Goal: Task Accomplishment & Management: Manage account settings

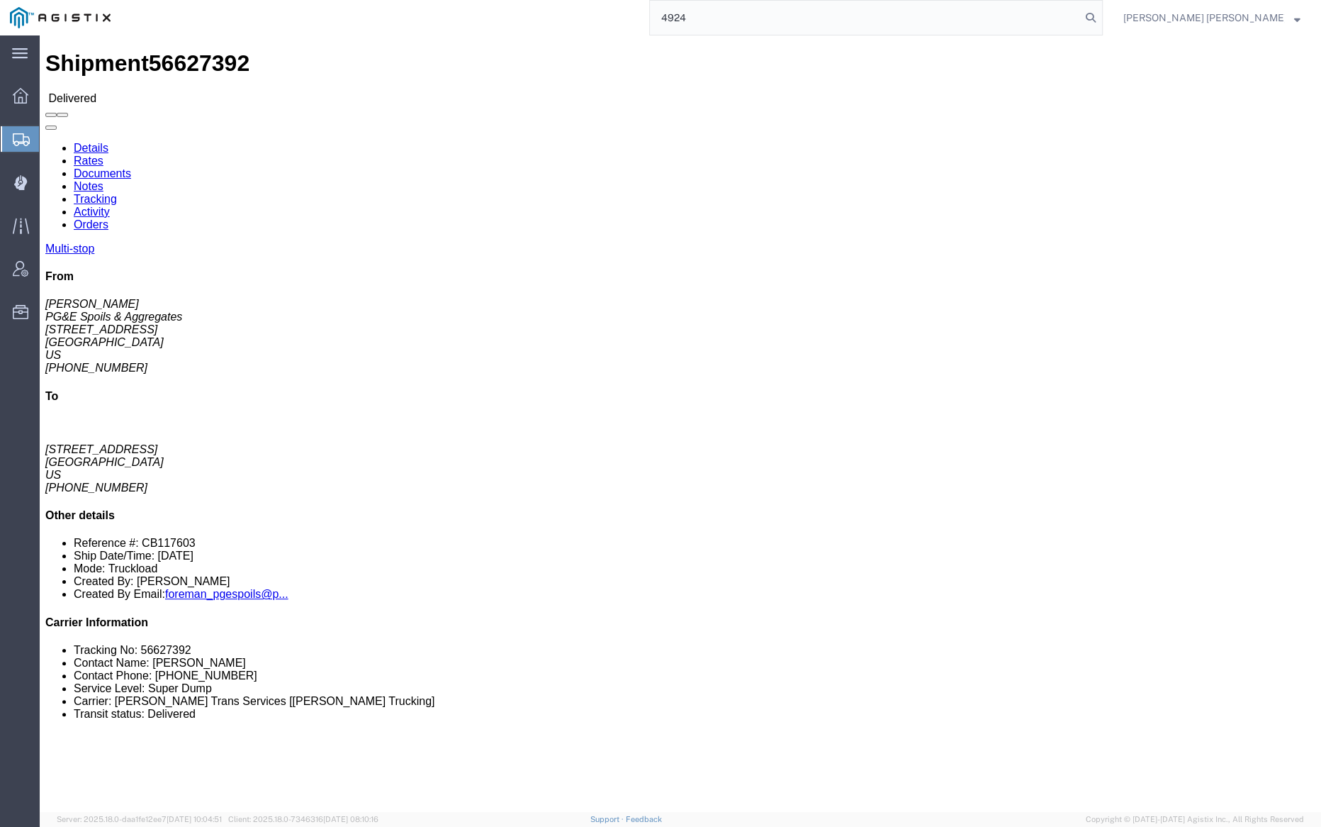
click at [746, 14] on input "4924" at bounding box center [865, 18] width 431 height 34
click at [749, 16] on input "4924" at bounding box center [865, 18] width 431 height 34
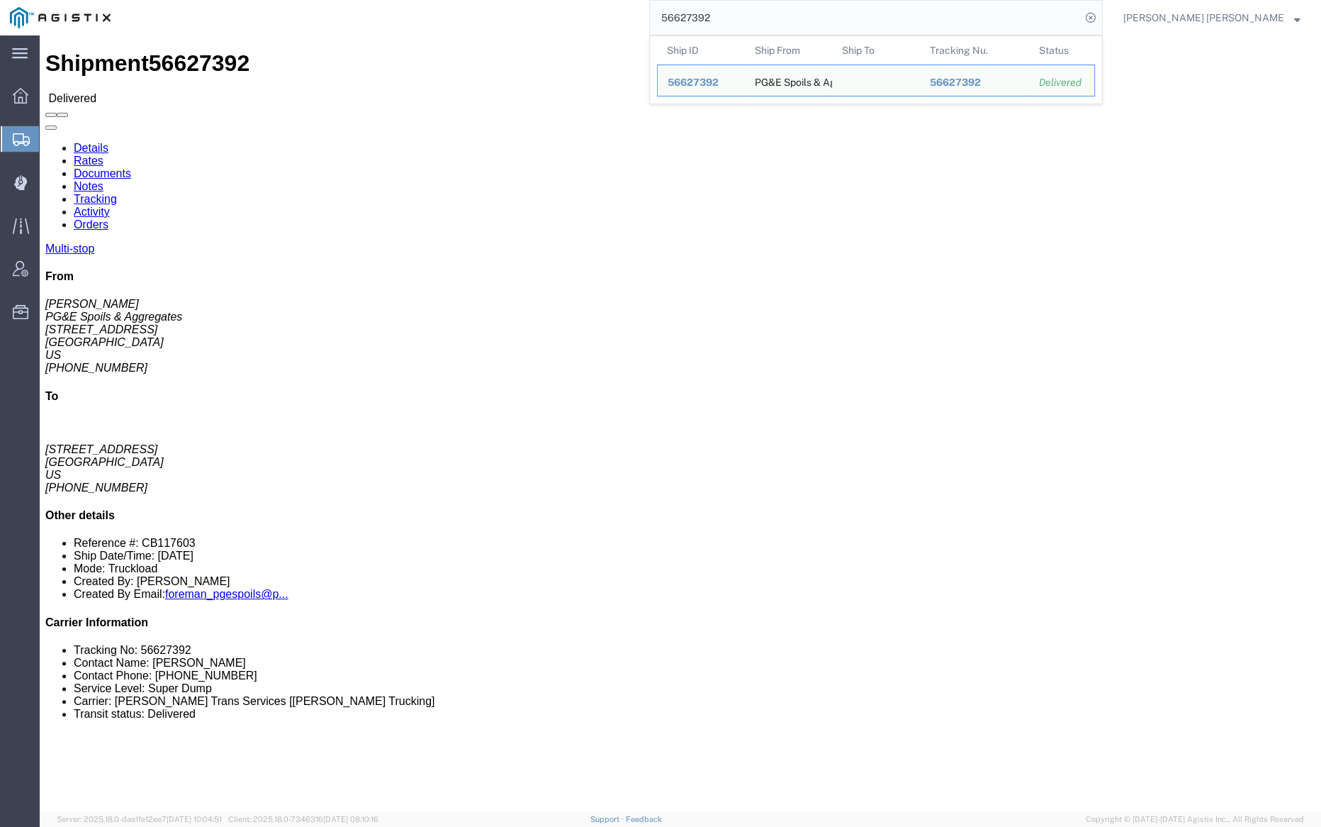
type input "56627392"
click link "Documents"
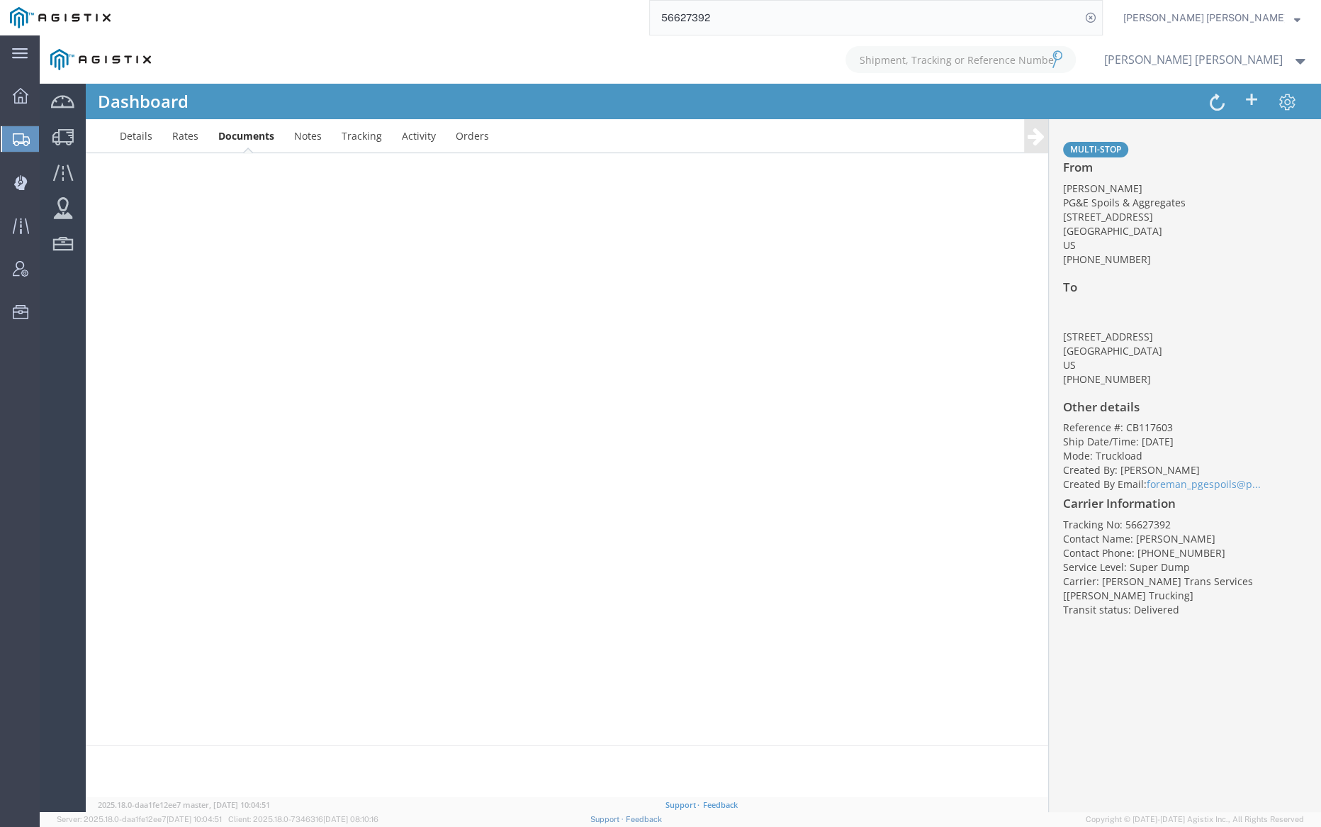
drag, startPoint x: 1121, startPoint y: 24, endPoint x: 1080, endPoint y: 22, distance: 41.9
click at [1081, 24] on input "56627392" at bounding box center [865, 18] width 431 height 34
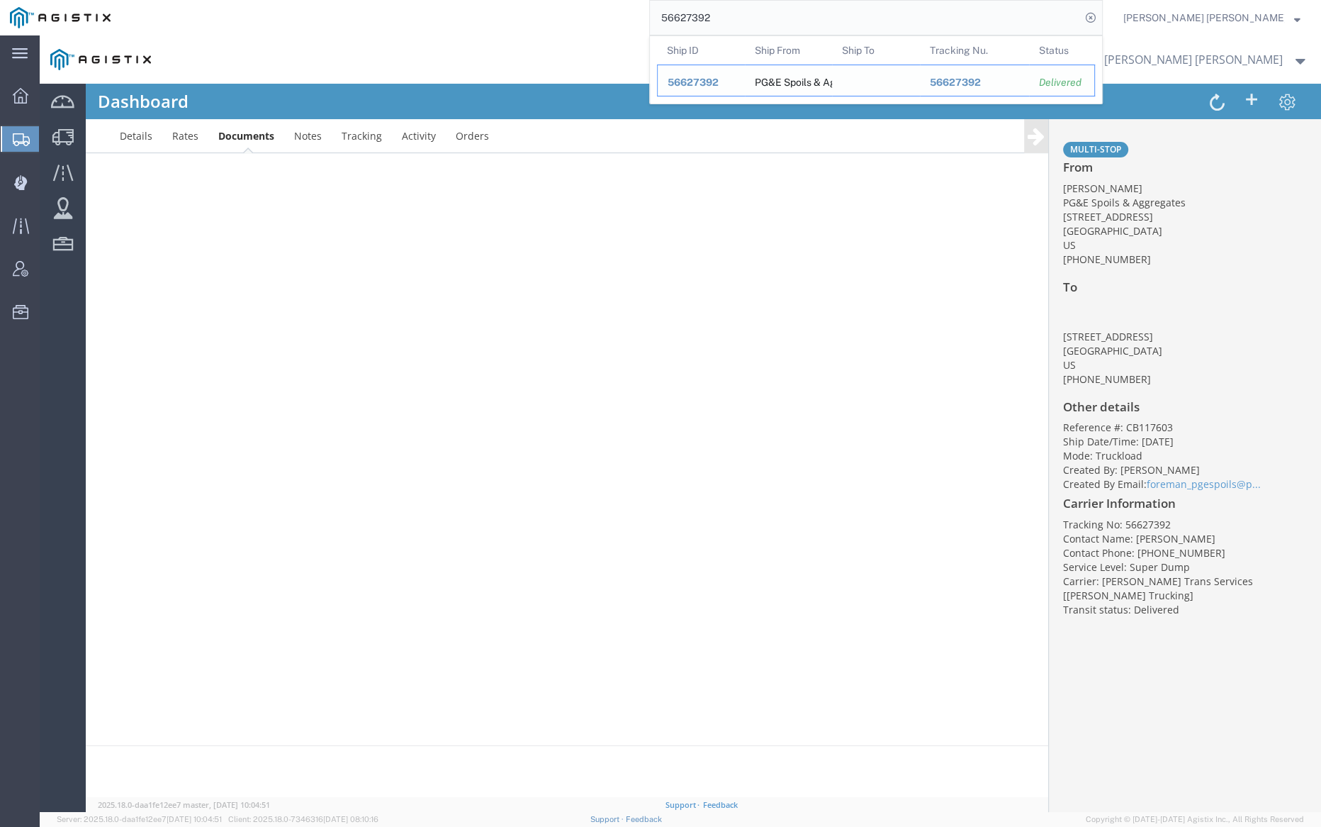
click at [719, 86] on span "56627392" at bounding box center [693, 82] width 51 height 11
click at [851, 15] on input "56627392" at bounding box center [865, 18] width 431 height 34
click at [719, 77] on span "56627392" at bounding box center [693, 82] width 51 height 11
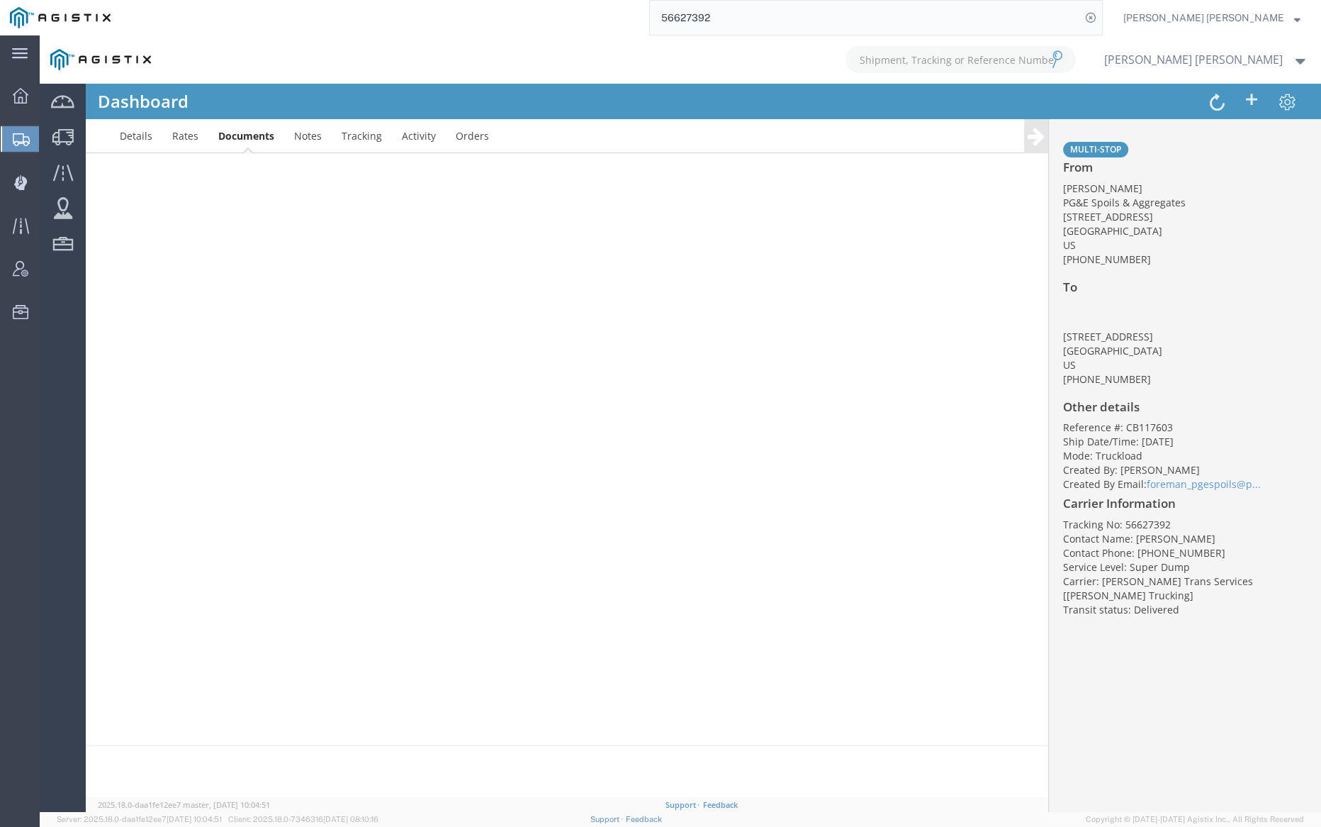
click at [808, 16] on input "56627392" at bounding box center [865, 18] width 431 height 34
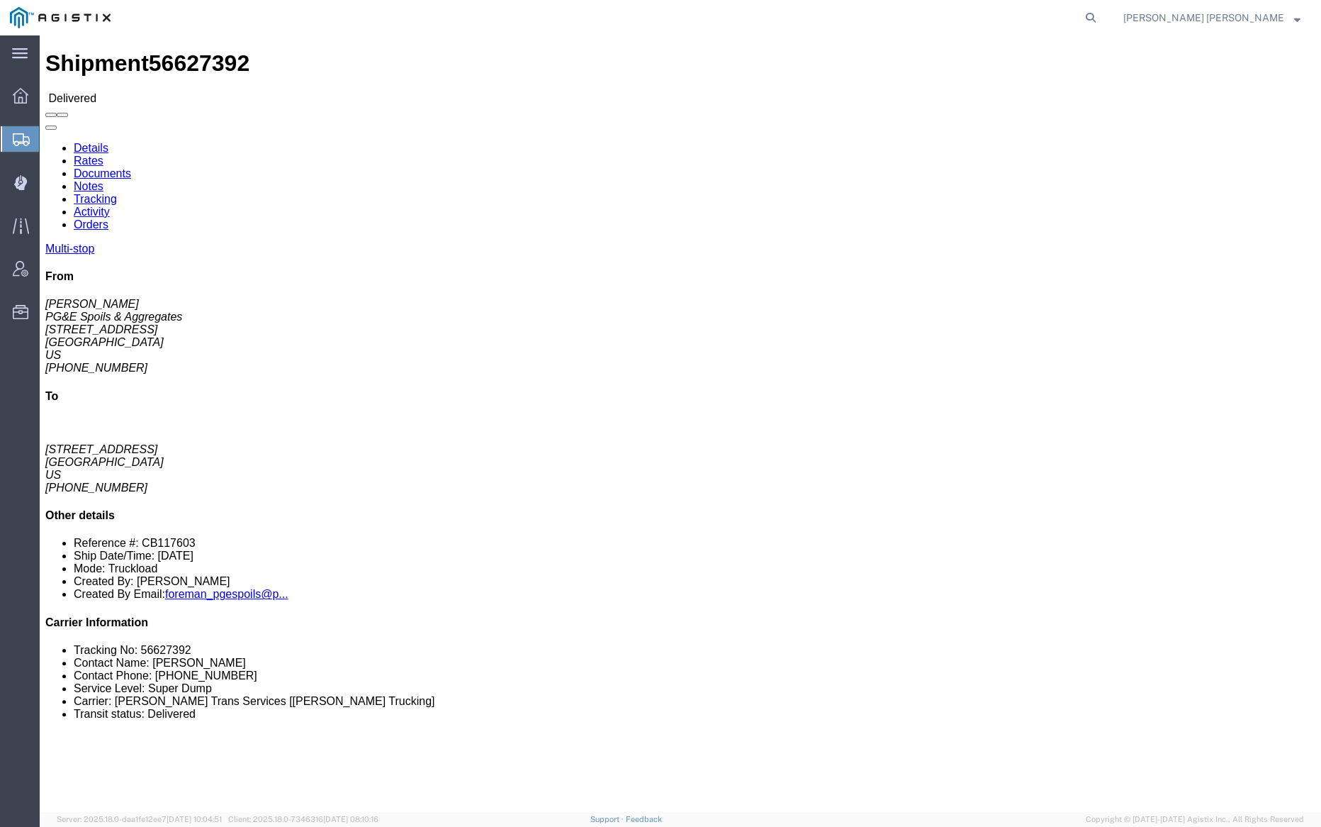
click link "Documents"
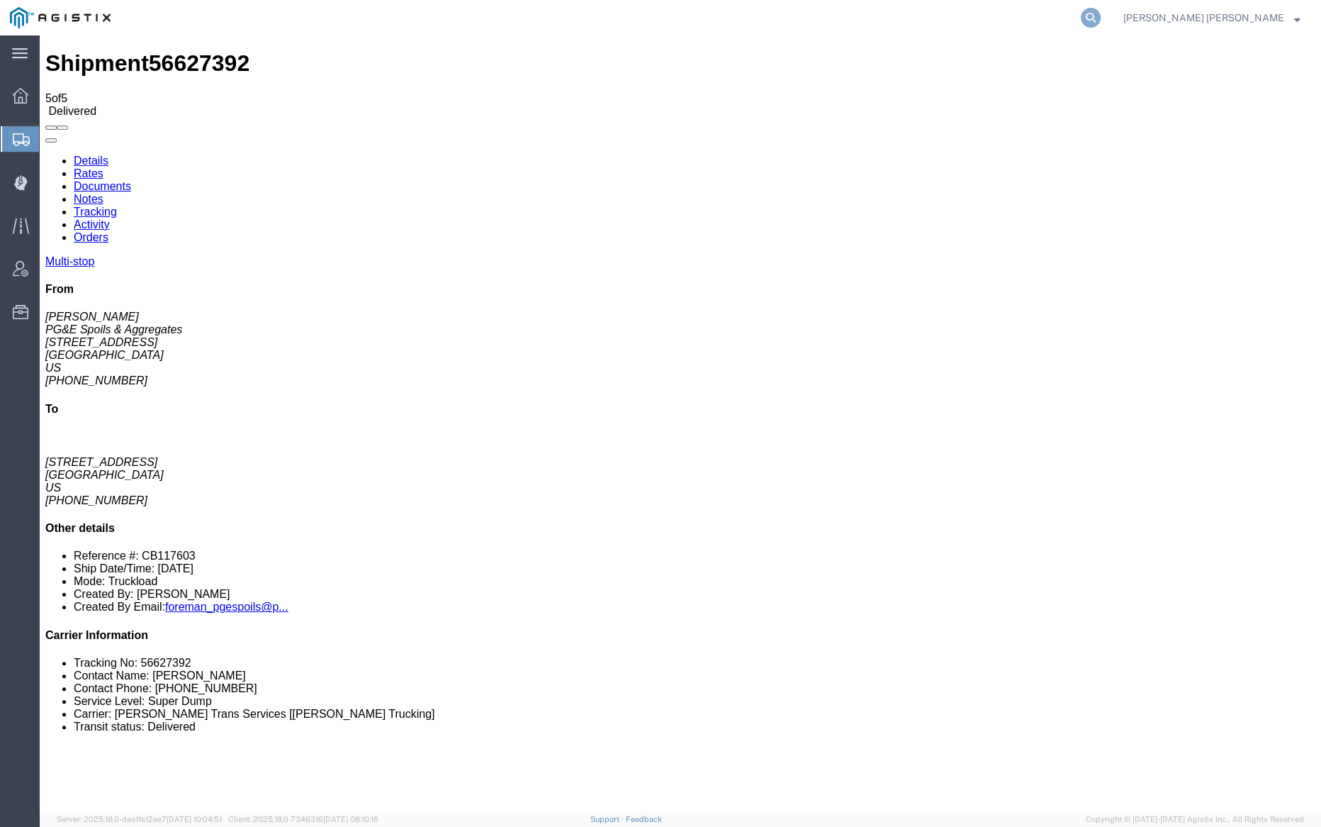
click at [1101, 16] on icon at bounding box center [1091, 18] width 20 height 20
click at [819, 21] on input "search" at bounding box center [865, 18] width 431 height 34
paste input "56627395"
type input "56627395"
drag, startPoint x: 1172, startPoint y: 17, endPoint x: 1001, endPoint y: 0, distance: 171.7
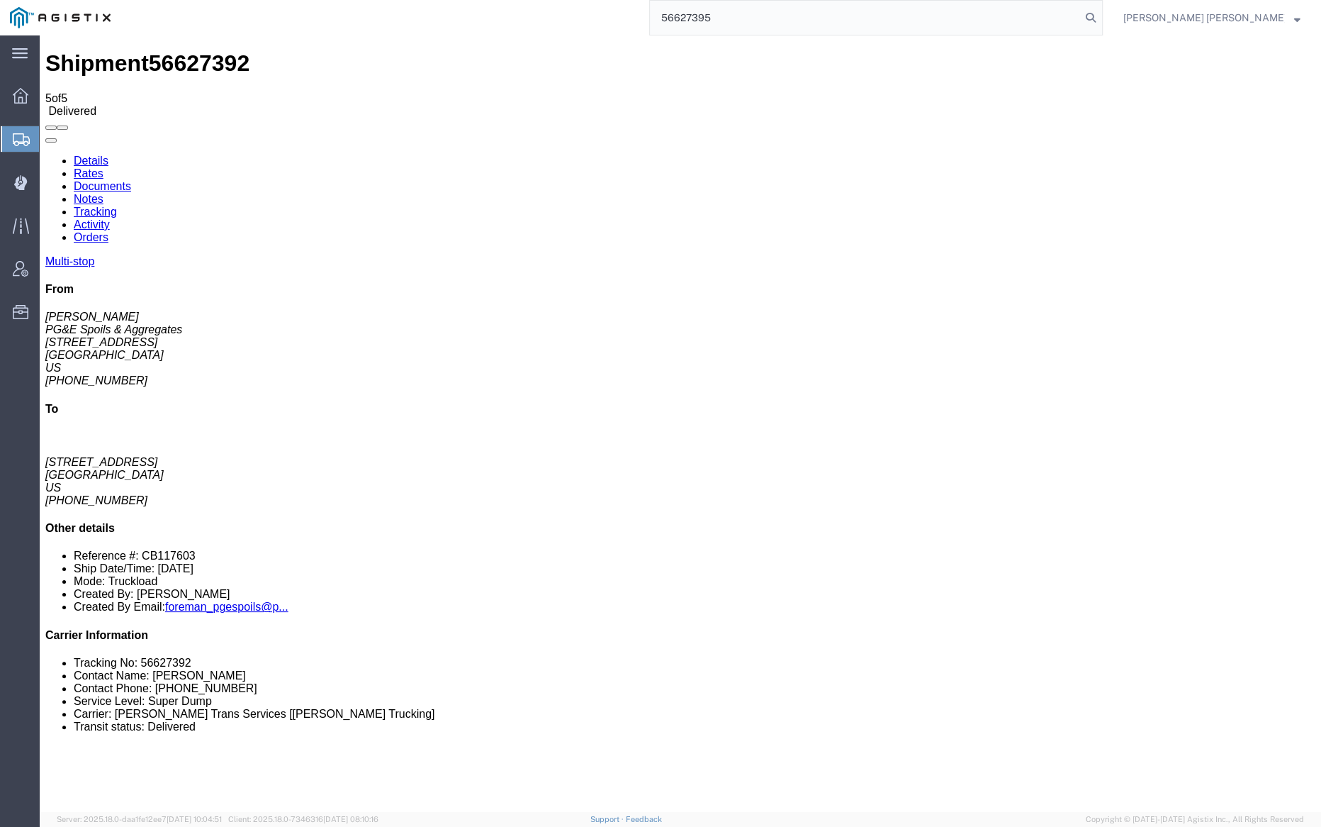
click at [1101, 17] on icon at bounding box center [1091, 18] width 20 height 20
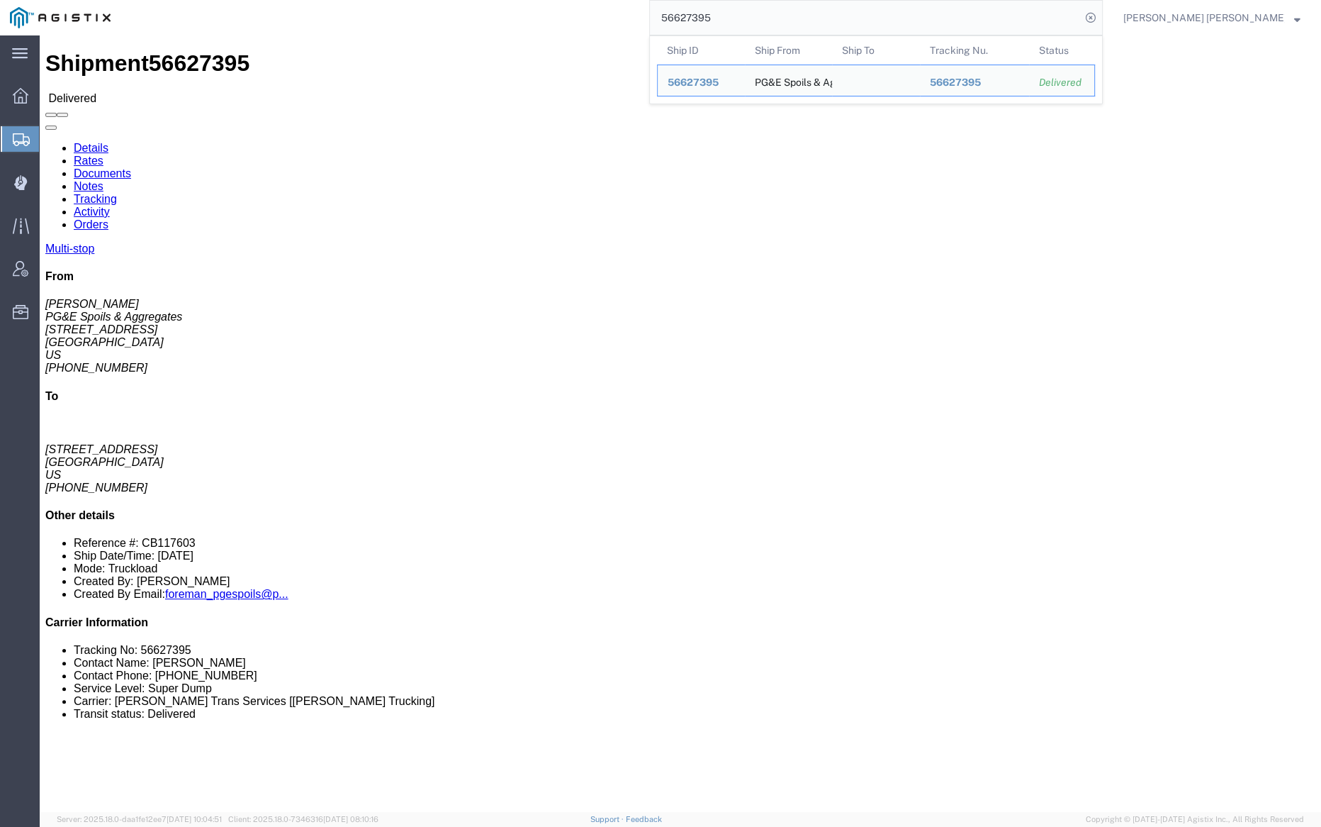
click link "Documents"
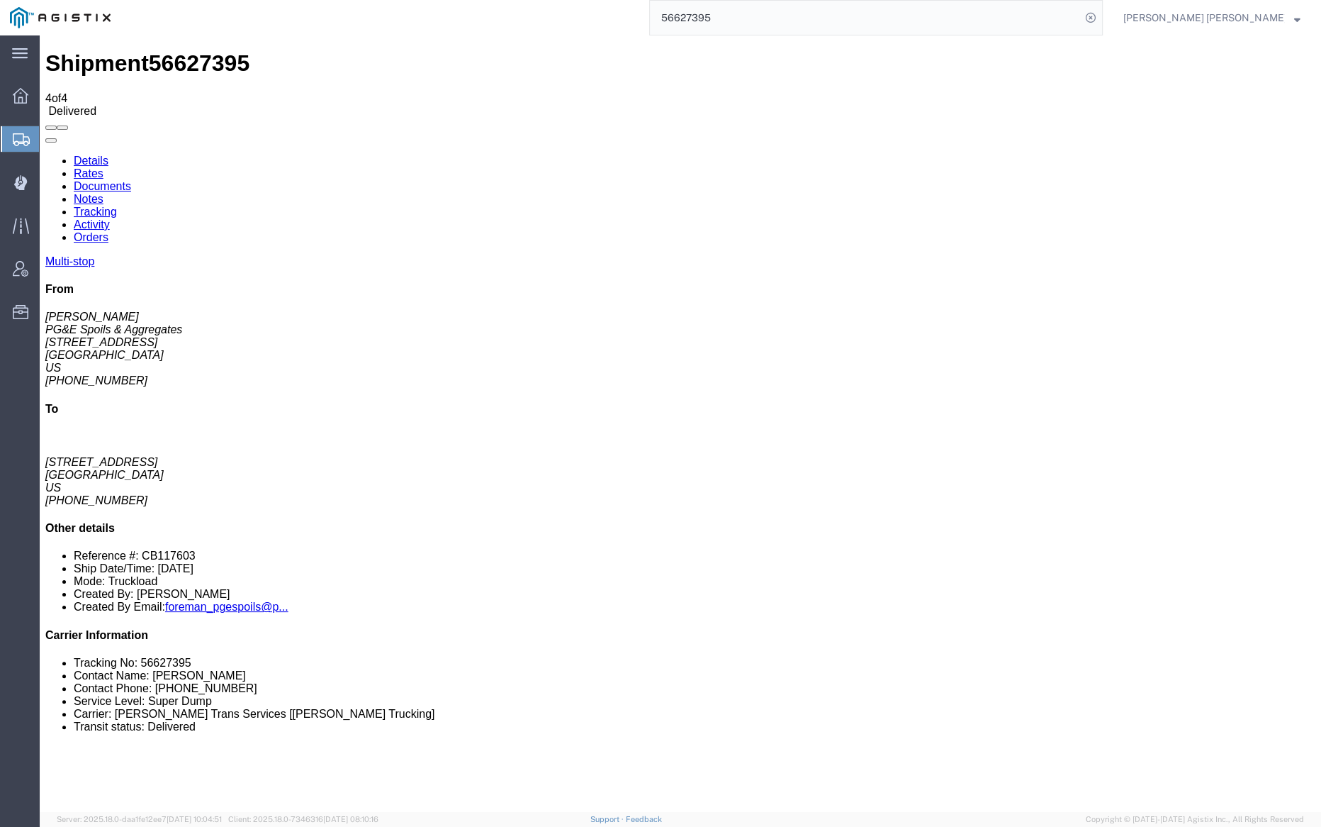
click at [103, 193] on link "Notes" at bounding box center [89, 199] width 30 height 12
click at [117, 206] on link "Tracking" at bounding box center [95, 212] width 43 height 12
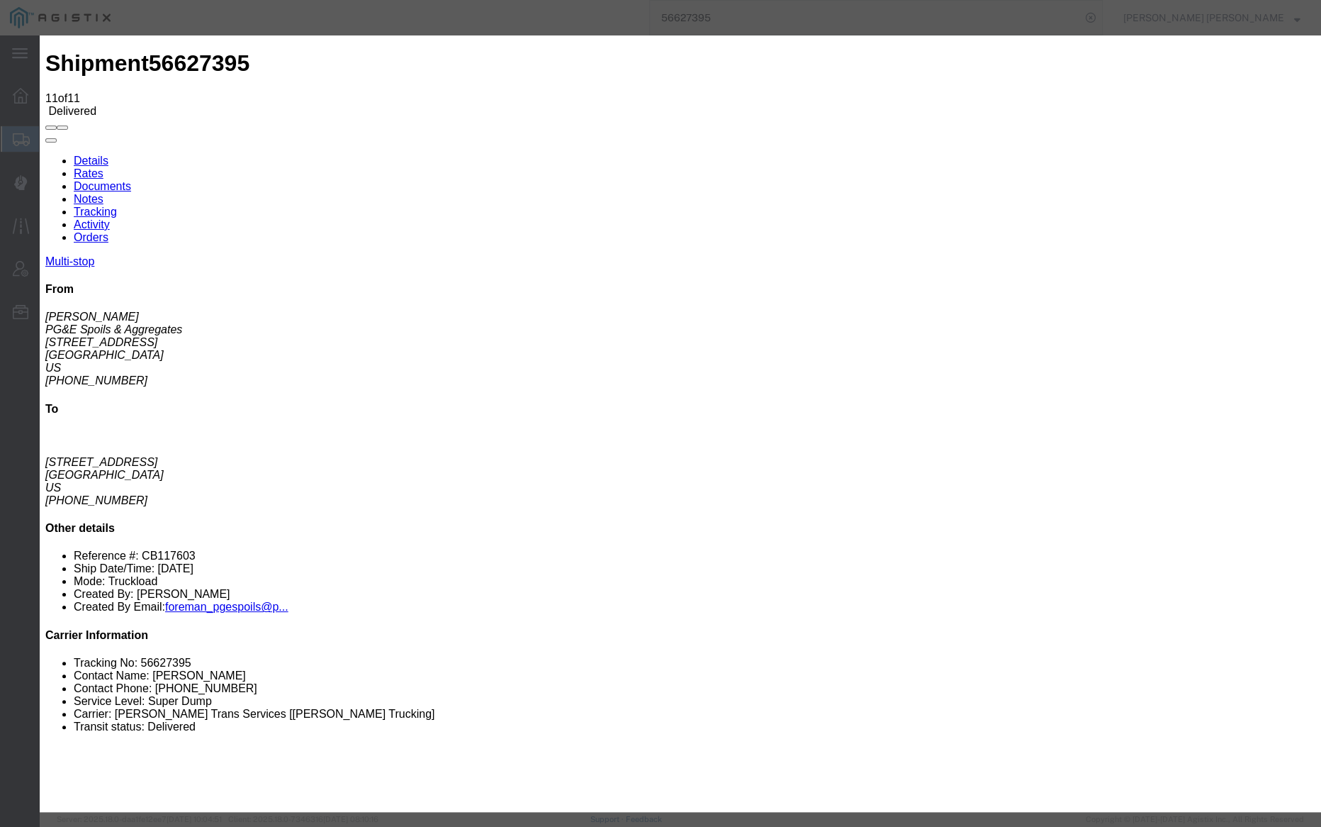
type input "[DATE]"
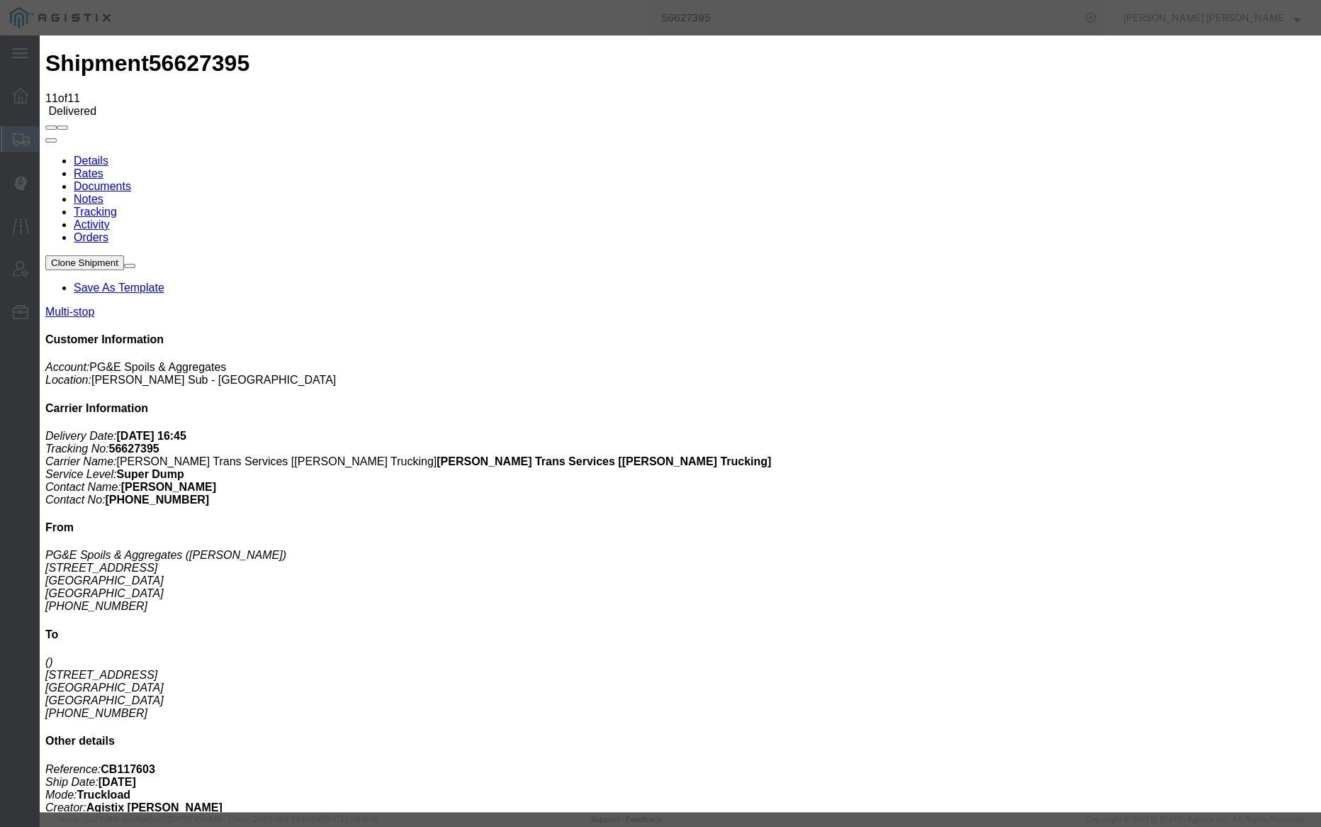
type input "[DATE]"
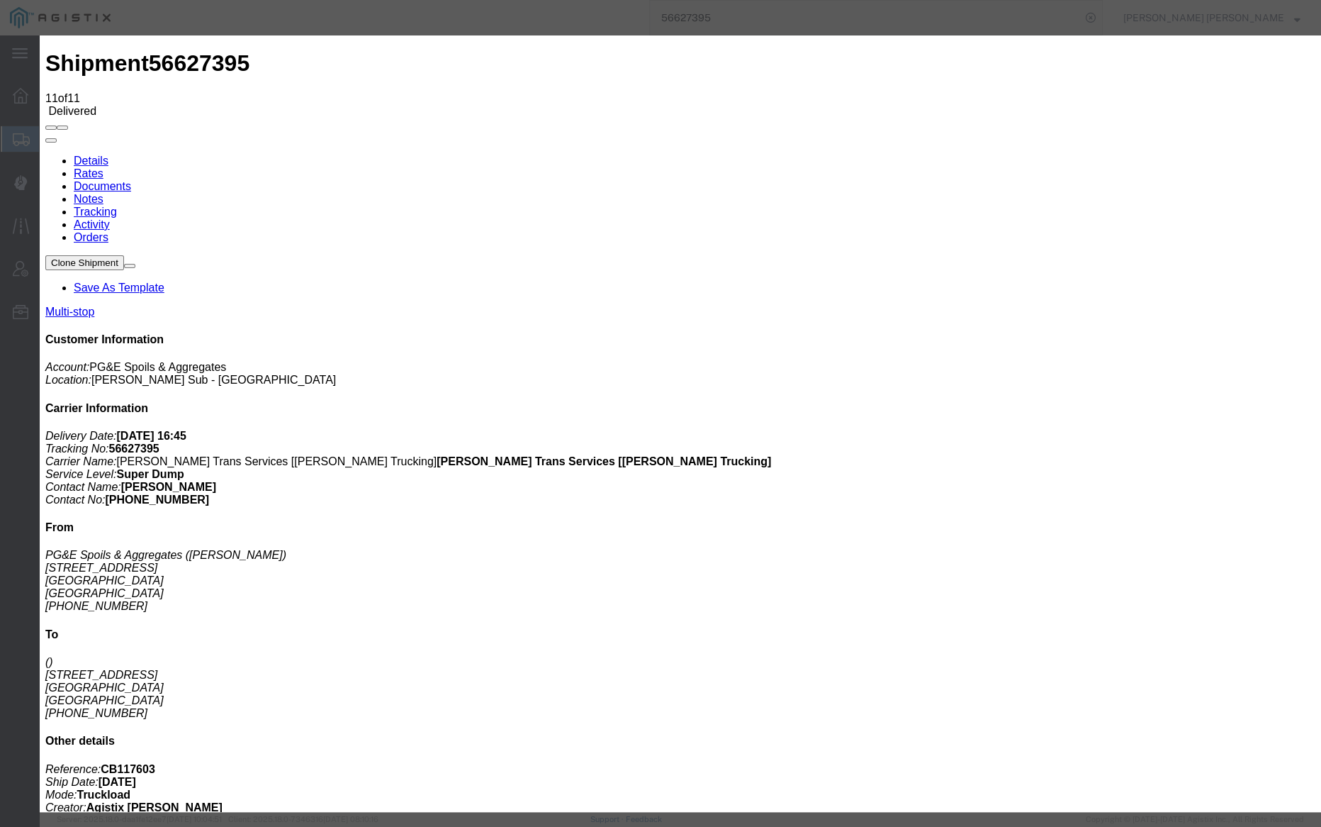
type input "[DATE]"
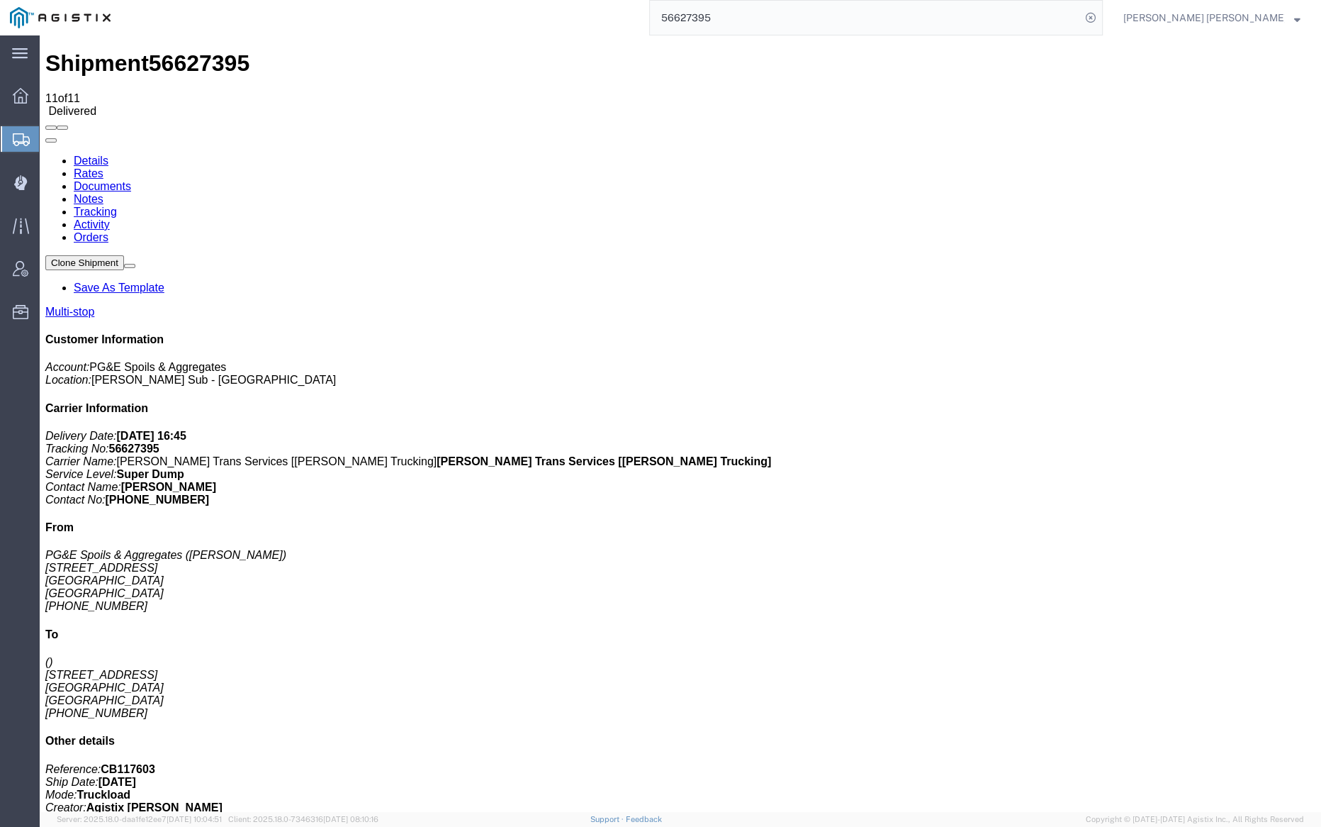
click at [103, 193] on link "Notes" at bounding box center [89, 199] width 30 height 12
click at [763, 21] on input "56627395" at bounding box center [865, 18] width 431 height 34
click at [1101, 16] on icon at bounding box center [1091, 18] width 20 height 20
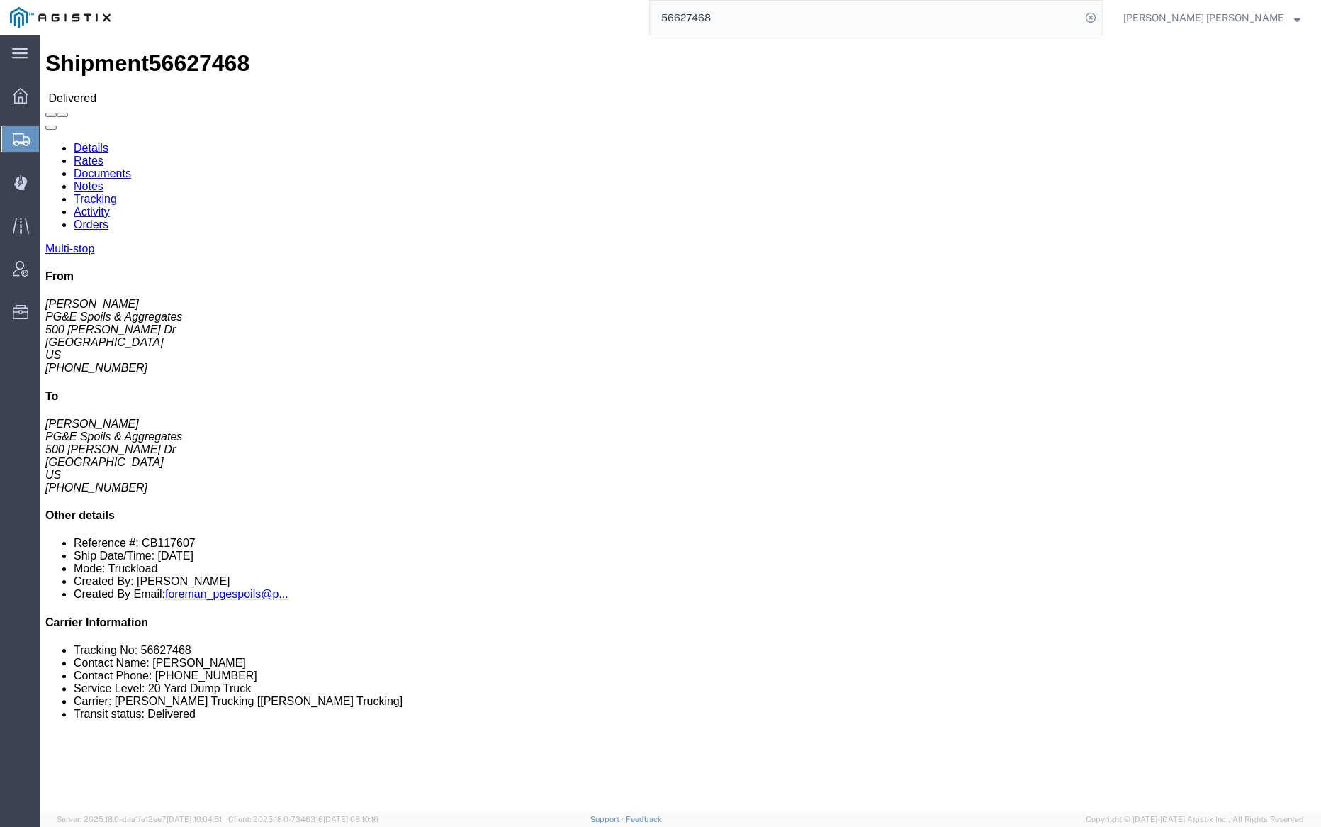
click link "Notes"
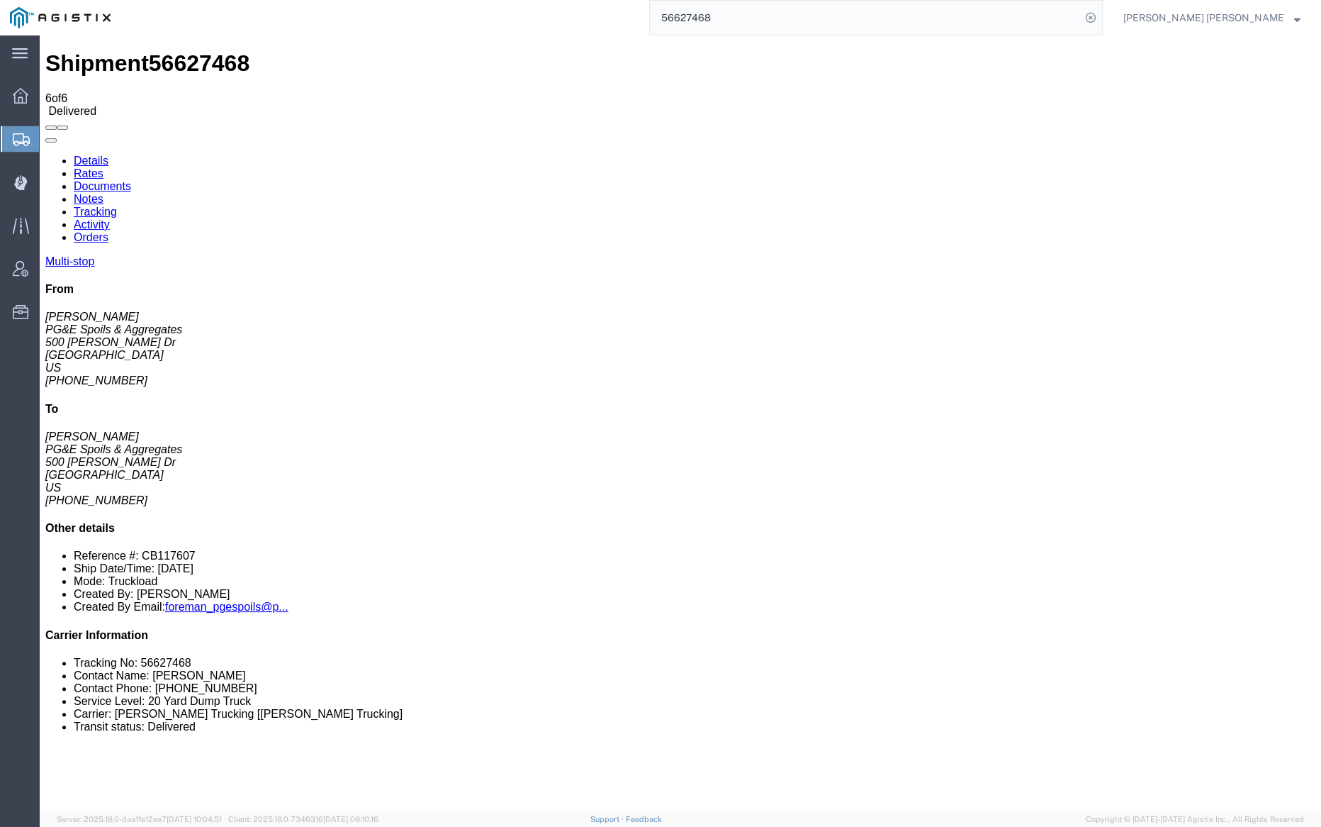
click at [131, 180] on link "Documents" at bounding box center [102, 186] width 57 height 12
click at [103, 193] on link "Notes" at bounding box center [89, 199] width 30 height 12
click at [776, 21] on input "56627468" at bounding box center [865, 18] width 431 height 34
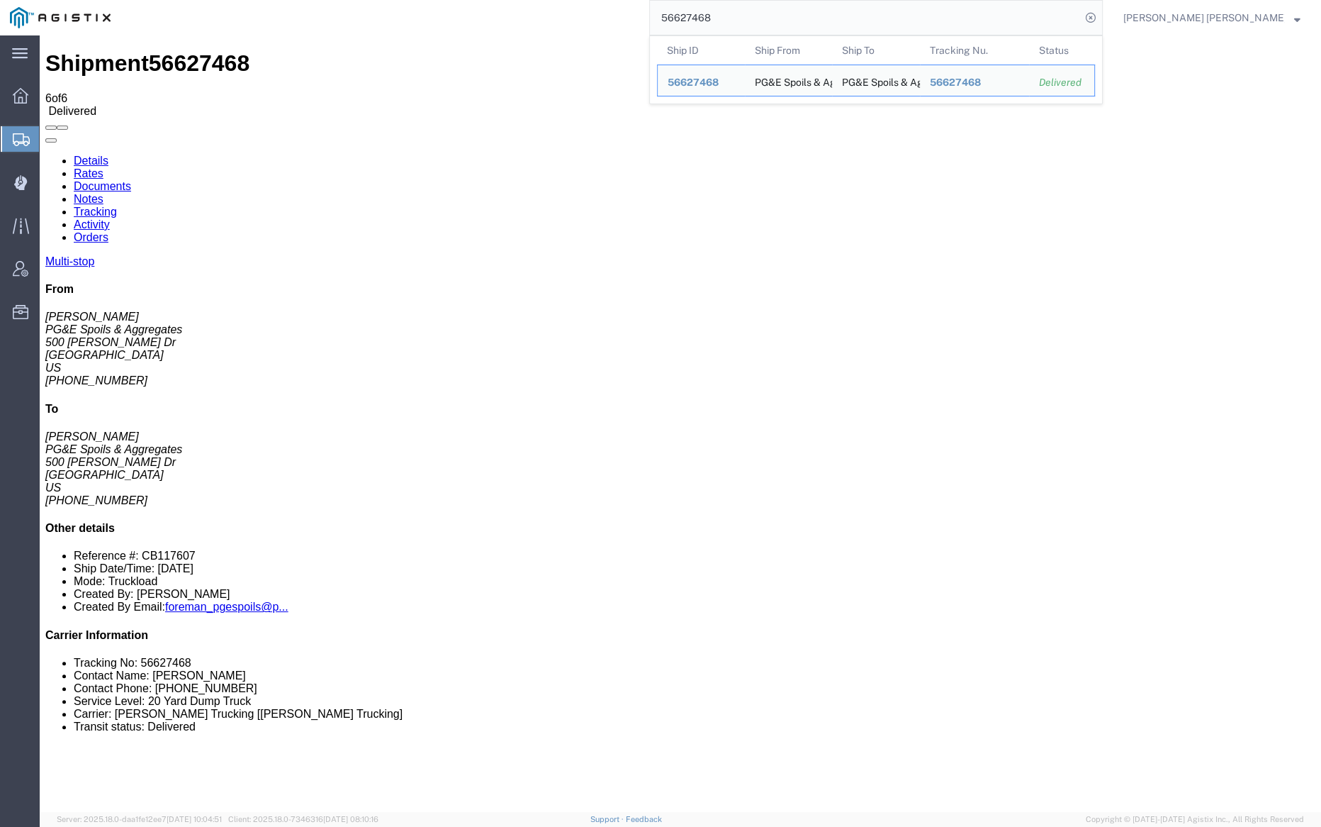
click at [776, 21] on input "56627468" at bounding box center [865, 18] width 431 height 34
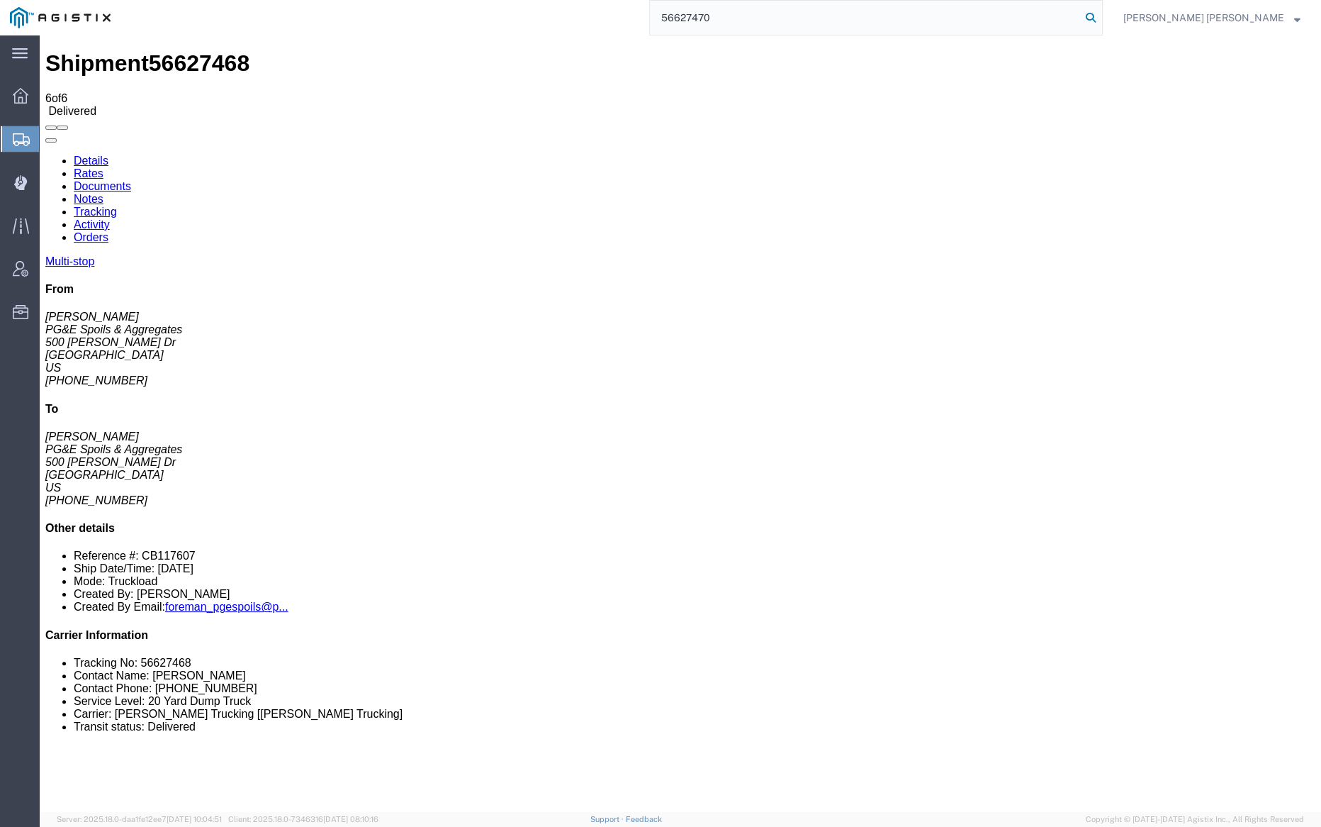
click at [1101, 13] on icon at bounding box center [1091, 18] width 20 height 20
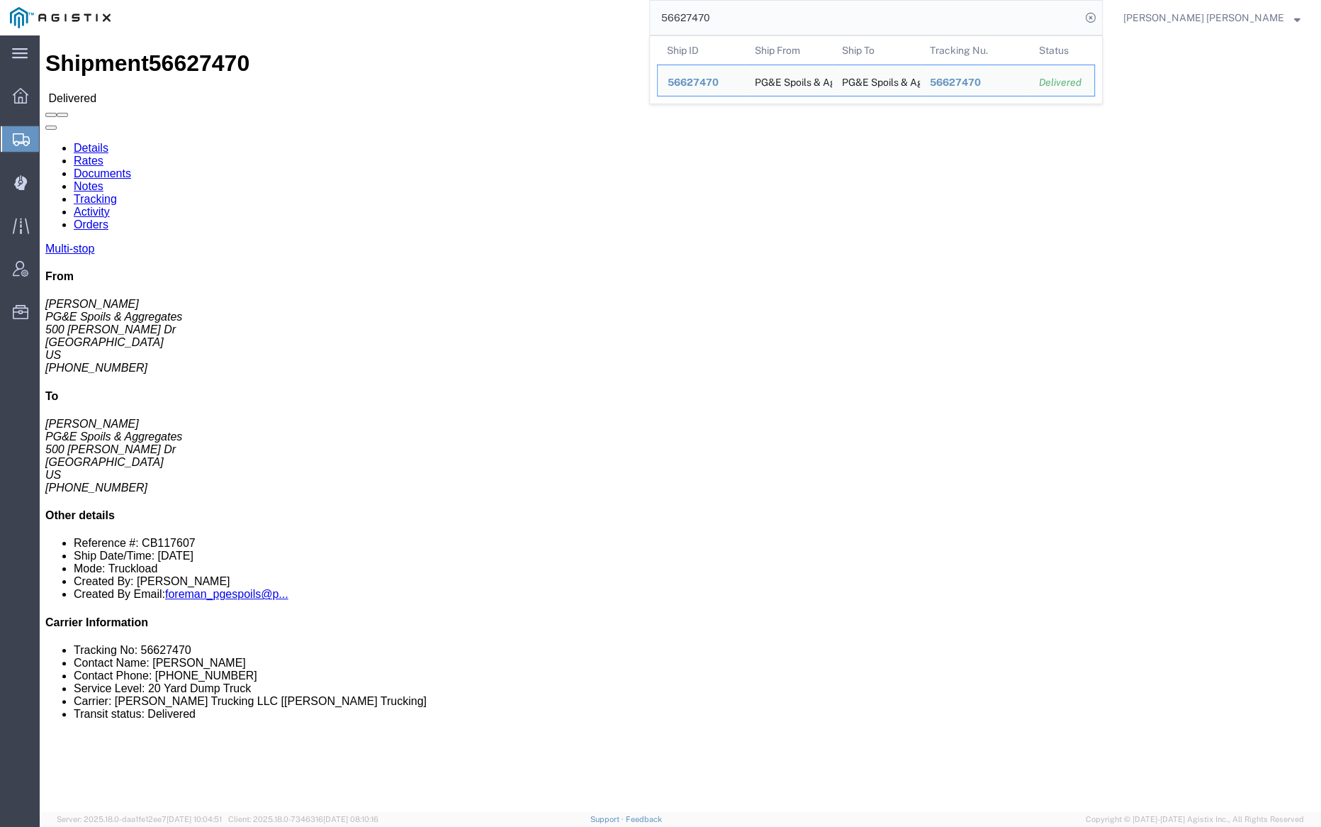
click link "Documents"
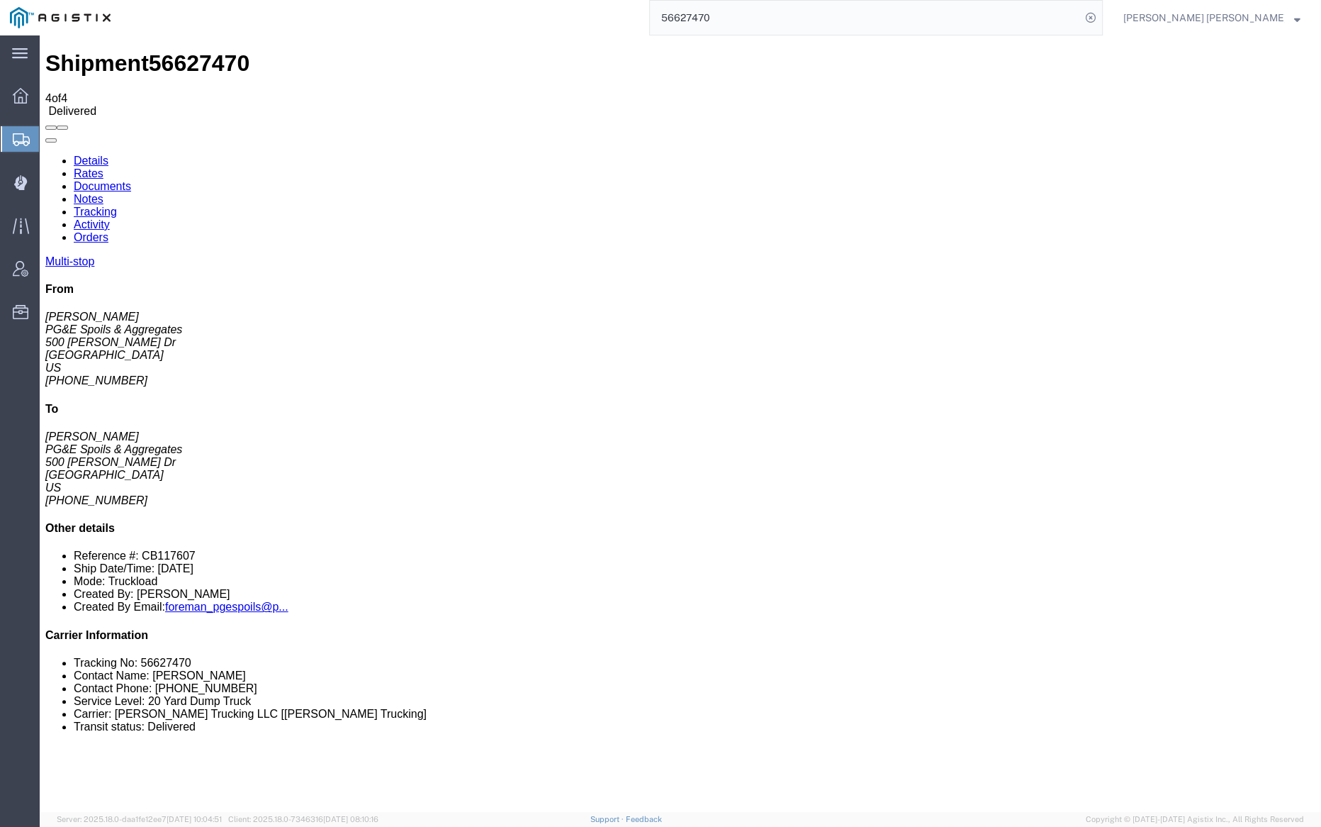
click at [103, 193] on link "Notes" at bounding box center [89, 199] width 30 height 12
click at [763, 16] on input "56627470" at bounding box center [865, 18] width 431 height 34
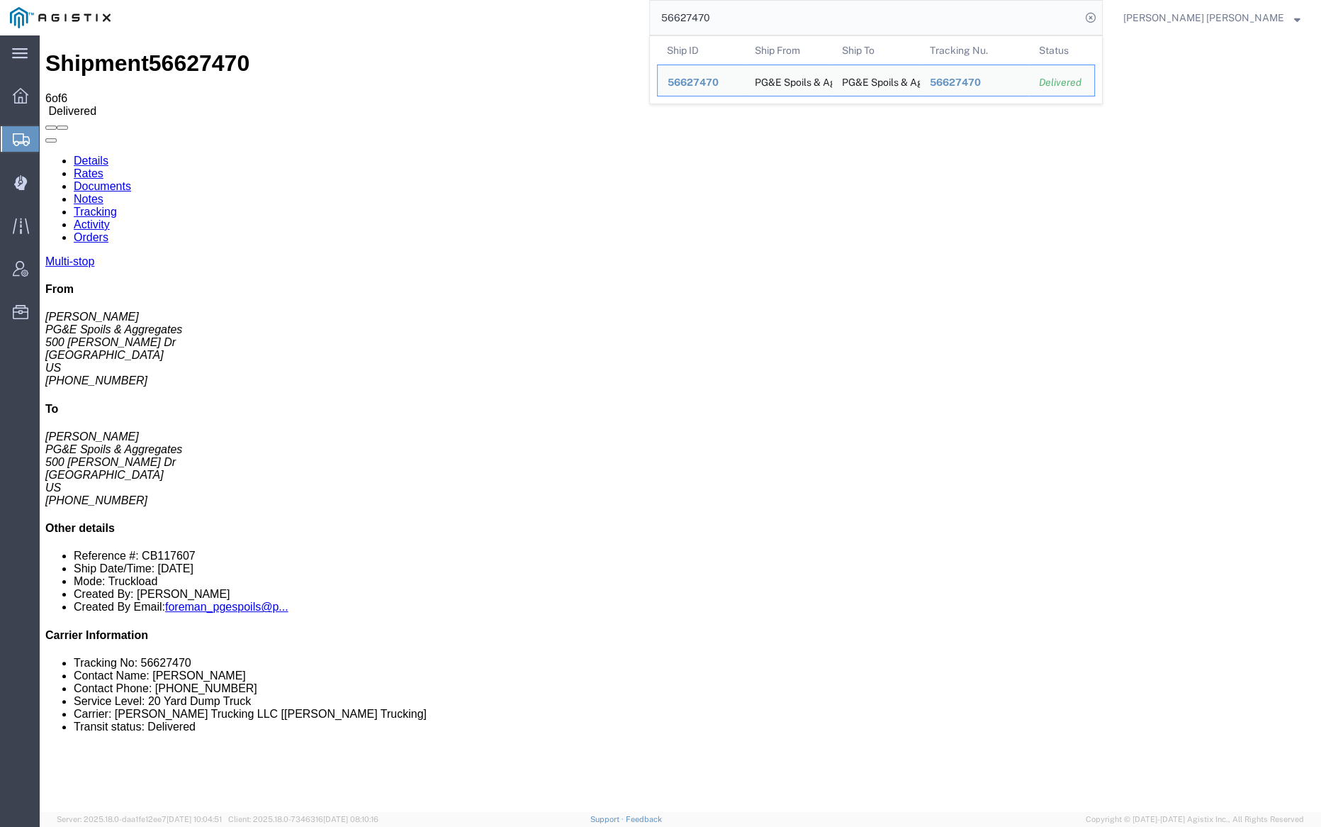
paste input "4"
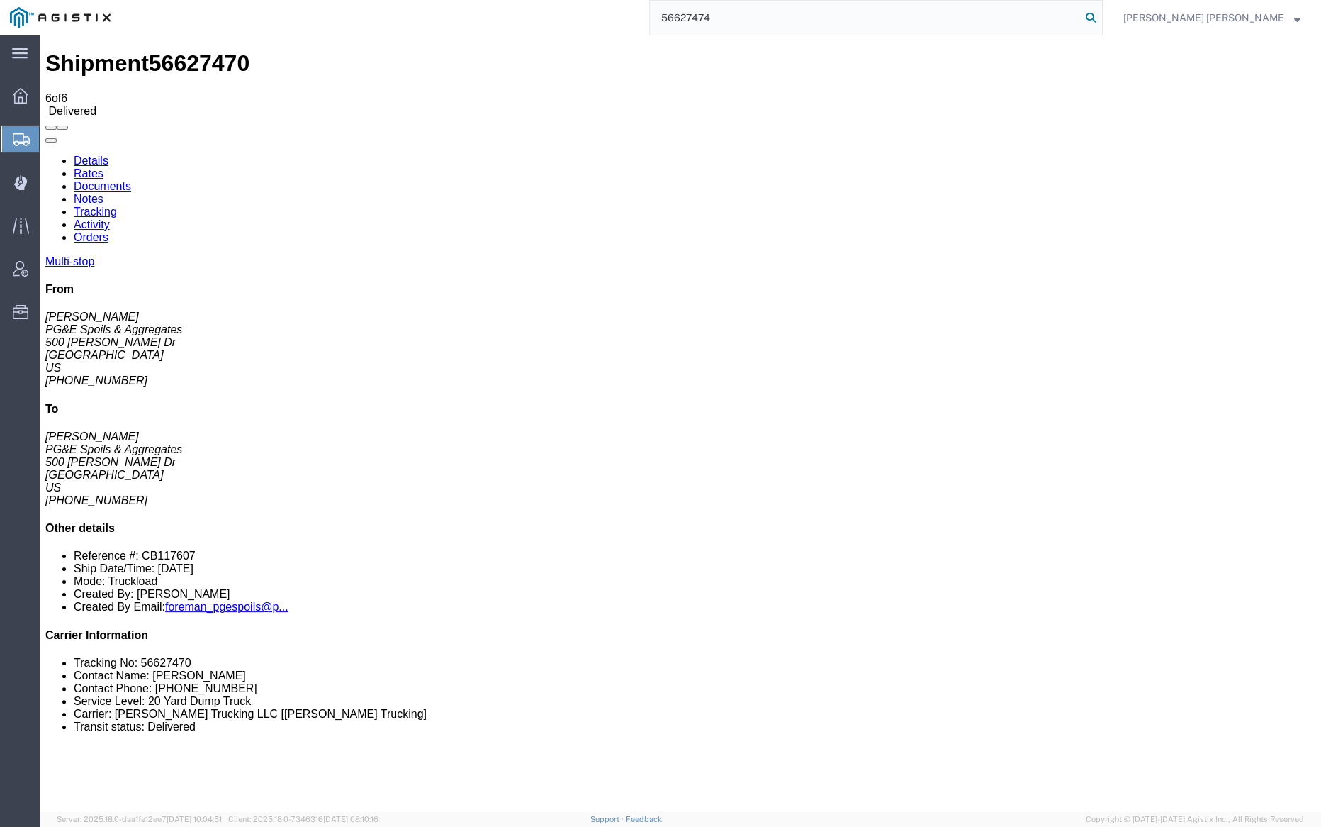
click at [1101, 18] on icon at bounding box center [1091, 18] width 20 height 20
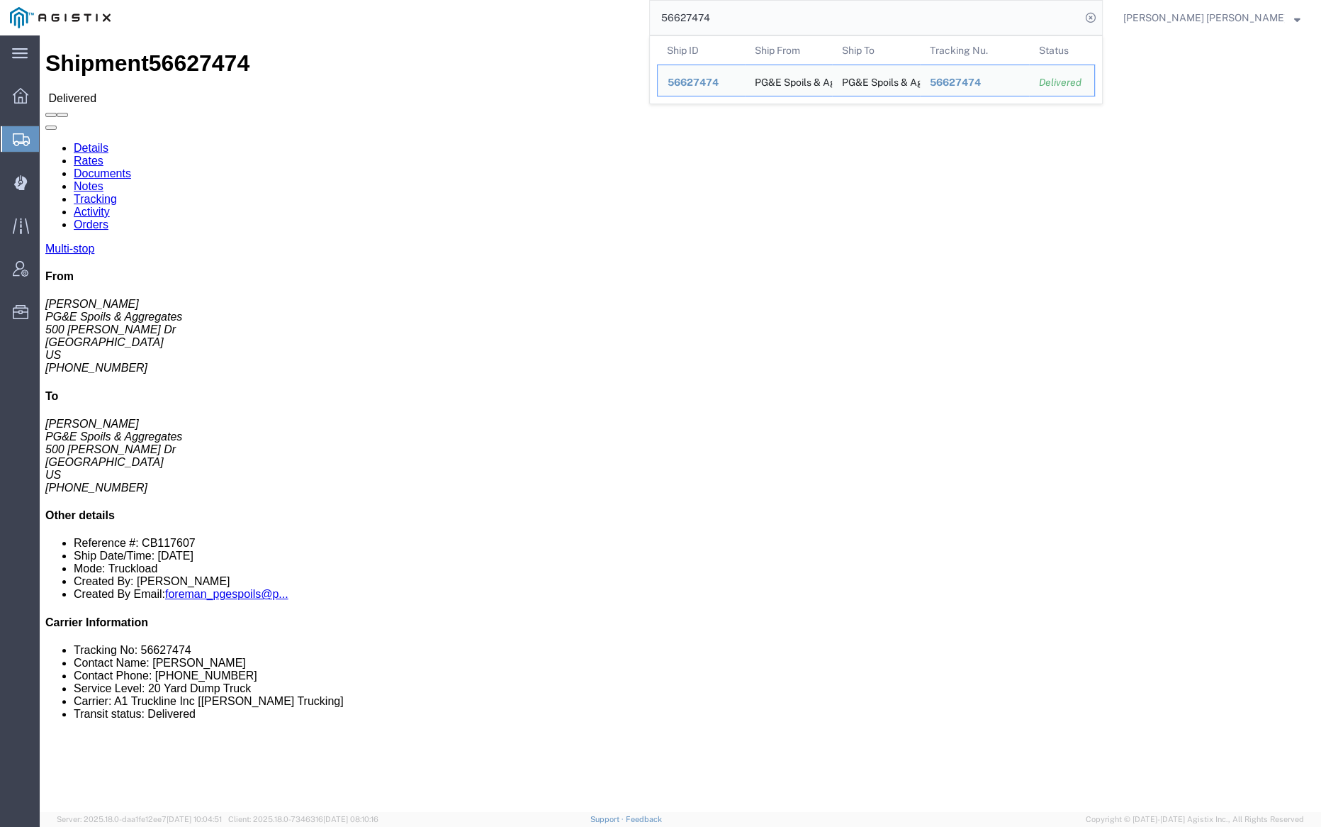
click link "Documents"
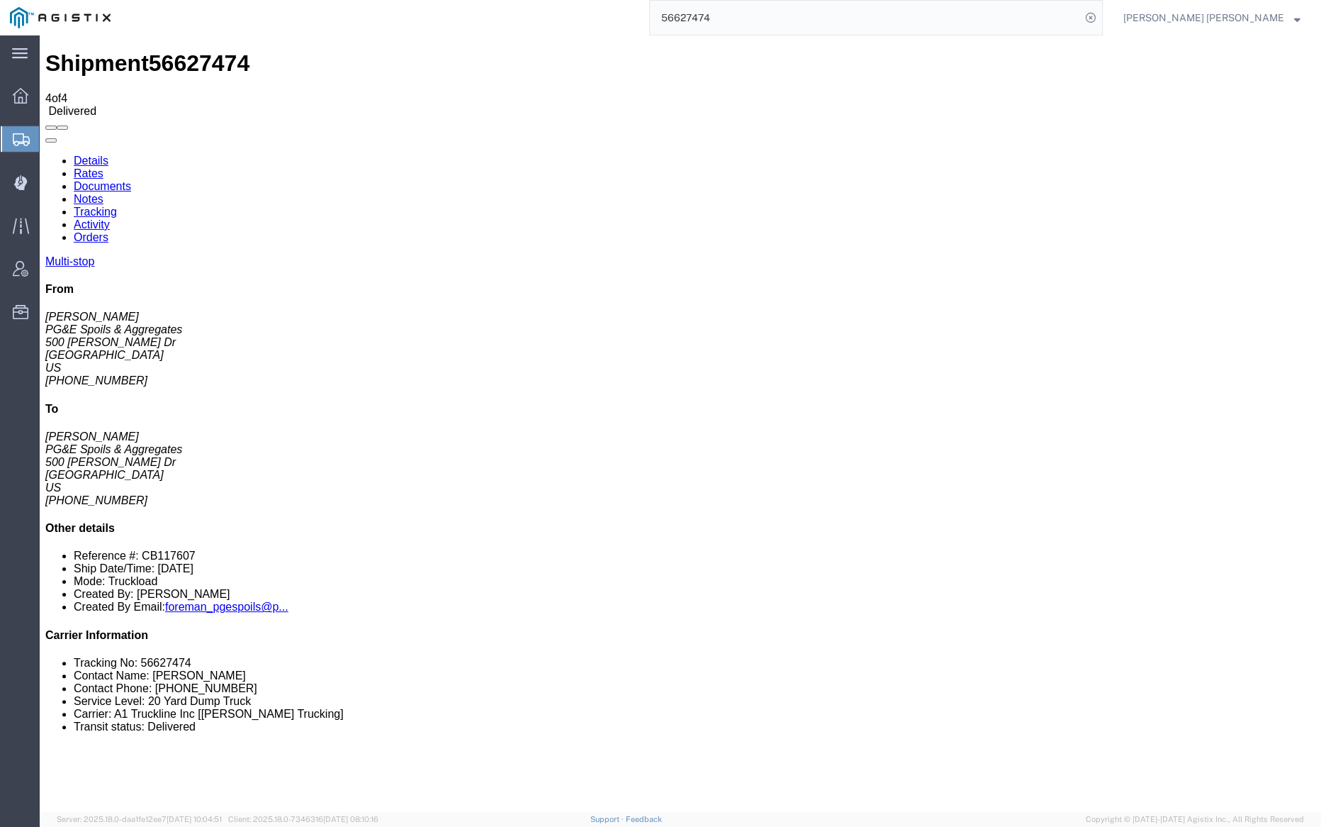
click at [103, 193] on link "Notes" at bounding box center [89, 199] width 30 height 12
click at [761, 17] on input "56627474" at bounding box center [865, 18] width 431 height 34
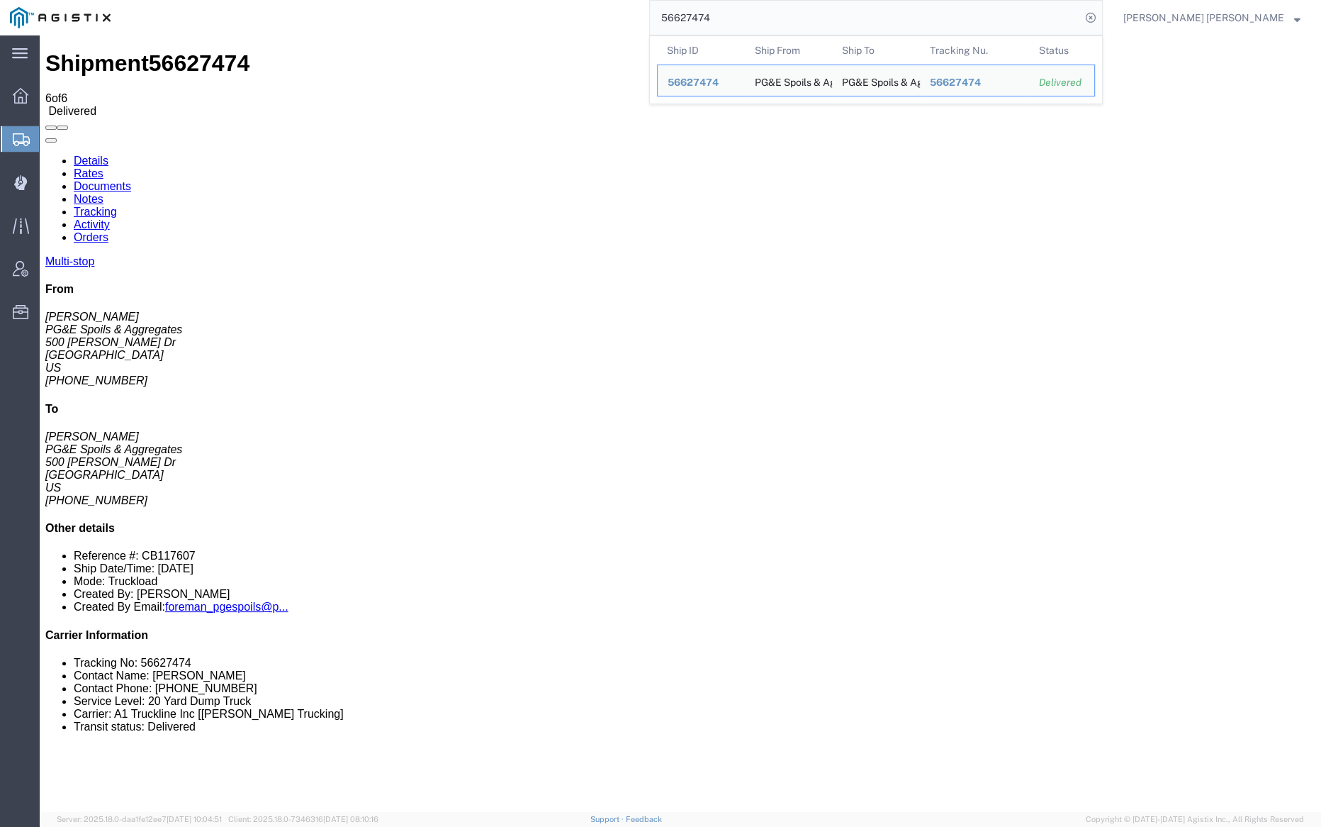
paste input "8"
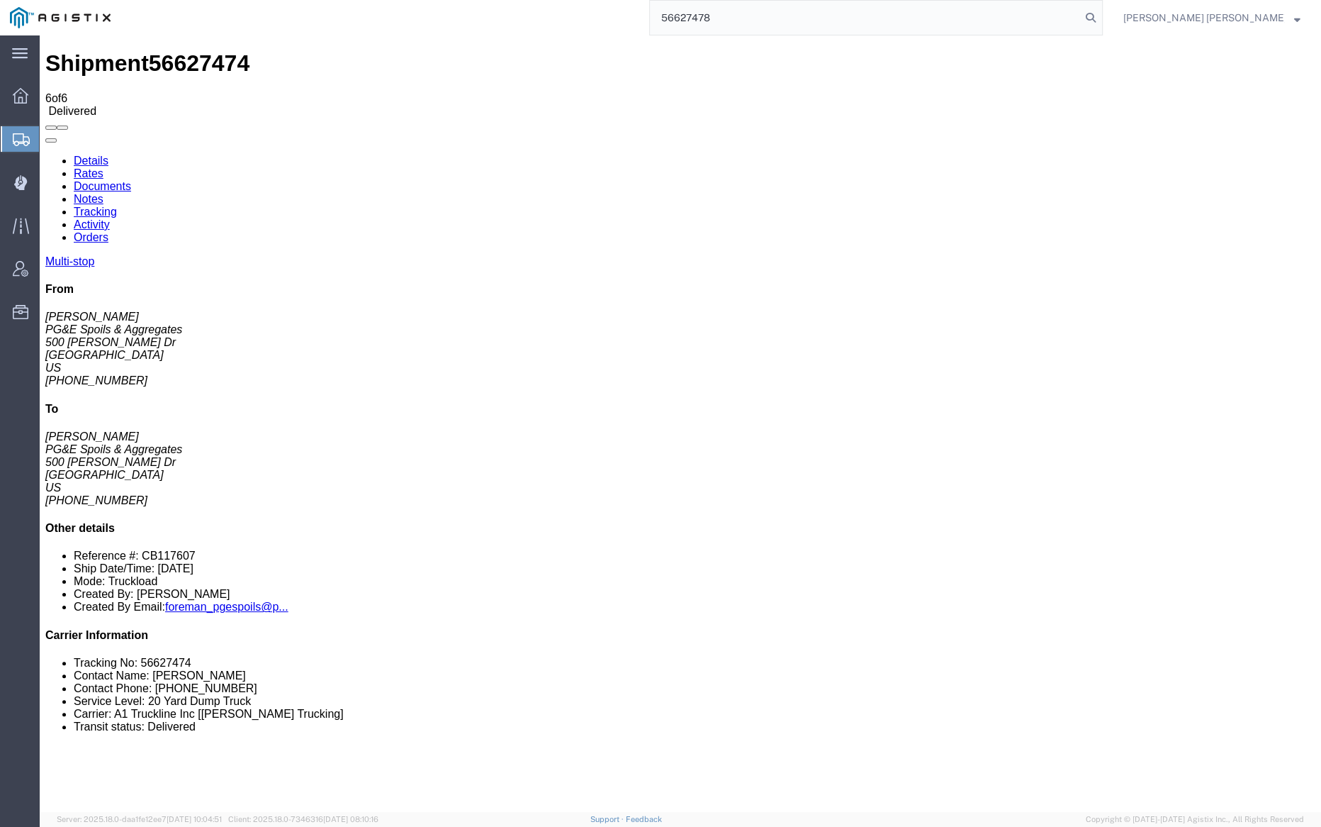
drag, startPoint x: 1173, startPoint y: 15, endPoint x: 1150, endPoint y: 9, distance: 23.6
click at [1101, 15] on icon at bounding box center [1091, 18] width 20 height 20
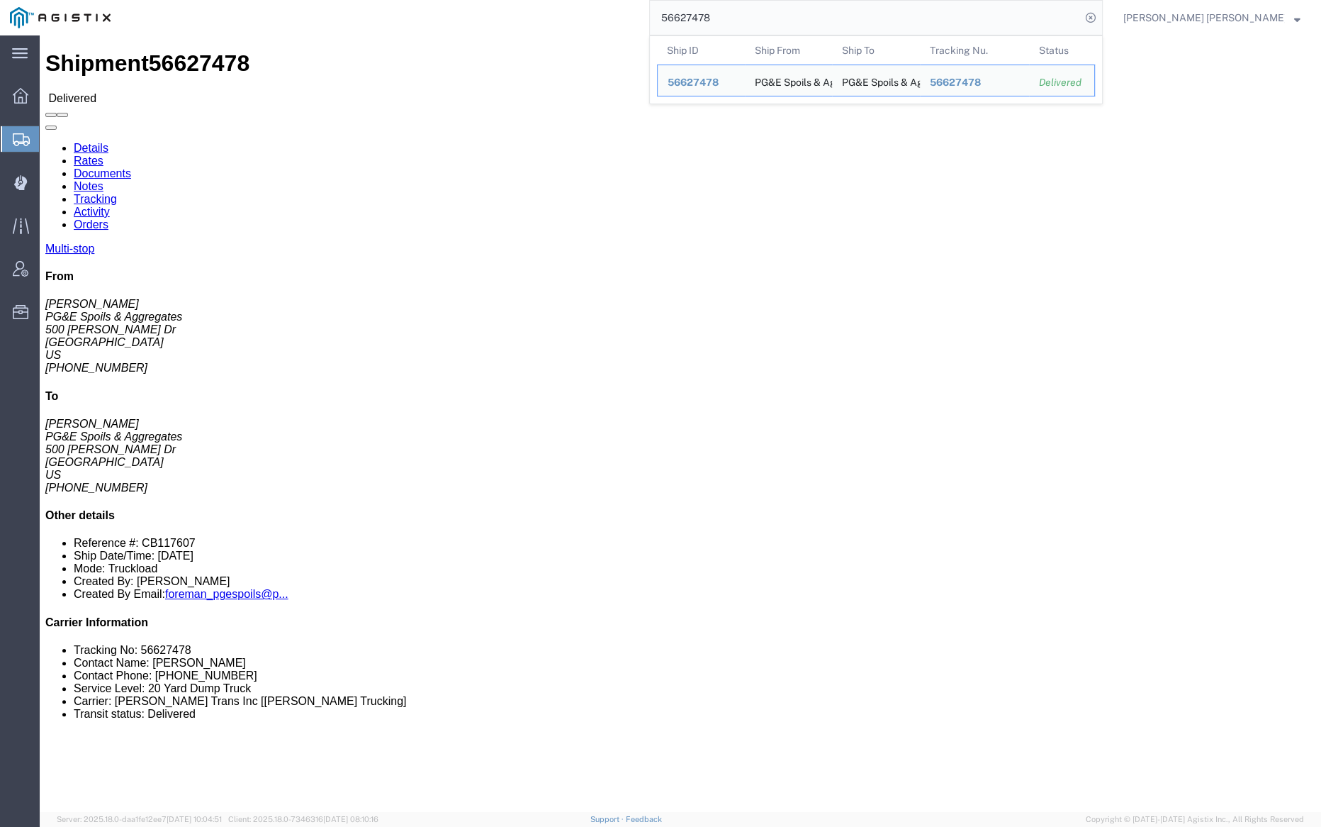
click link "Documents"
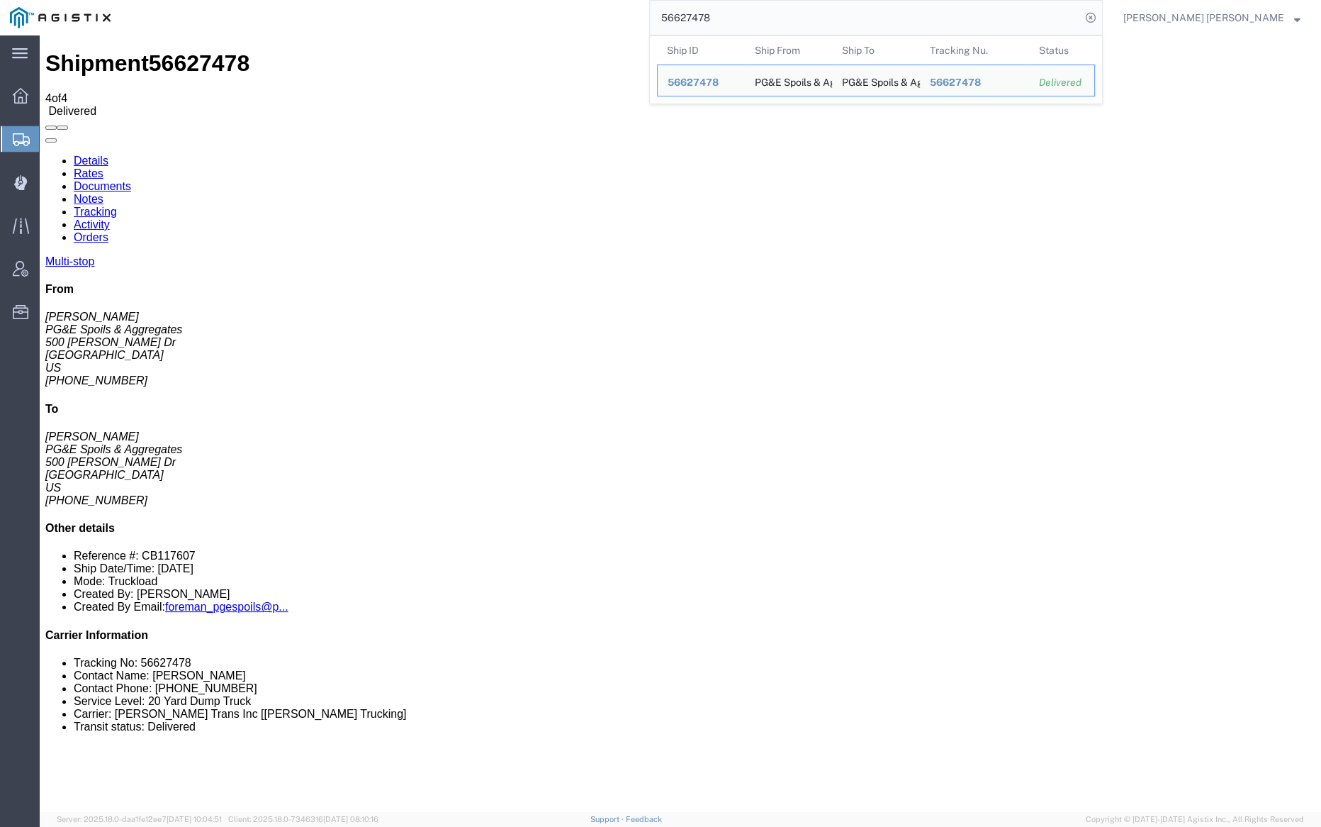
click at [753, 11] on input "56627478" at bounding box center [865, 18] width 431 height 34
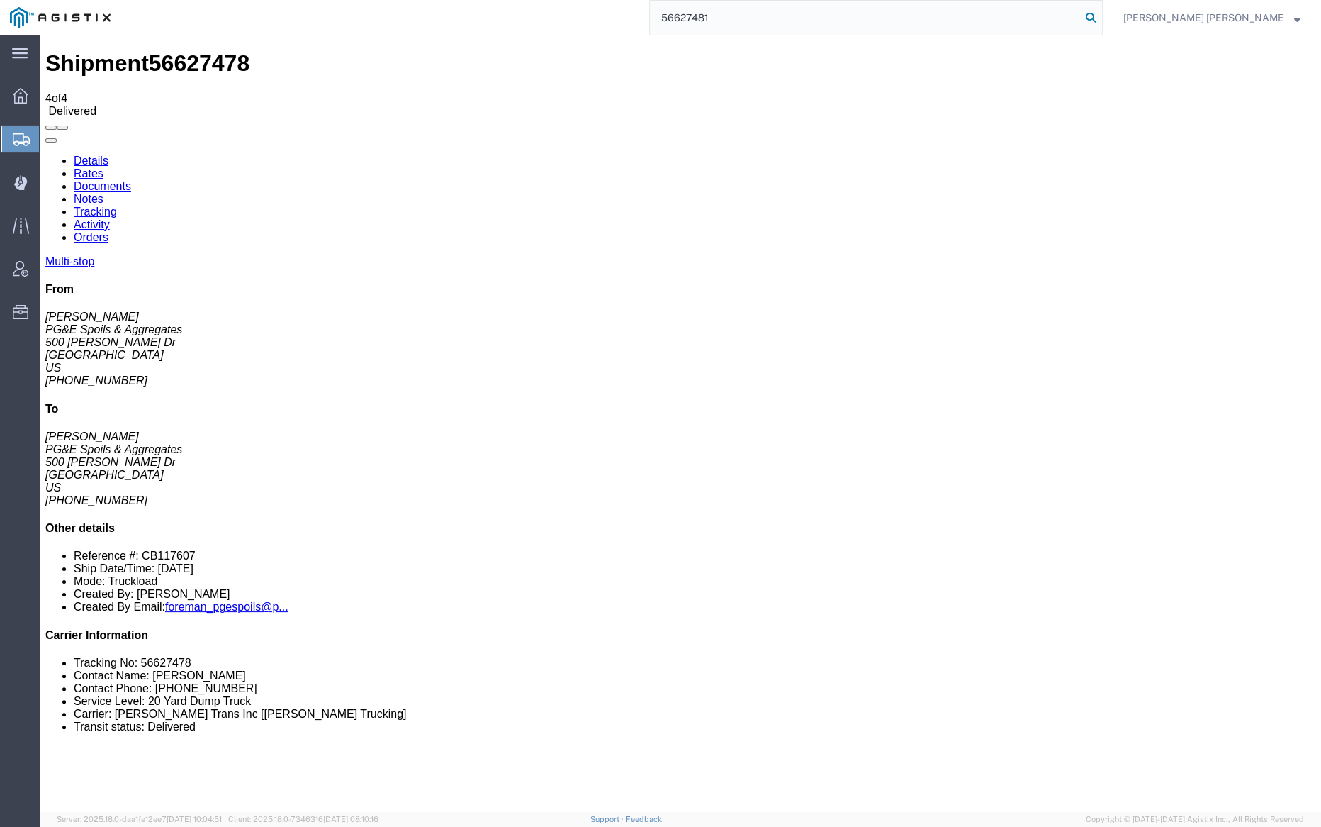
click at [1101, 16] on icon at bounding box center [1091, 18] width 20 height 20
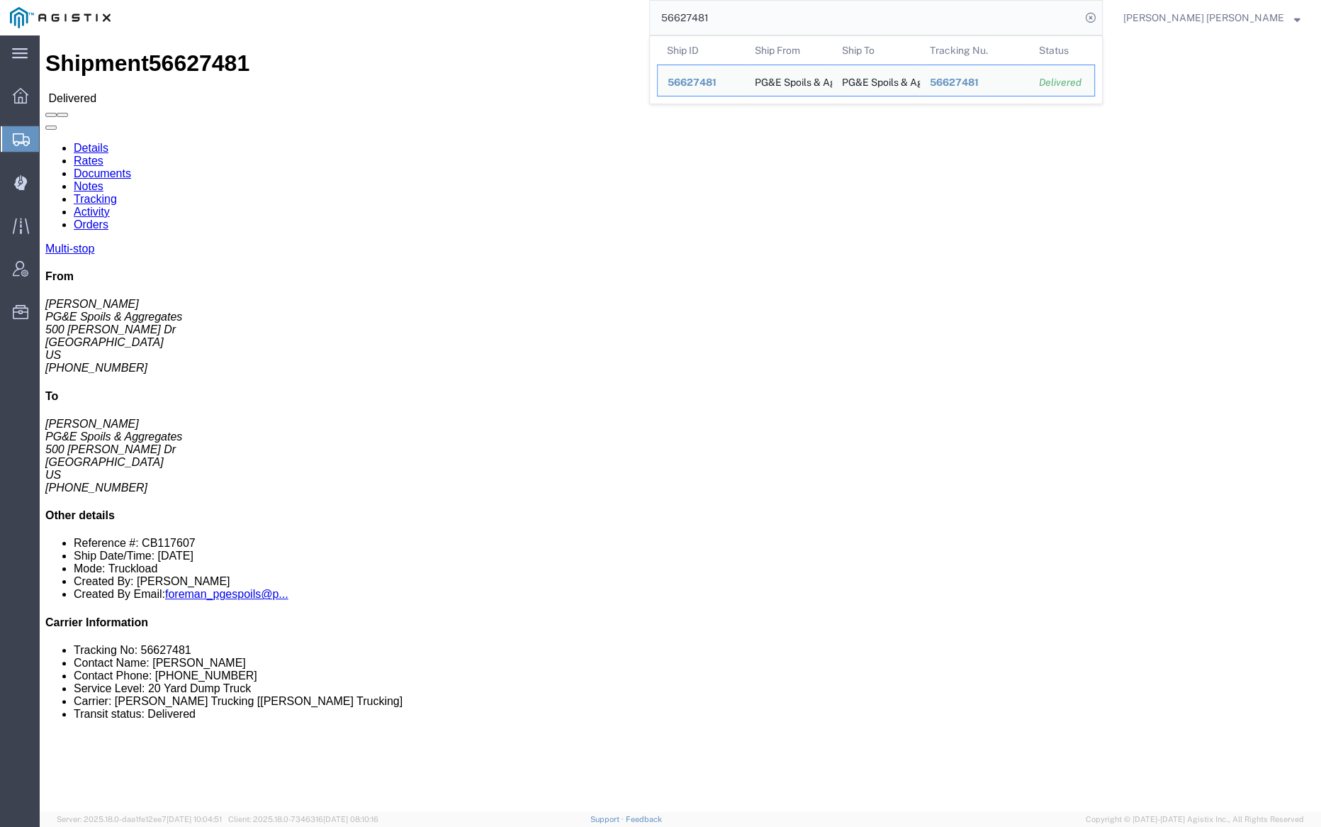
click link "Documents"
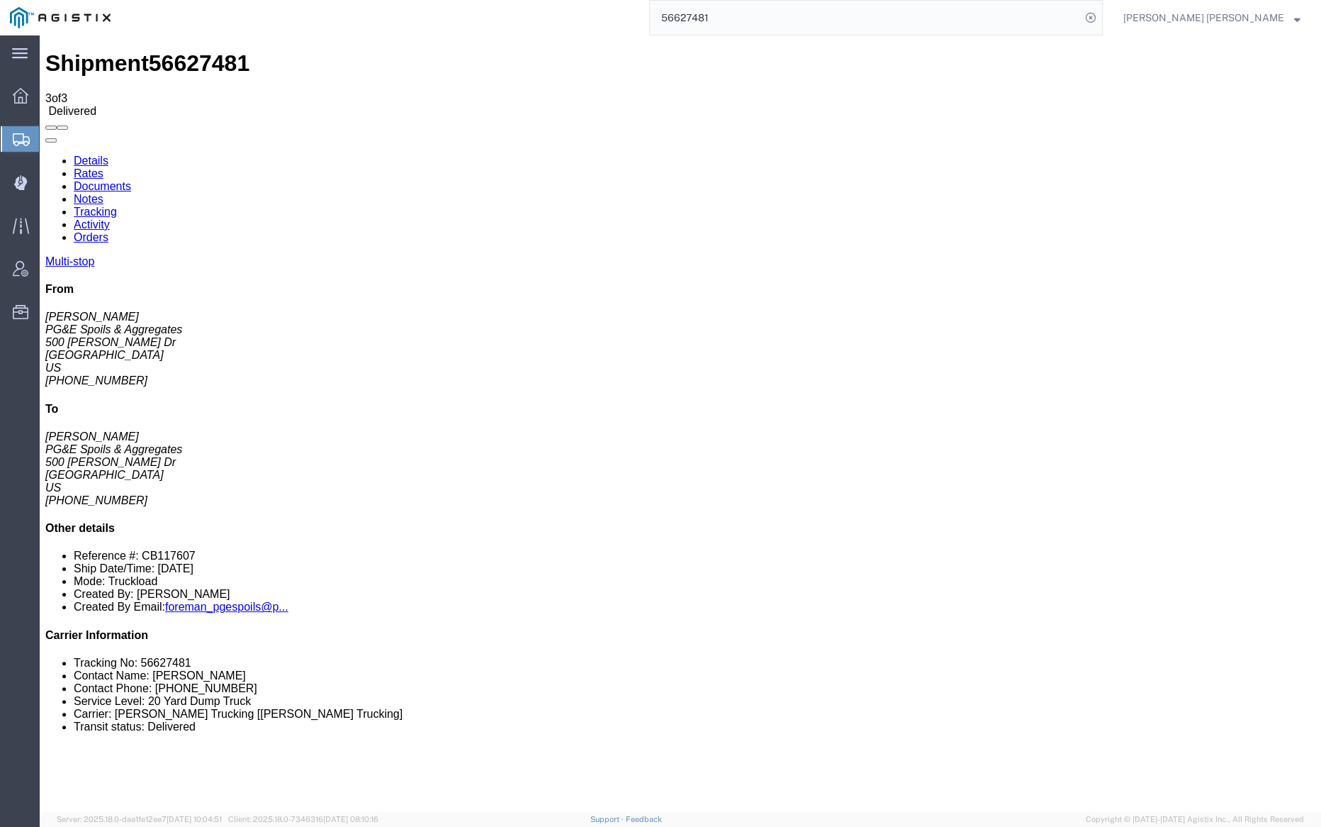
click at [749, 23] on input "56627481" at bounding box center [865, 18] width 431 height 34
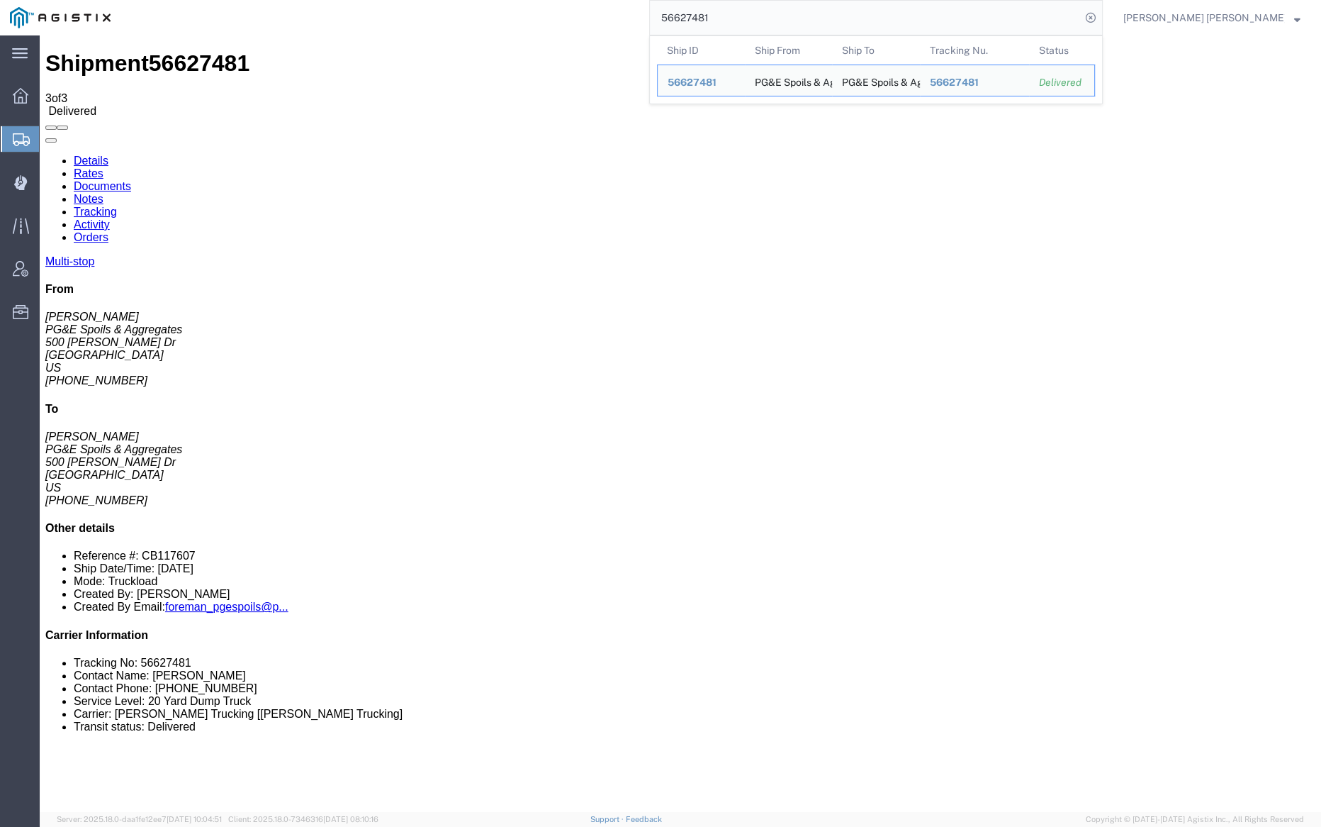
click at [749, 23] on input "56627481" at bounding box center [865, 18] width 431 height 34
paste input "36909"
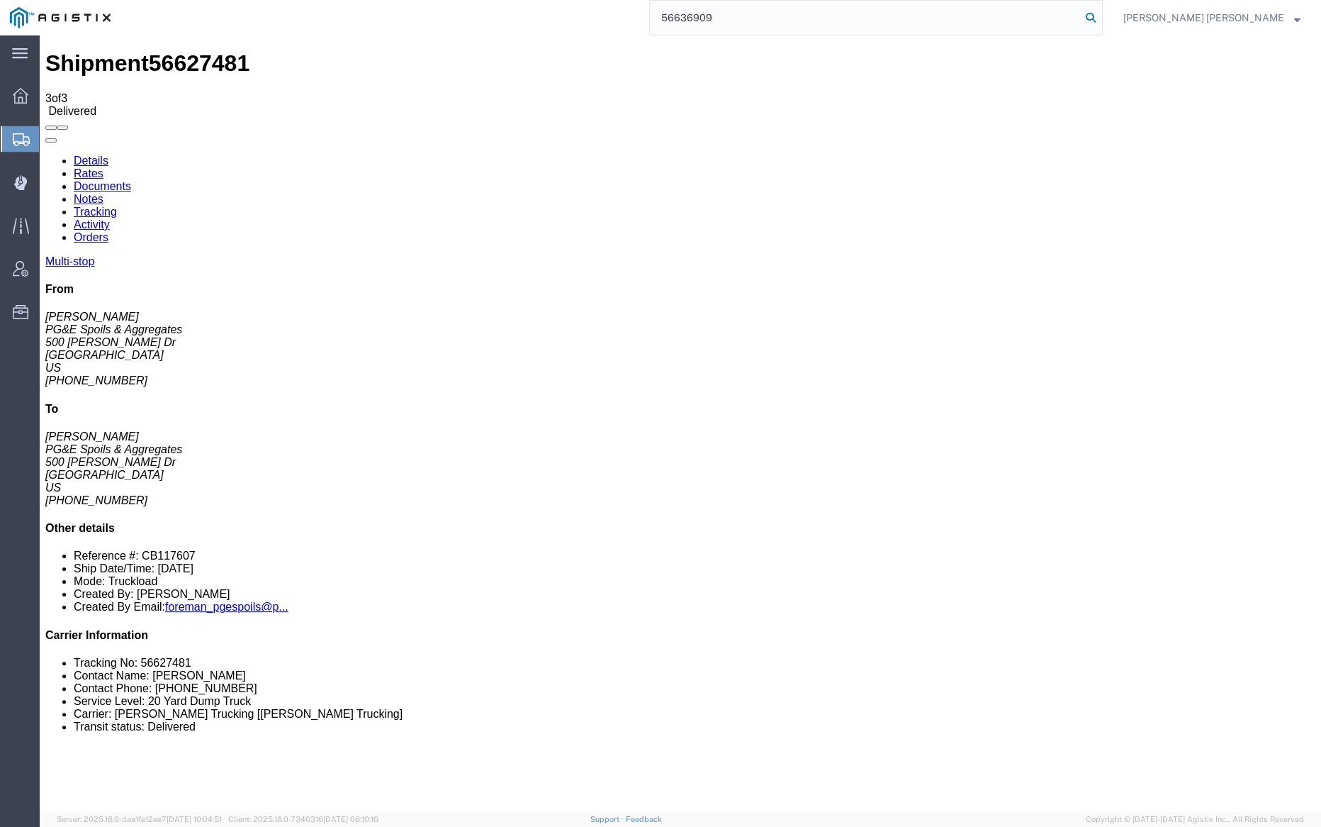
click at [1101, 16] on icon at bounding box center [1091, 18] width 20 height 20
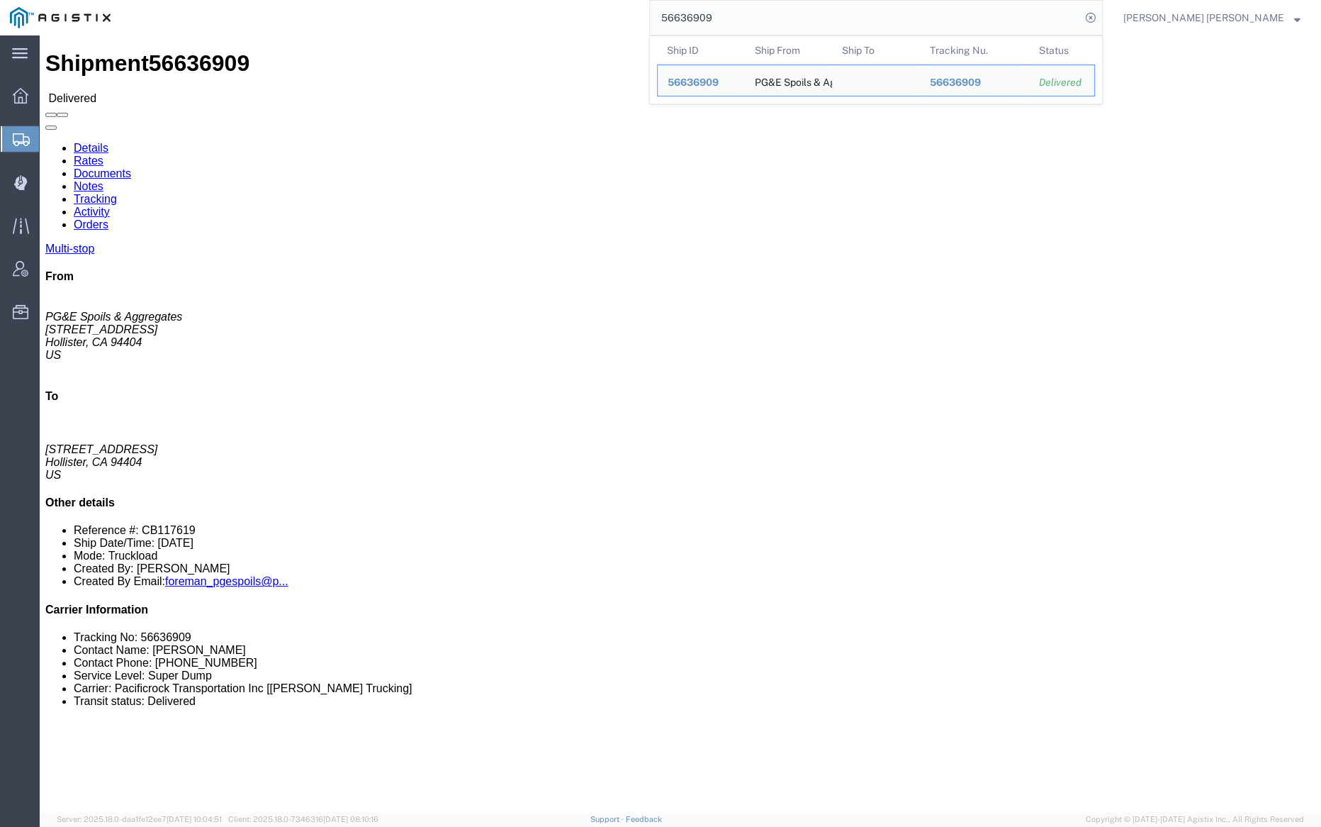
click link "Documents"
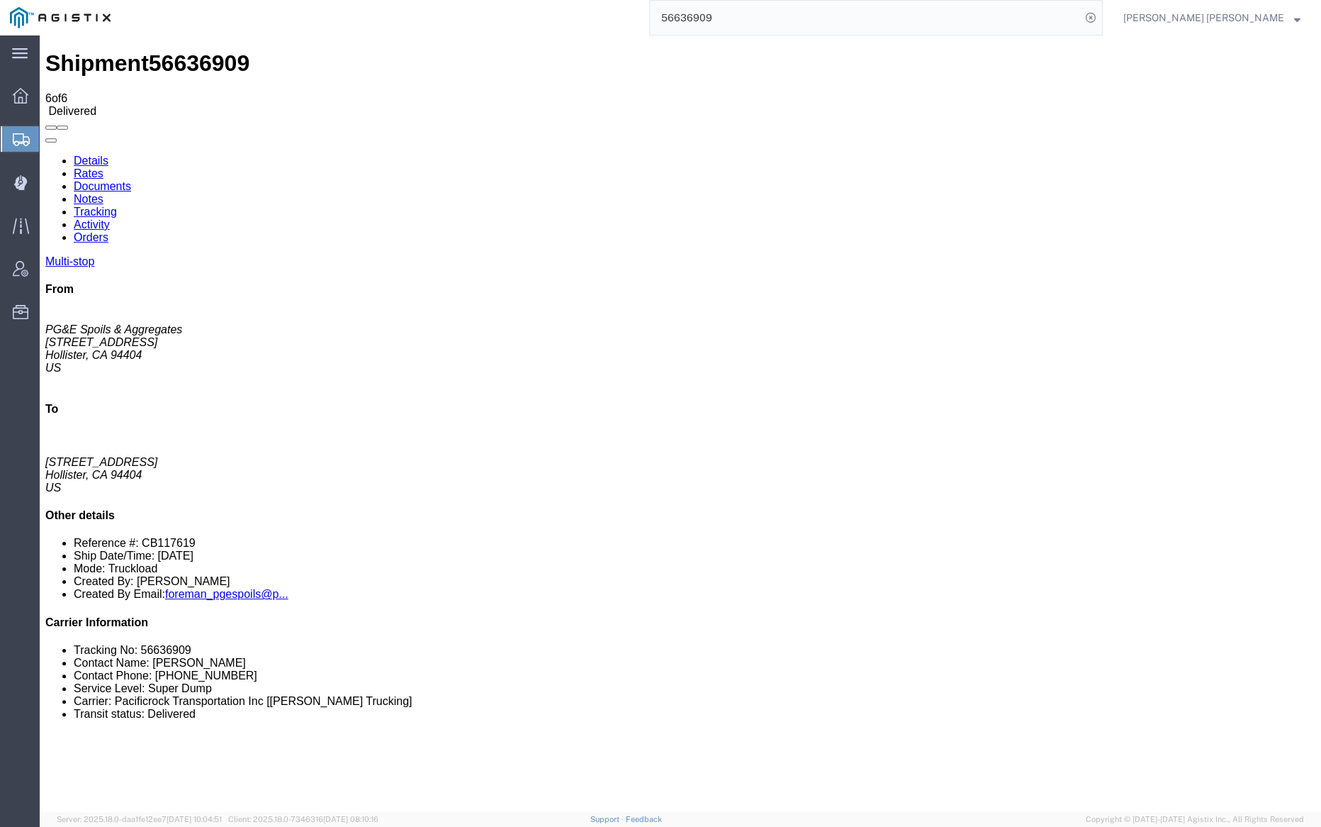
click at [103, 193] on link "Notes" at bounding box center [89, 199] width 30 height 12
click at [771, 13] on input "56636909" at bounding box center [865, 18] width 431 height 34
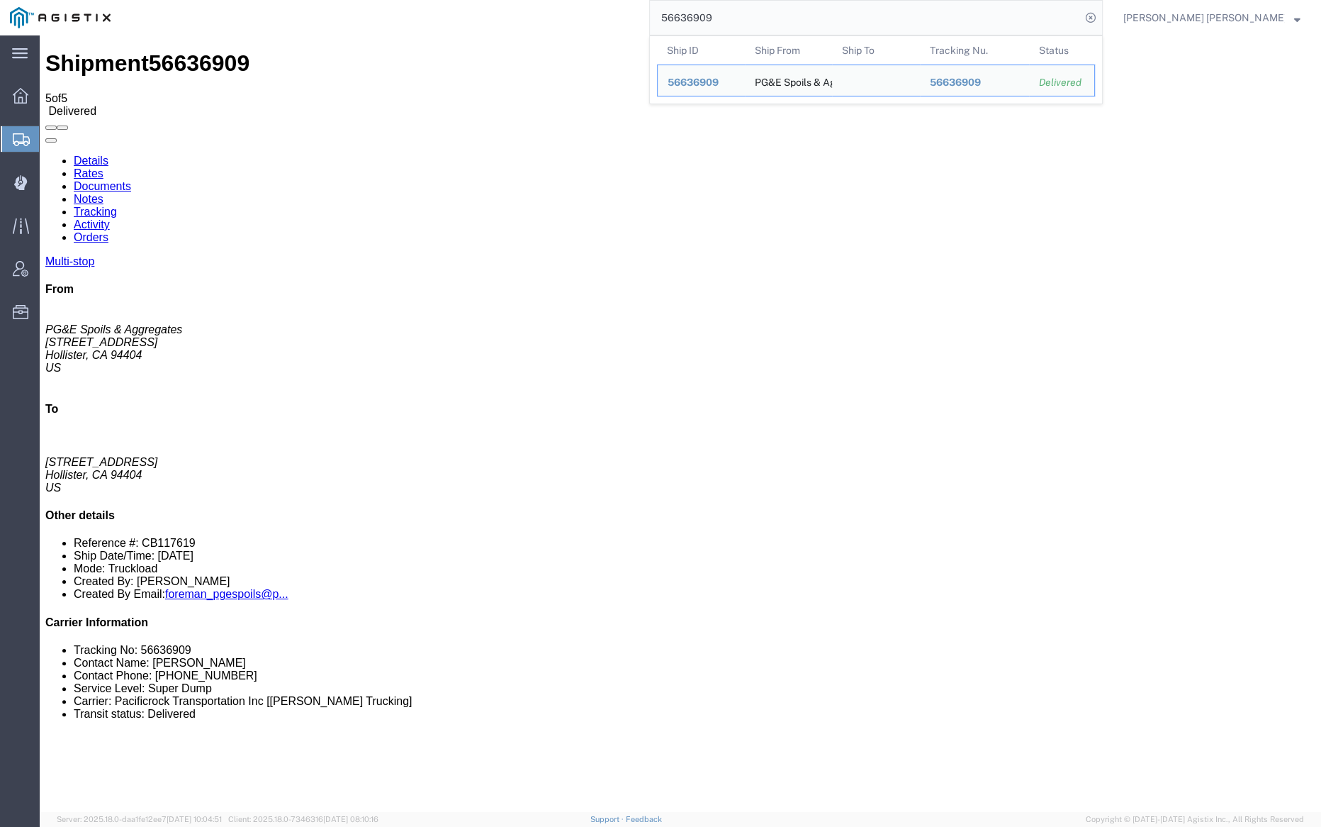
paste input "12"
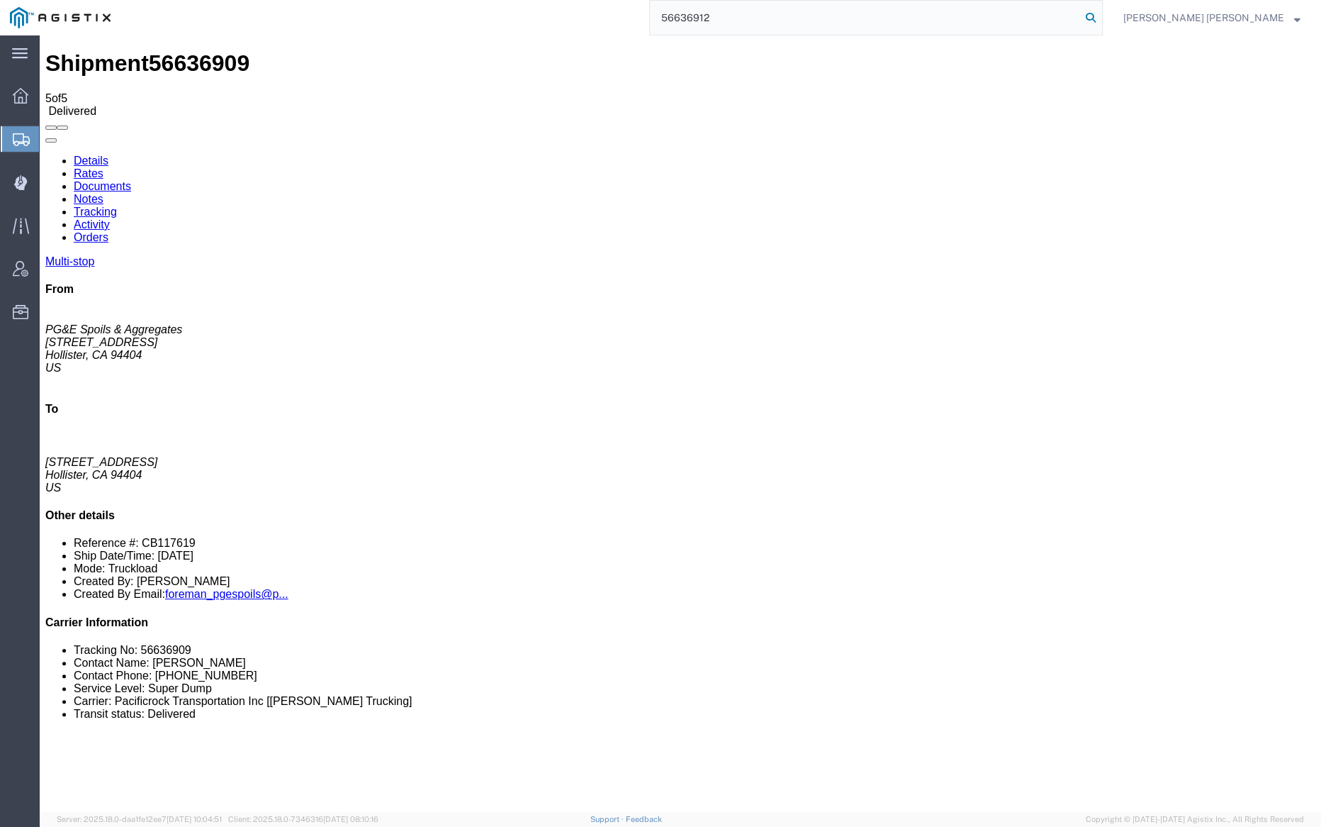
click at [1101, 11] on icon at bounding box center [1091, 18] width 20 height 20
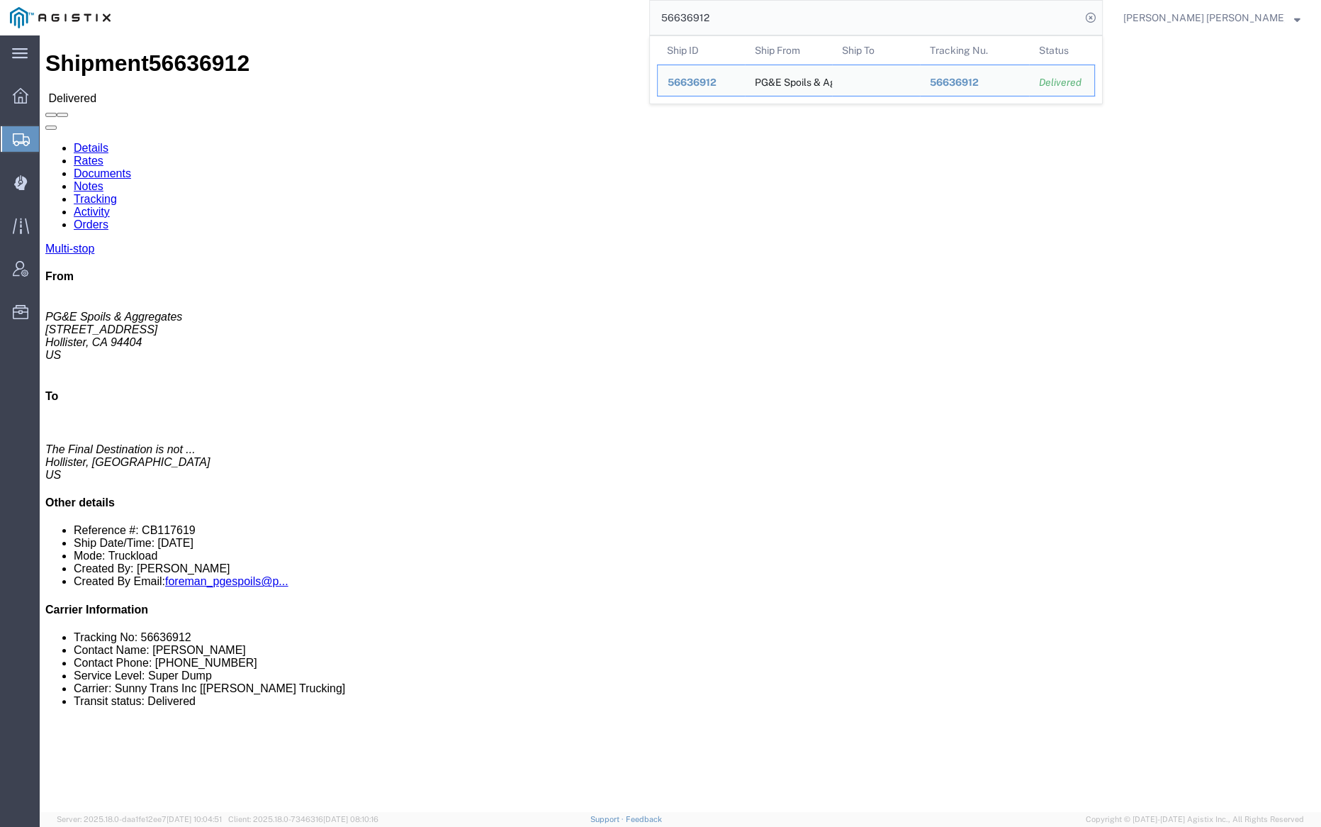
click link "Documents"
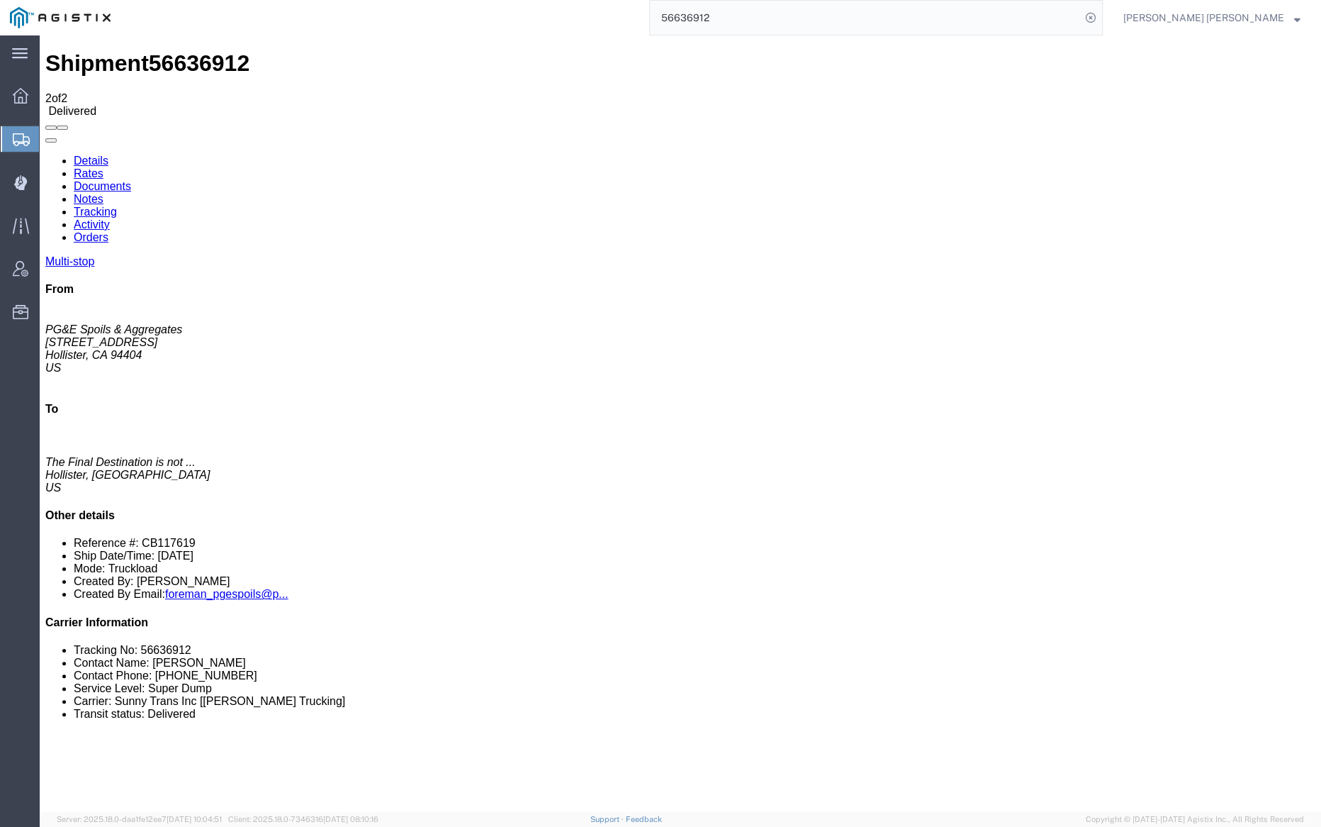
click at [758, 20] on input "56636912" at bounding box center [865, 18] width 431 height 34
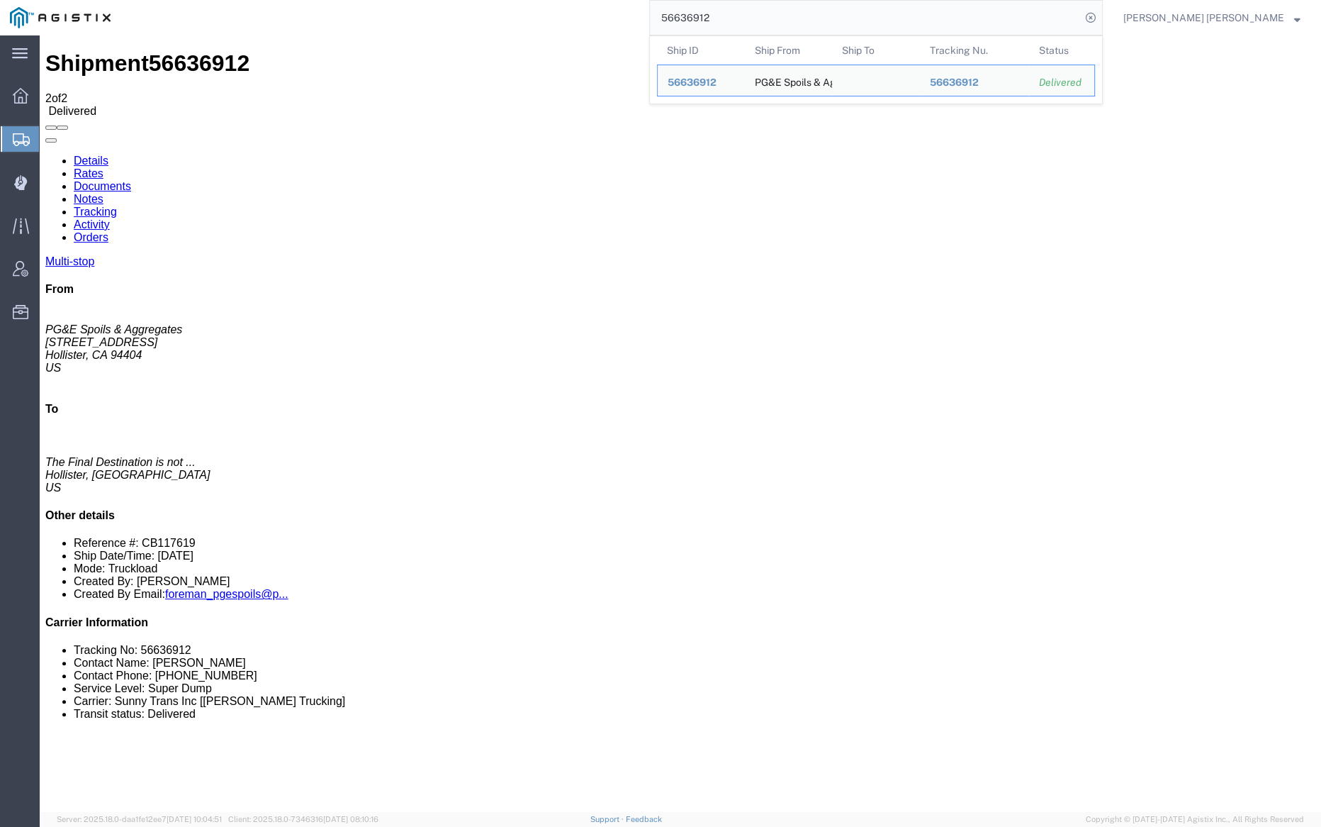
click at [758, 20] on input "56636912" at bounding box center [865, 18] width 431 height 34
paste input "5"
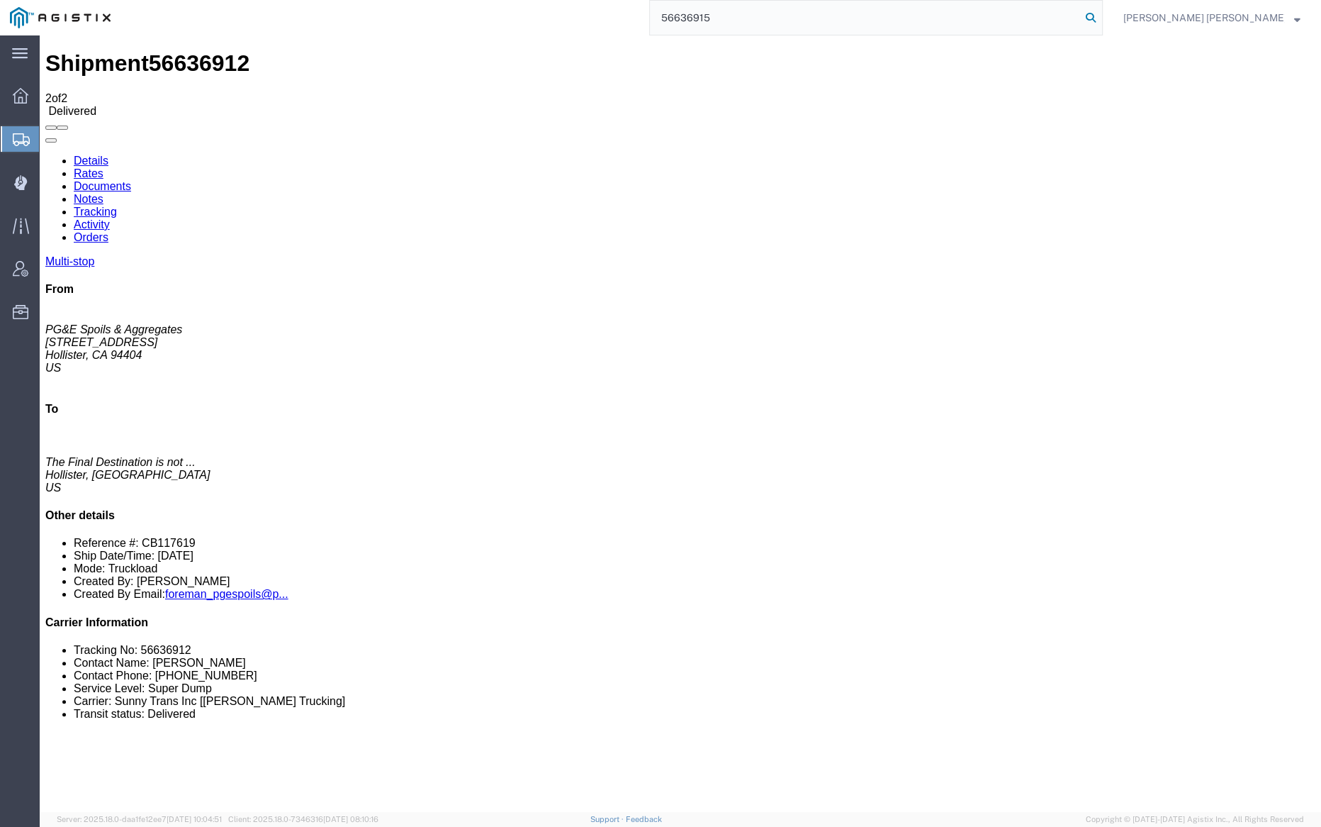
click at [1101, 17] on icon at bounding box center [1091, 18] width 20 height 20
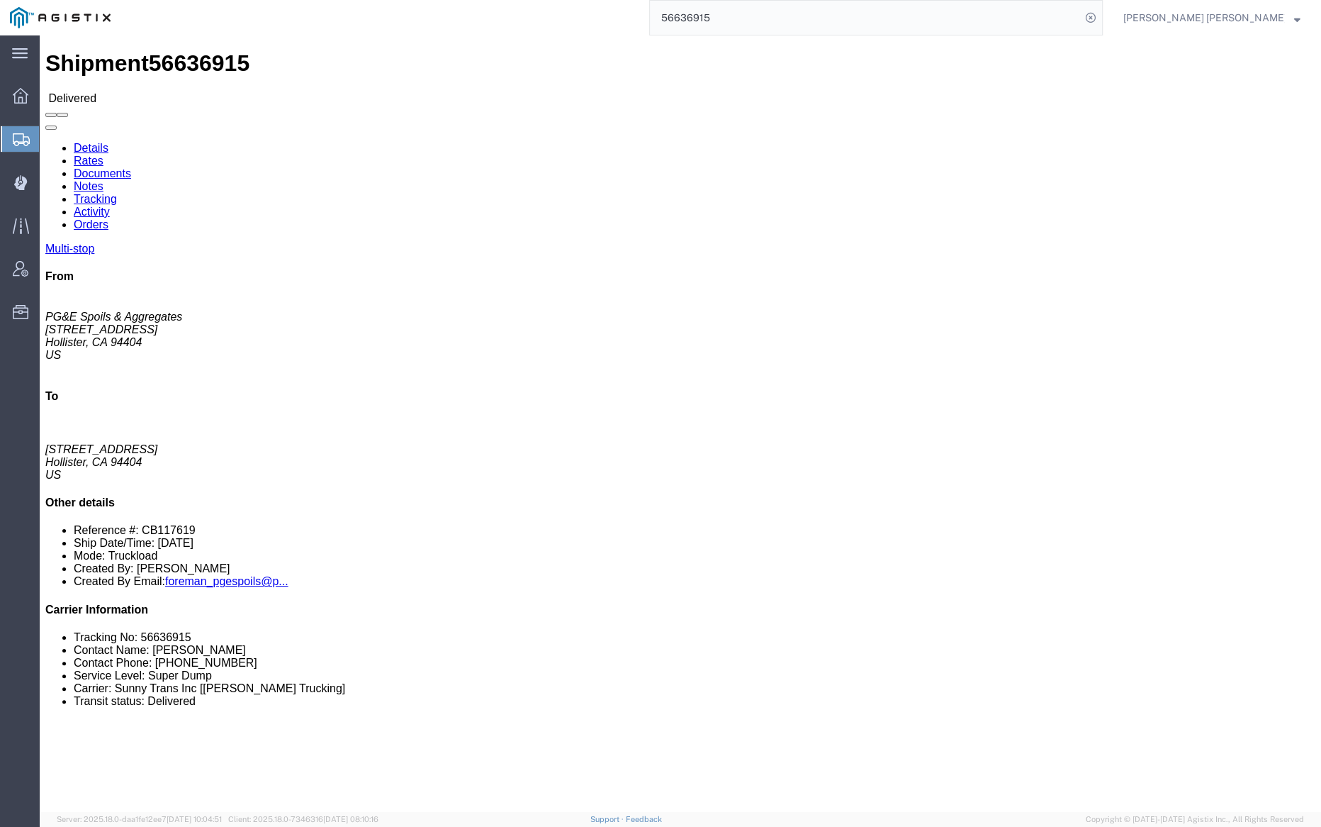
click link "Documents"
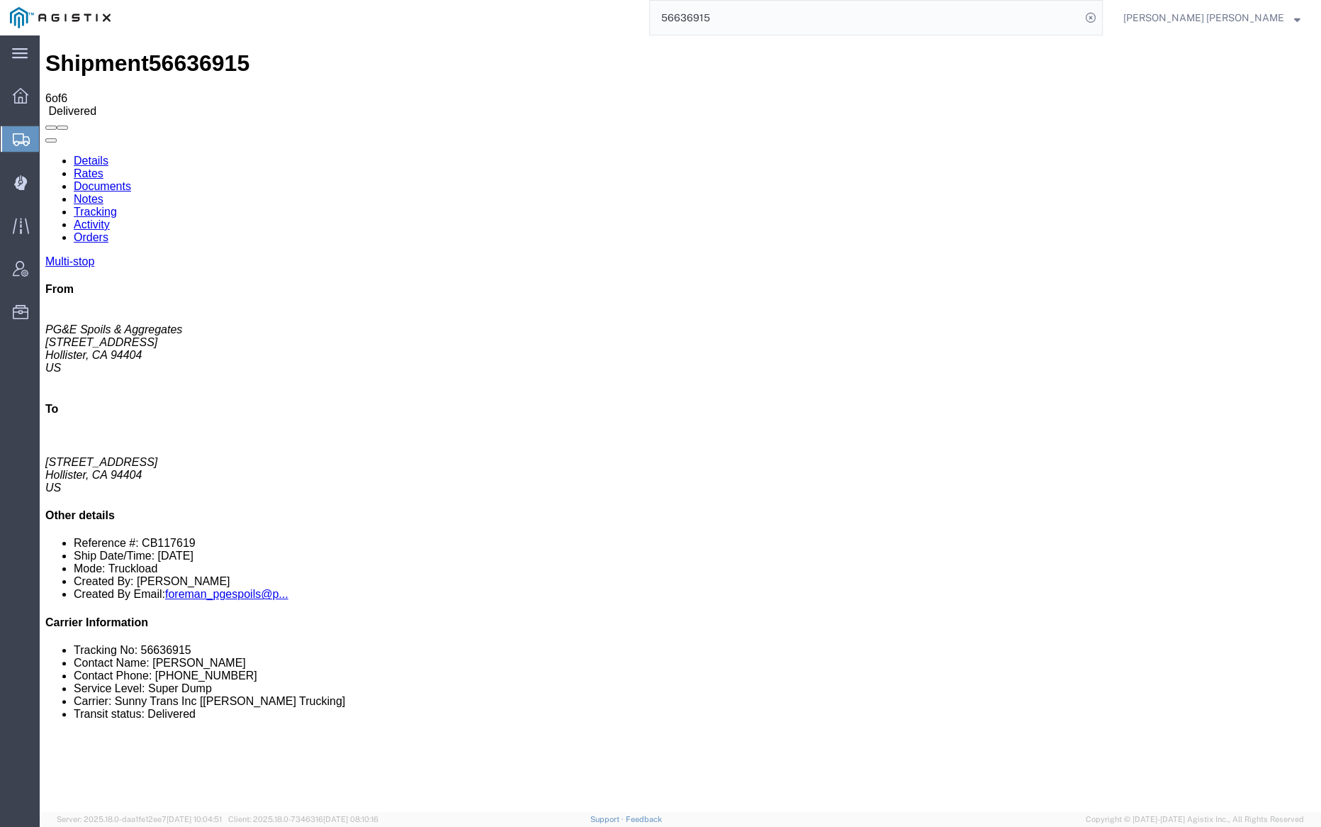
click at [103, 193] on link "Notes" at bounding box center [89, 199] width 30 height 12
click at [761, 18] on input "56636915" at bounding box center [865, 18] width 431 height 34
click at [1101, 16] on icon at bounding box center [1091, 18] width 20 height 20
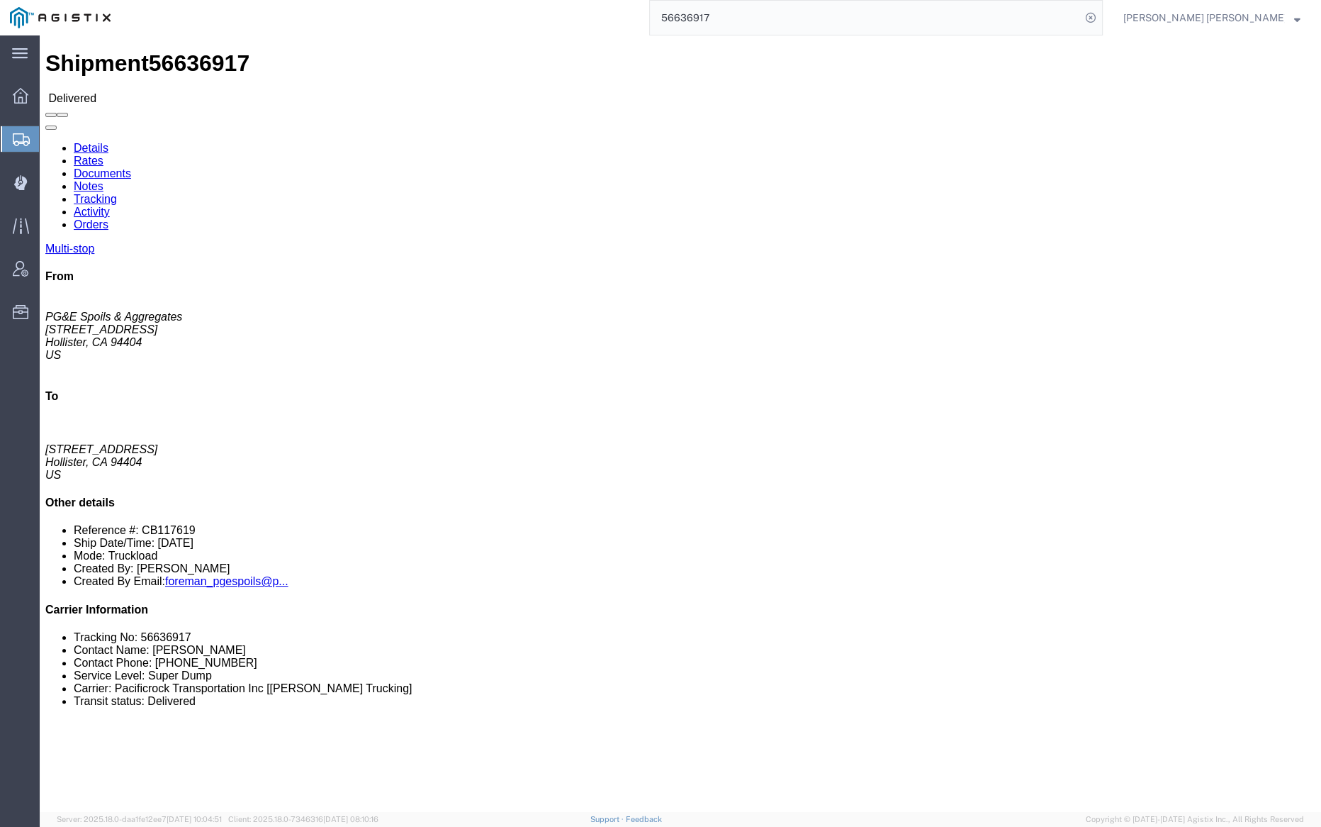
click link "Documents"
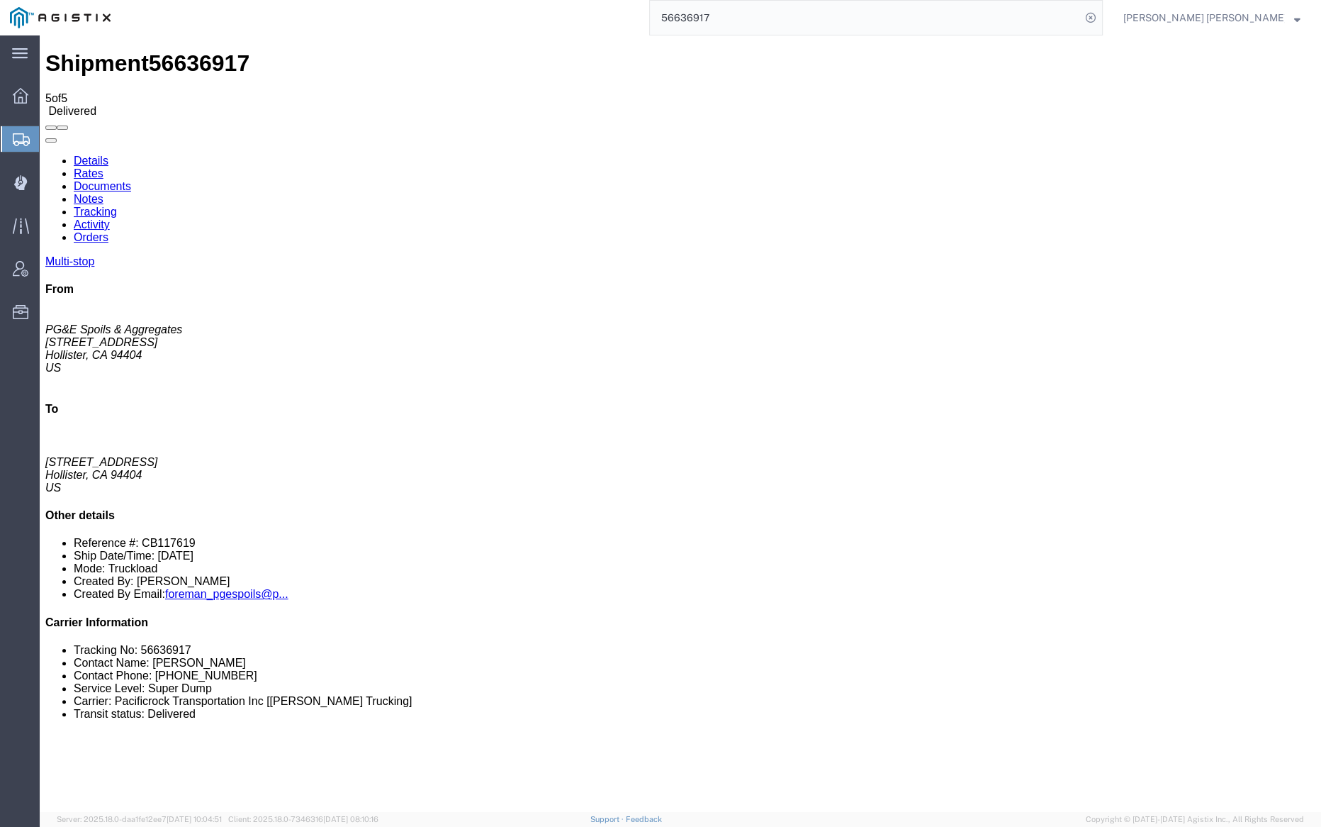
click at [103, 193] on link "Notes" at bounding box center [89, 199] width 30 height 12
click at [756, 12] on input "56636917" at bounding box center [865, 18] width 431 height 34
click at [1101, 14] on icon at bounding box center [1091, 18] width 20 height 20
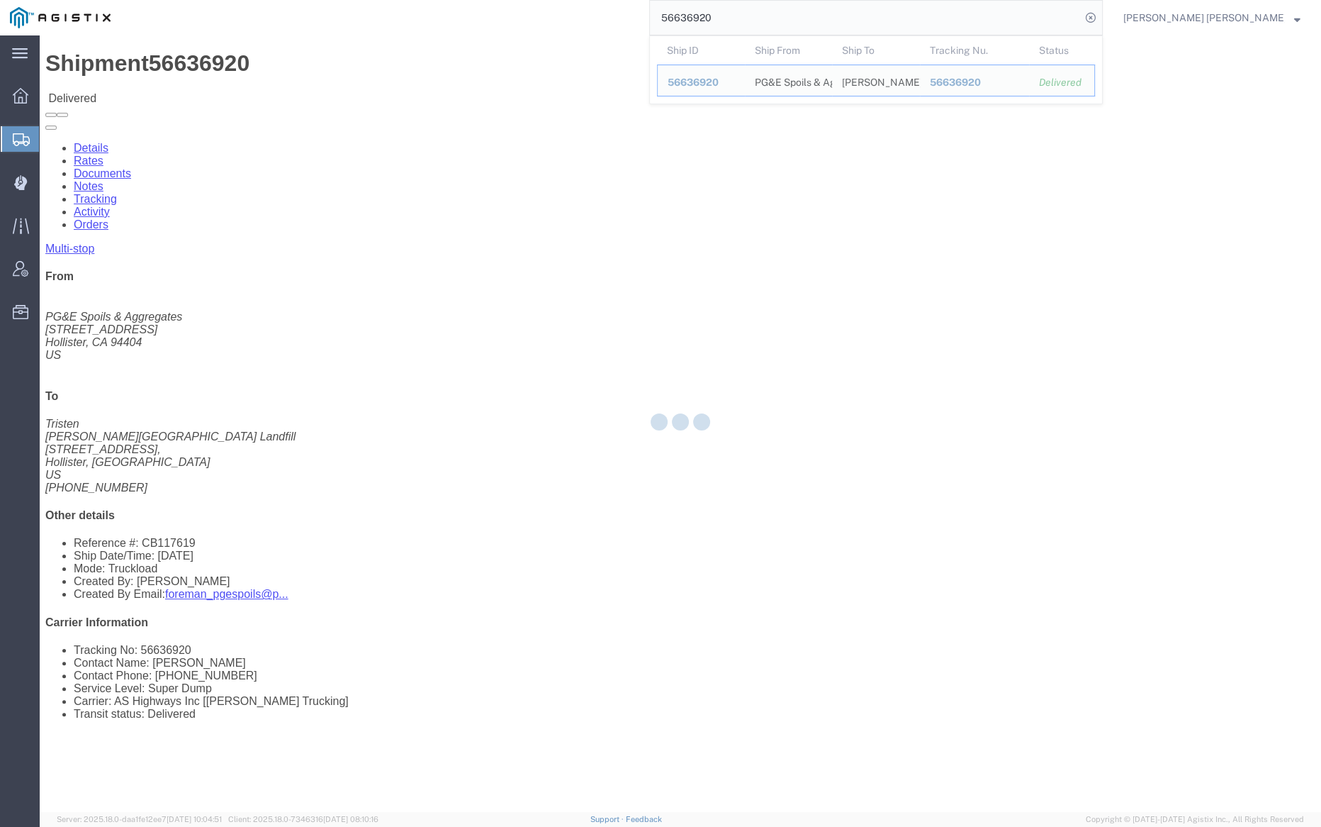
click div
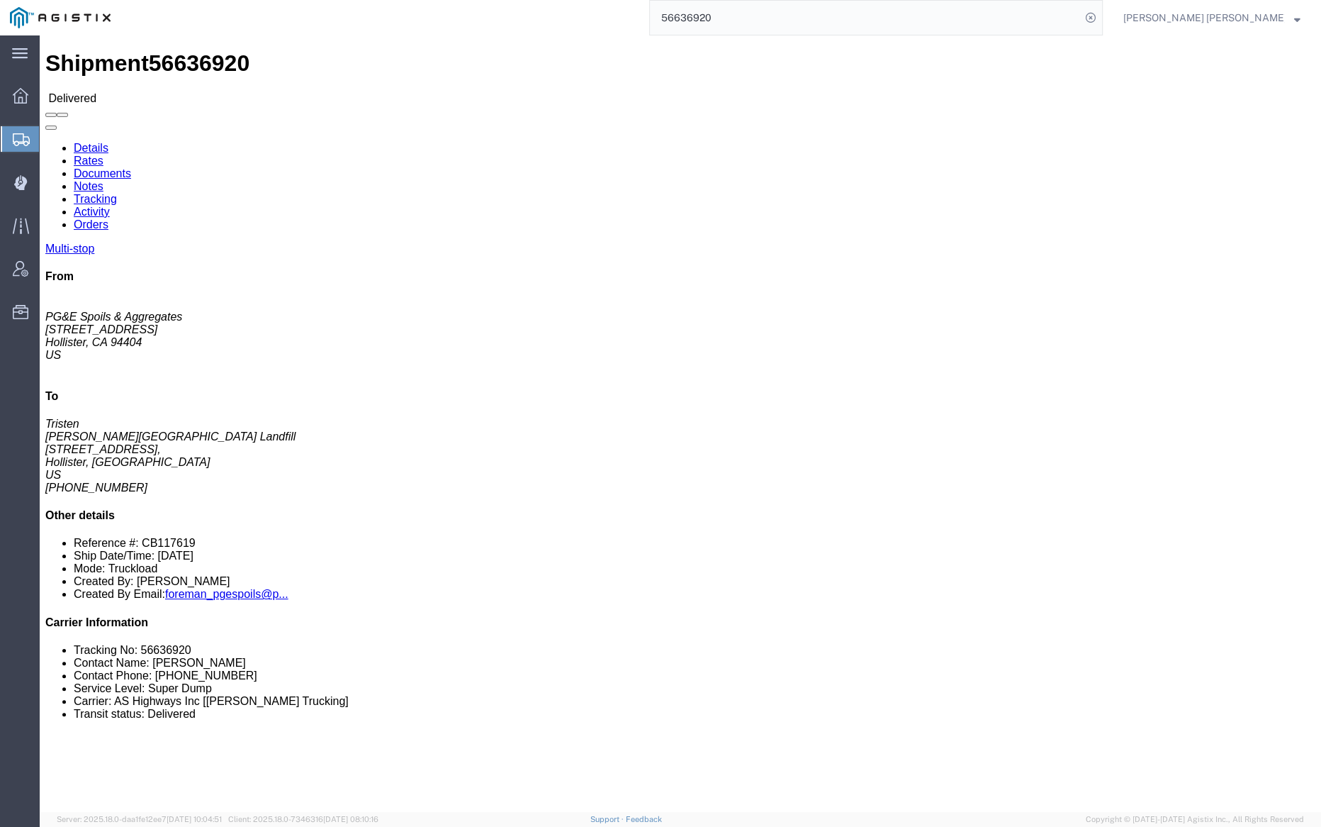
click link "Documents"
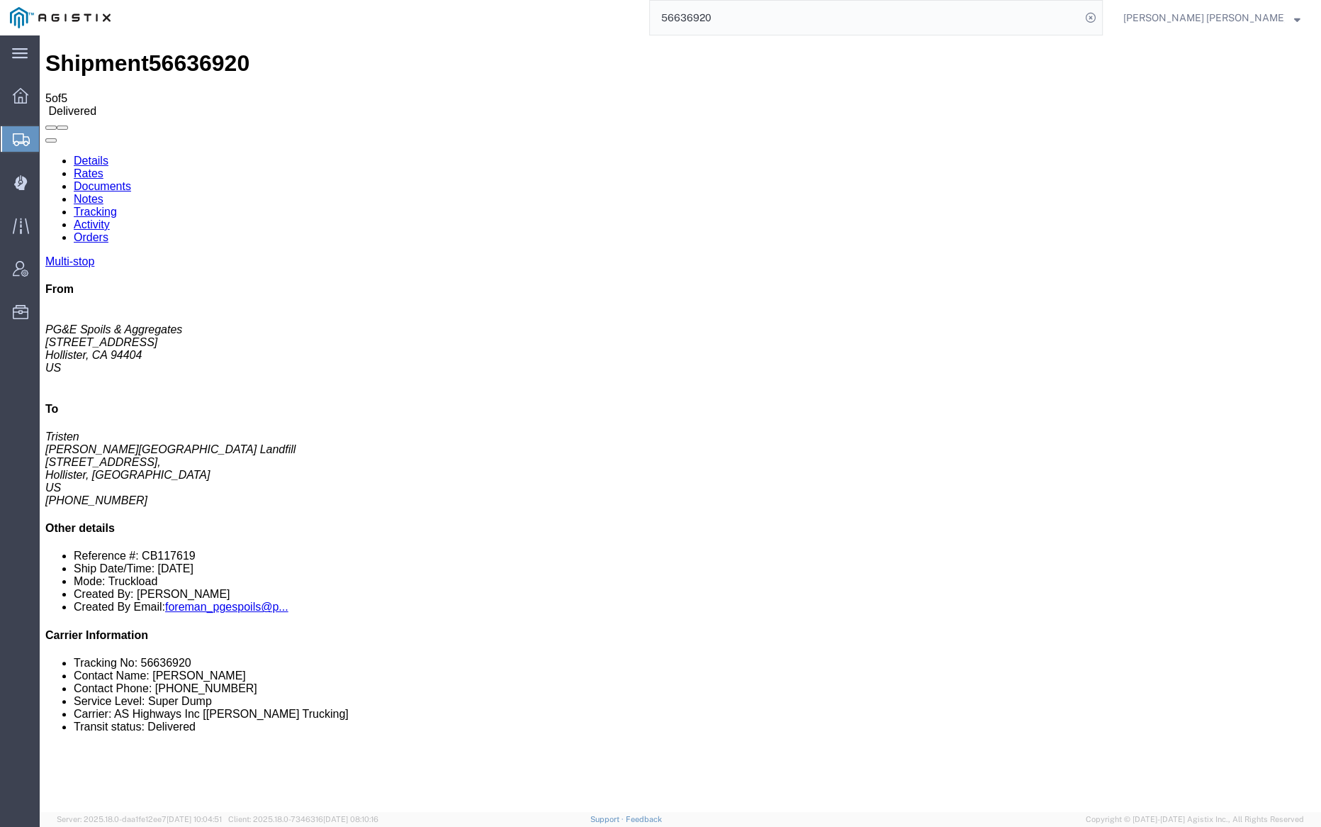
click at [103, 193] on link "Notes" at bounding box center [89, 199] width 30 height 12
click at [763, 23] on input "56636920" at bounding box center [865, 18] width 431 height 34
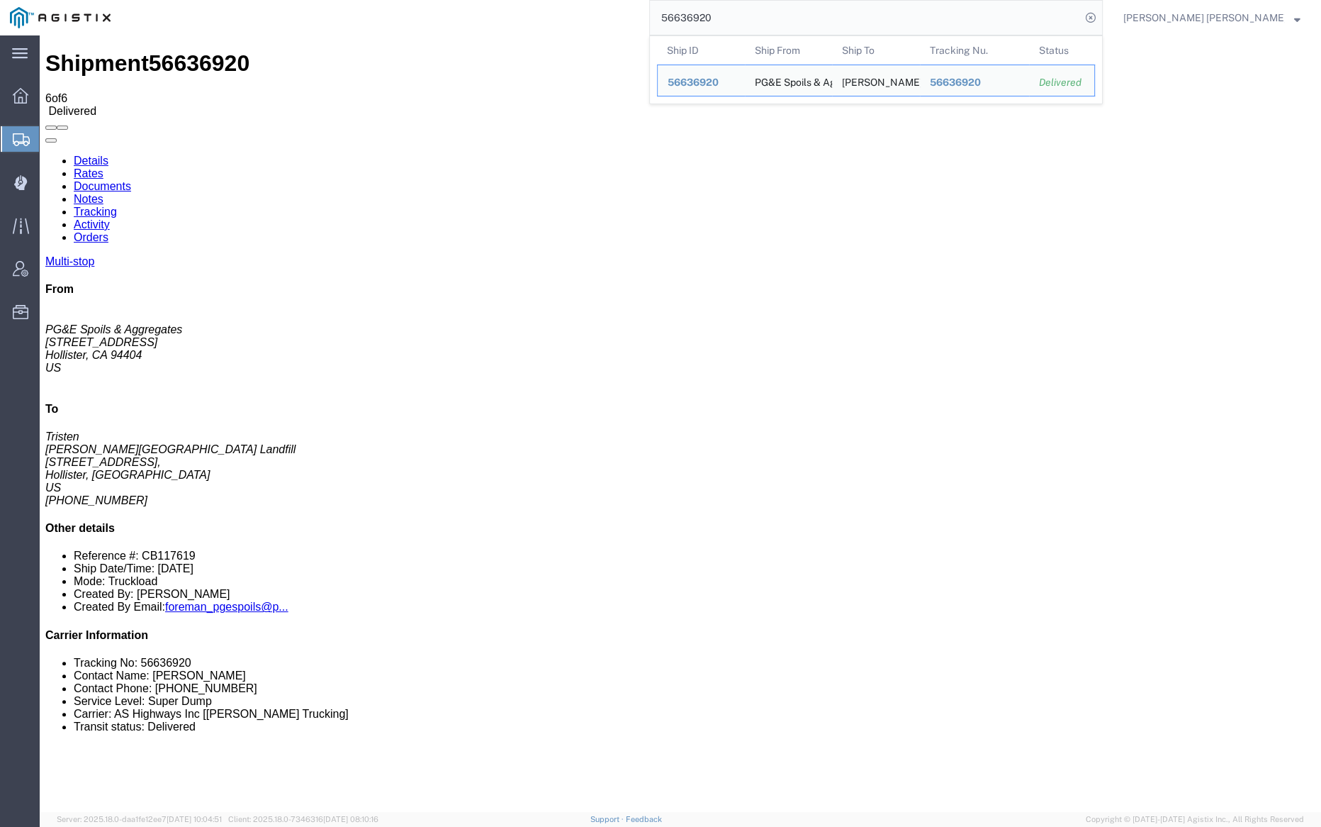
click at [763, 23] on input "56636920" at bounding box center [865, 18] width 431 height 34
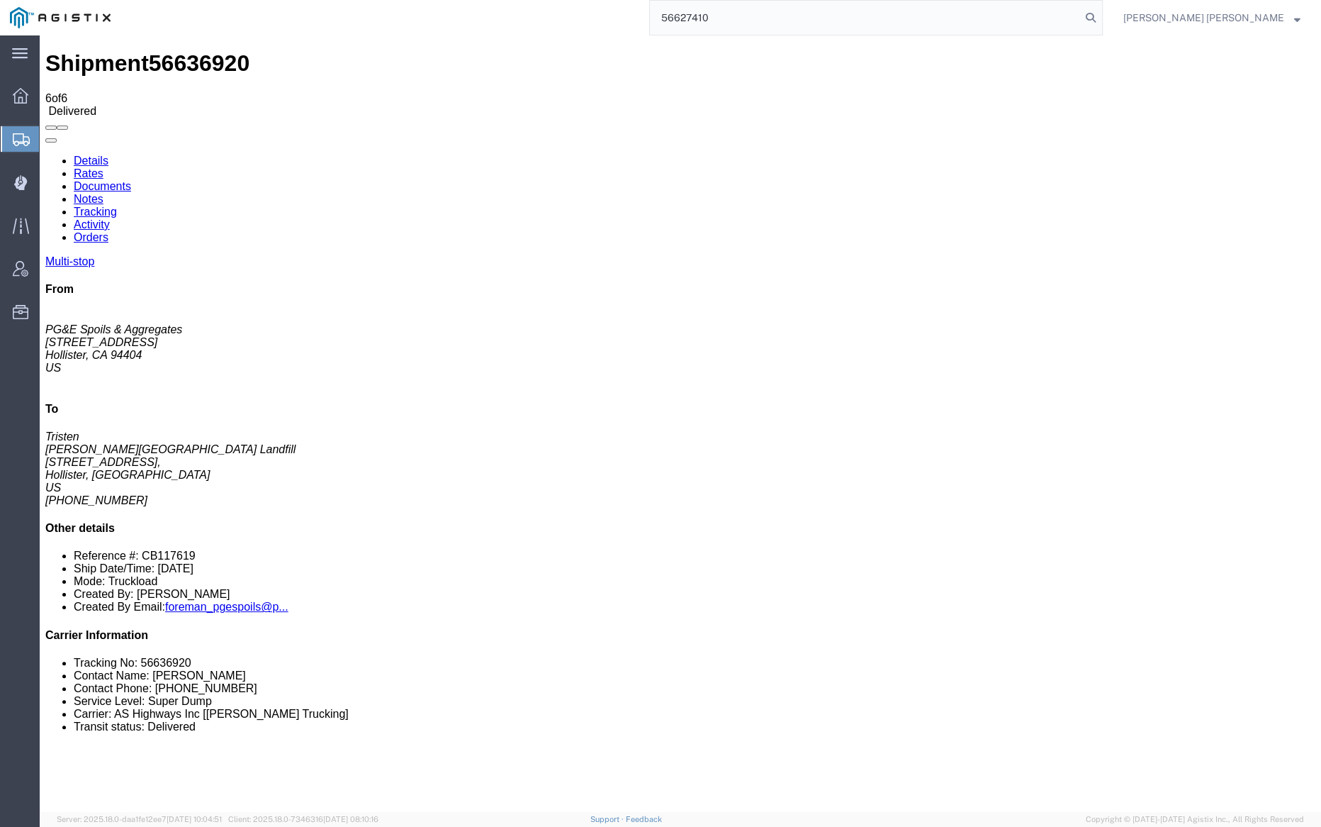
drag, startPoint x: 1171, startPoint y: 13, endPoint x: 1130, endPoint y: 3, distance: 42.3
click at [1101, 13] on icon at bounding box center [1091, 18] width 20 height 20
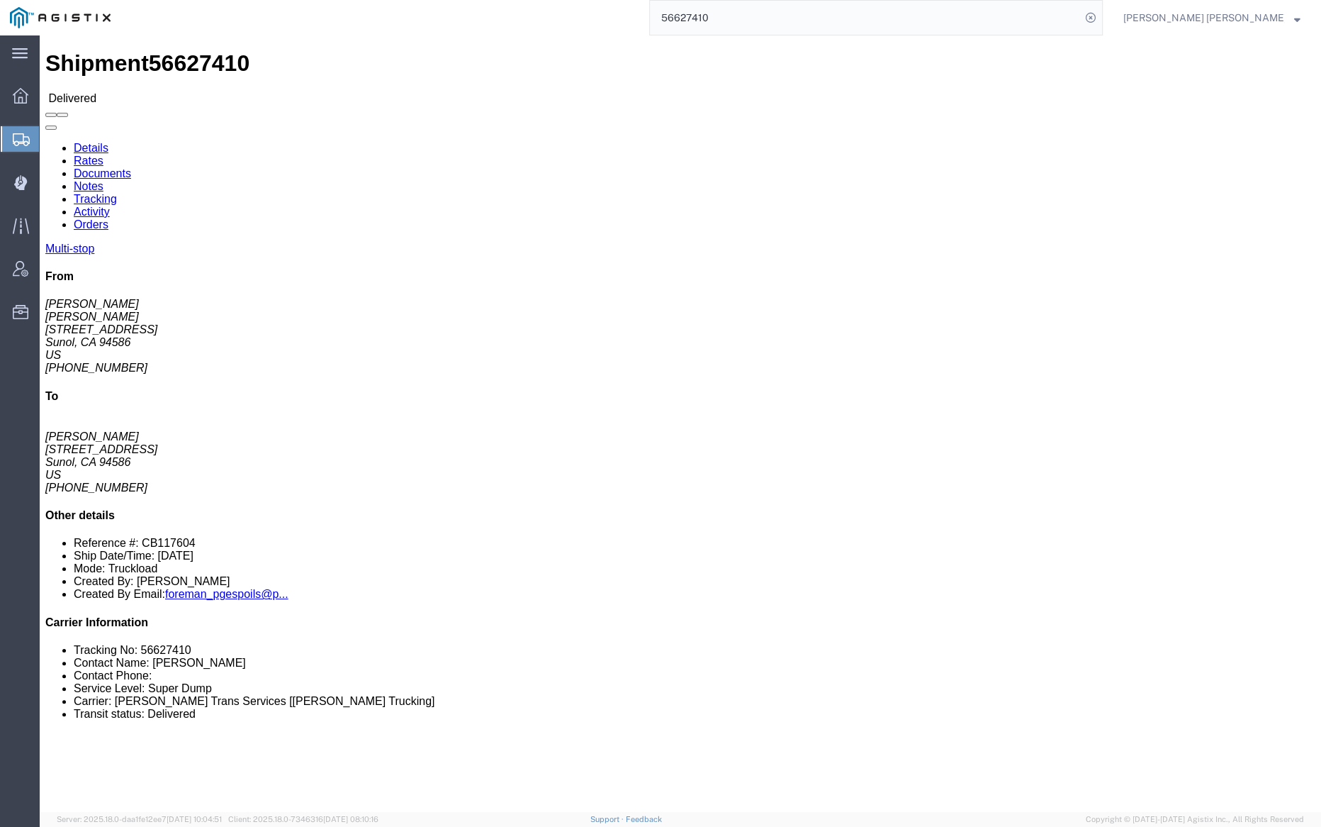
click link "Documents"
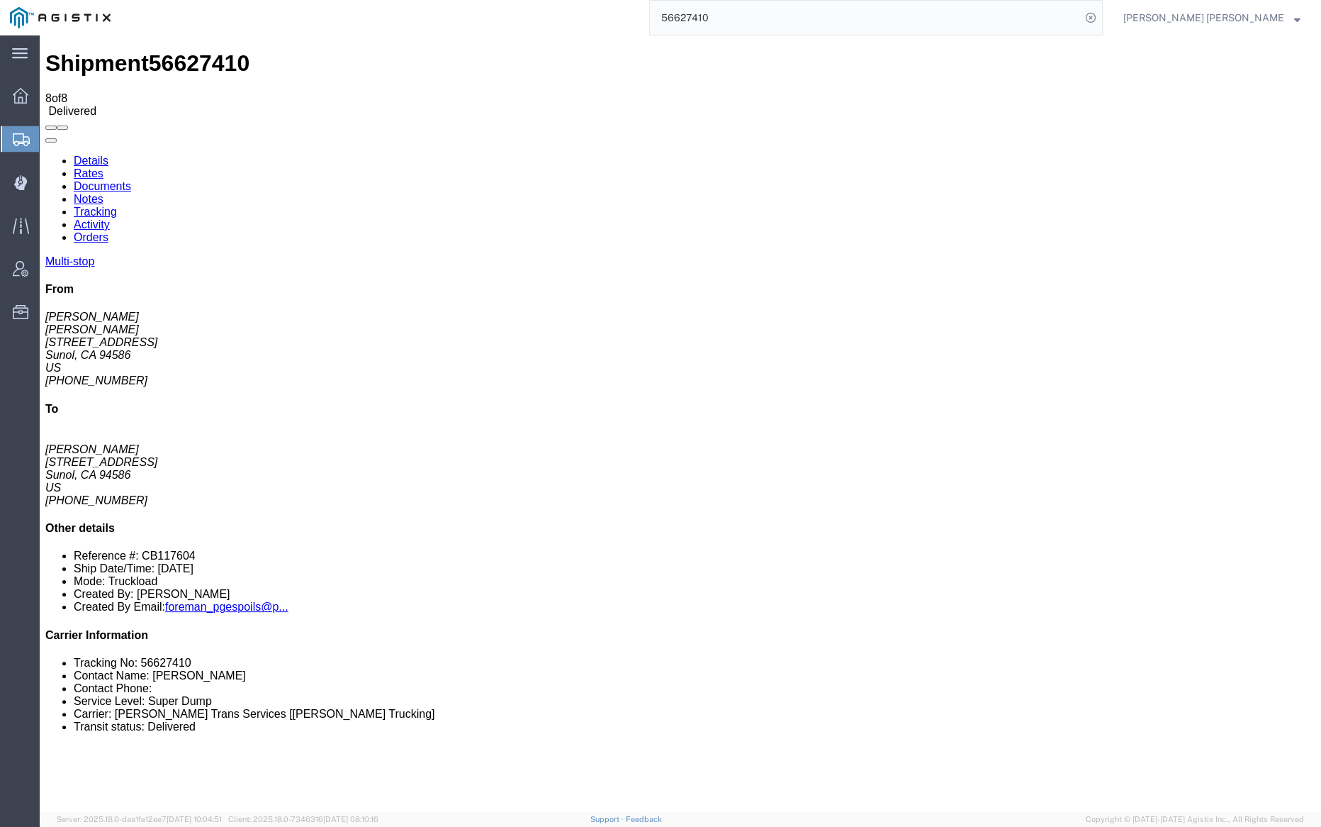
click at [103, 193] on link "Notes" at bounding box center [89, 199] width 30 height 12
click at [759, 18] on input "56627410" at bounding box center [865, 18] width 431 height 34
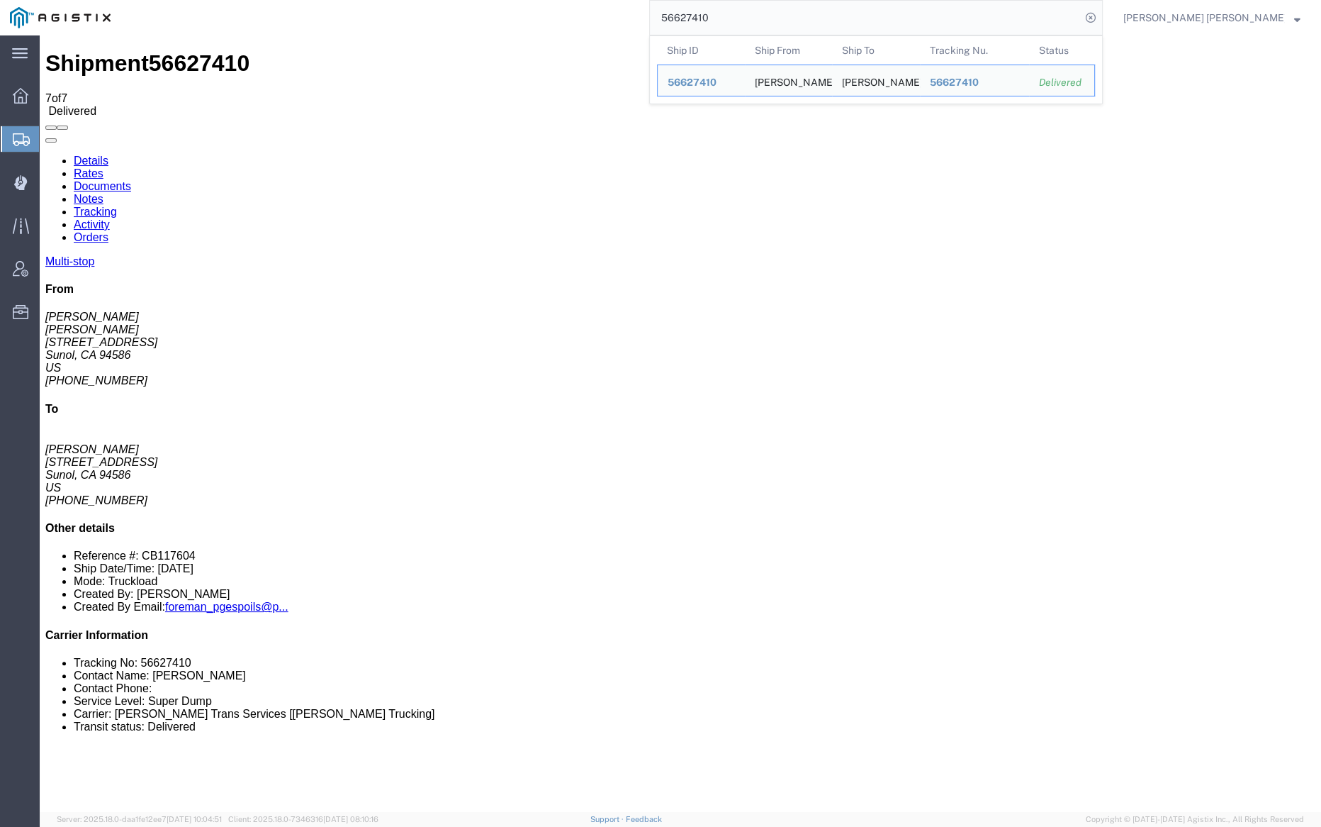
click at [759, 18] on input "56627410" at bounding box center [865, 18] width 431 height 34
paste input "2"
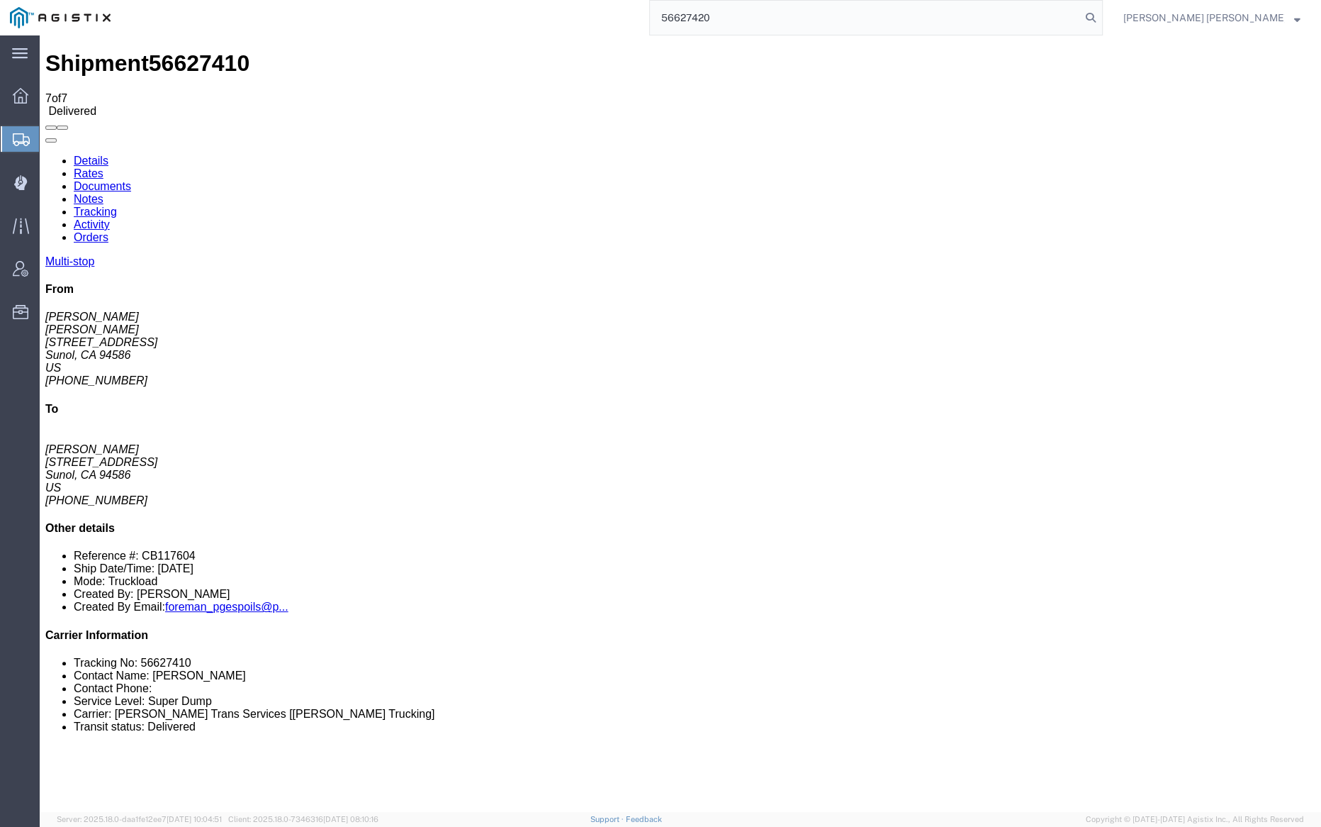
drag, startPoint x: 1172, startPoint y: 13, endPoint x: 1134, endPoint y: 13, distance: 38.3
click at [1101, 13] on icon at bounding box center [1091, 18] width 20 height 20
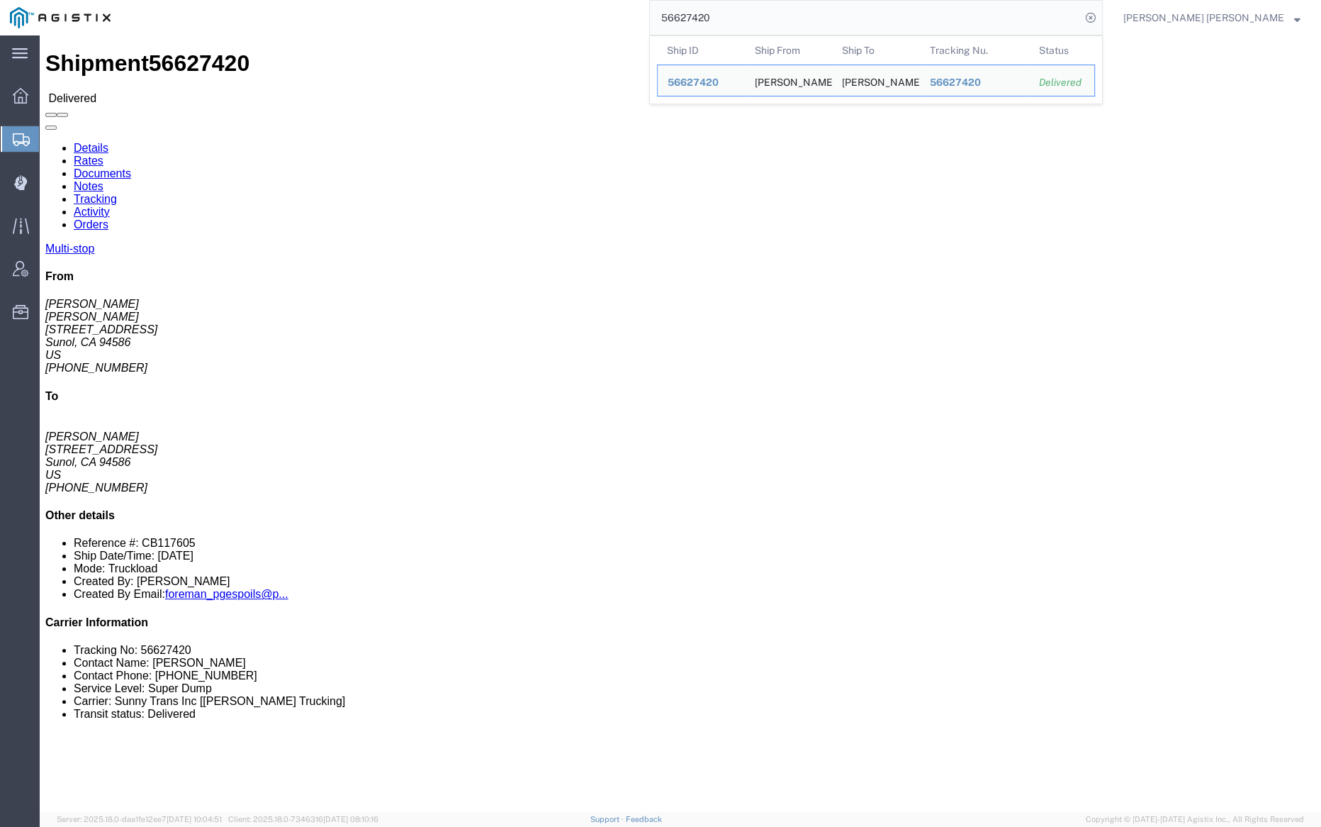
click link "Documents"
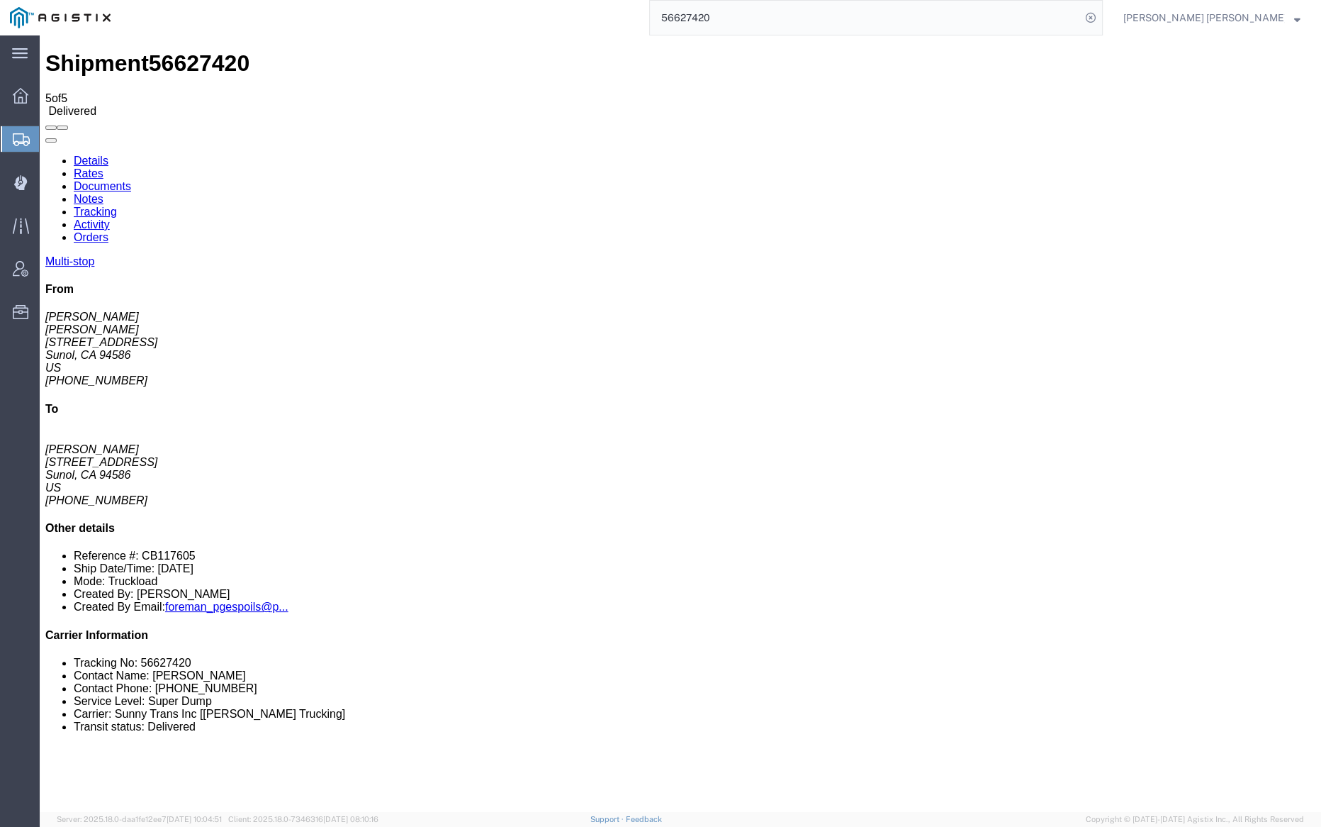
click at [103, 193] on link "Notes" at bounding box center [89, 199] width 30 height 12
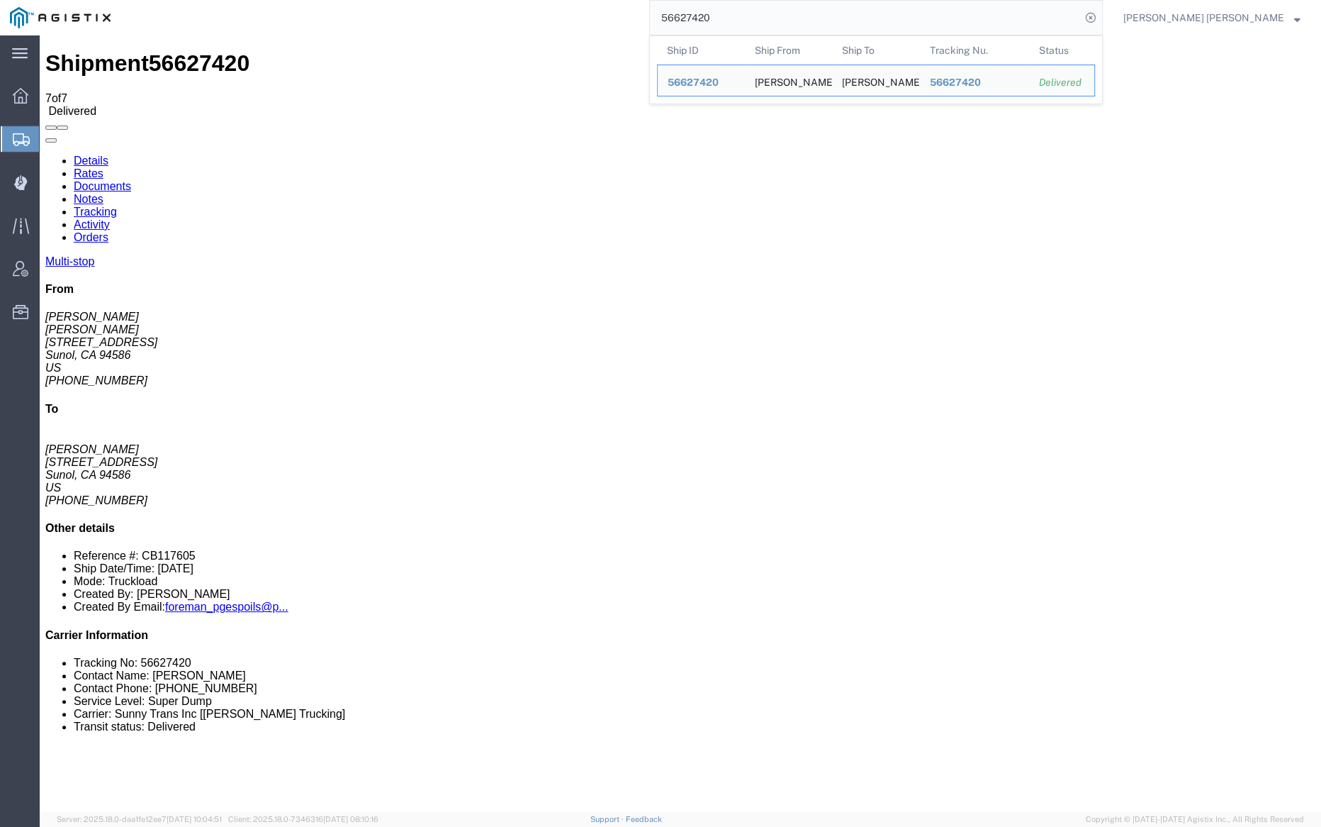
click at [754, 15] on input "56627420" at bounding box center [865, 18] width 431 height 34
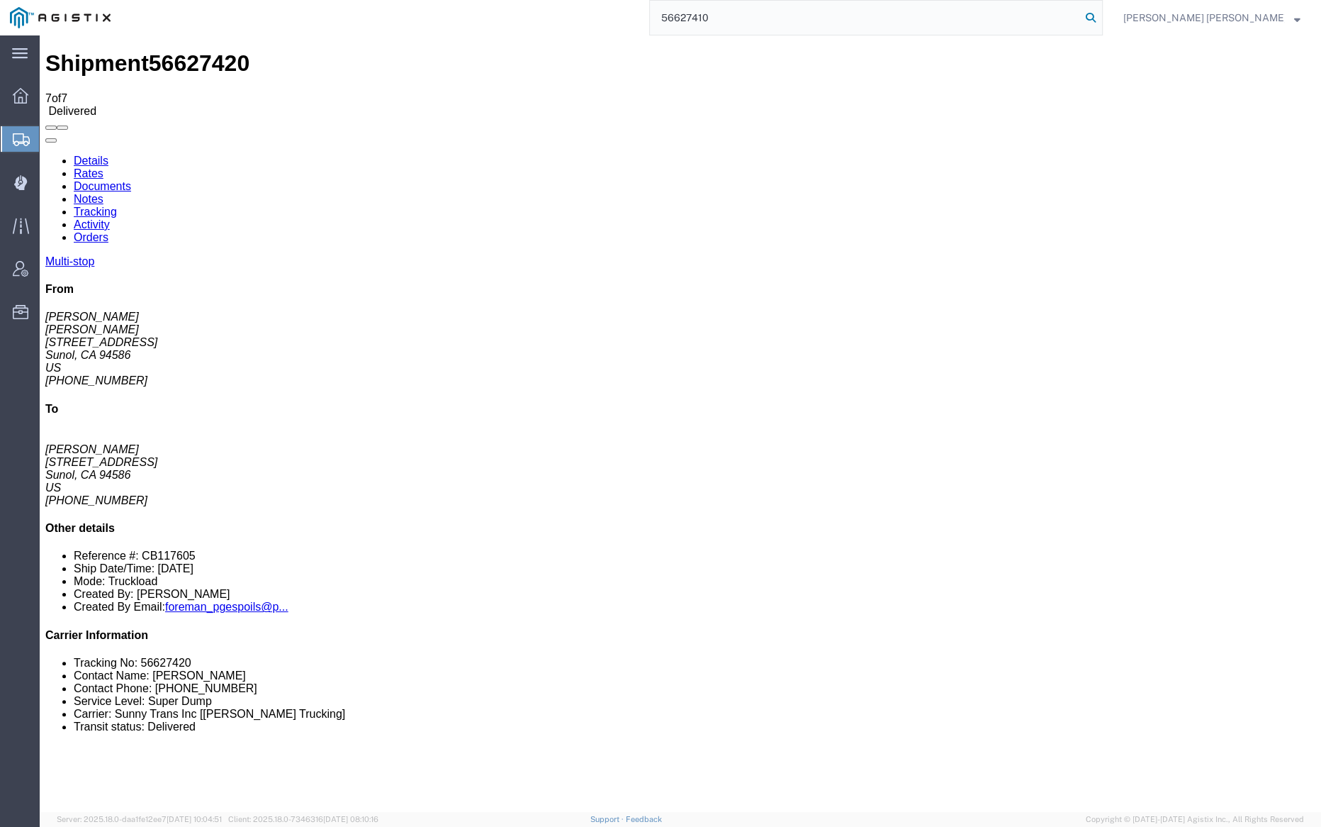
click at [1101, 19] on icon at bounding box center [1091, 18] width 20 height 20
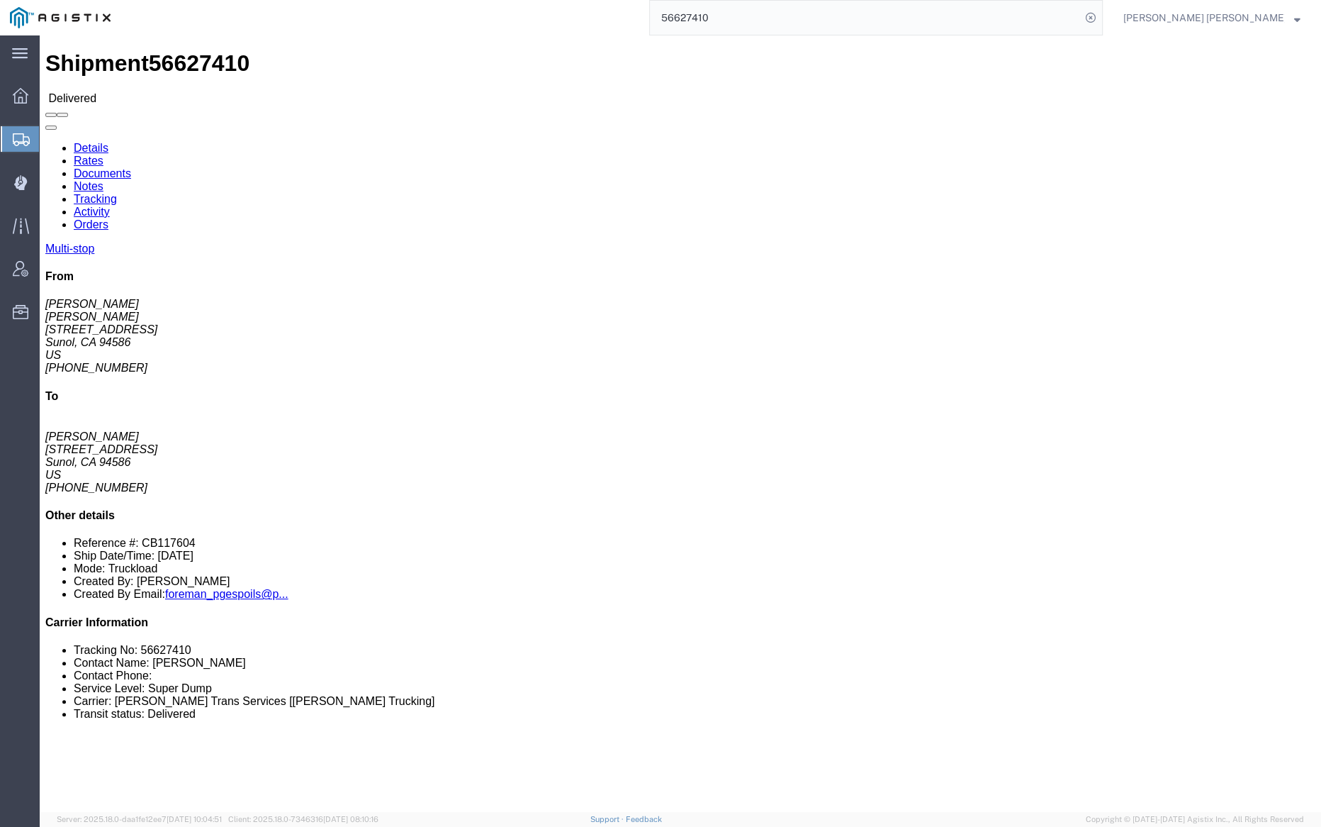
click link "Documents"
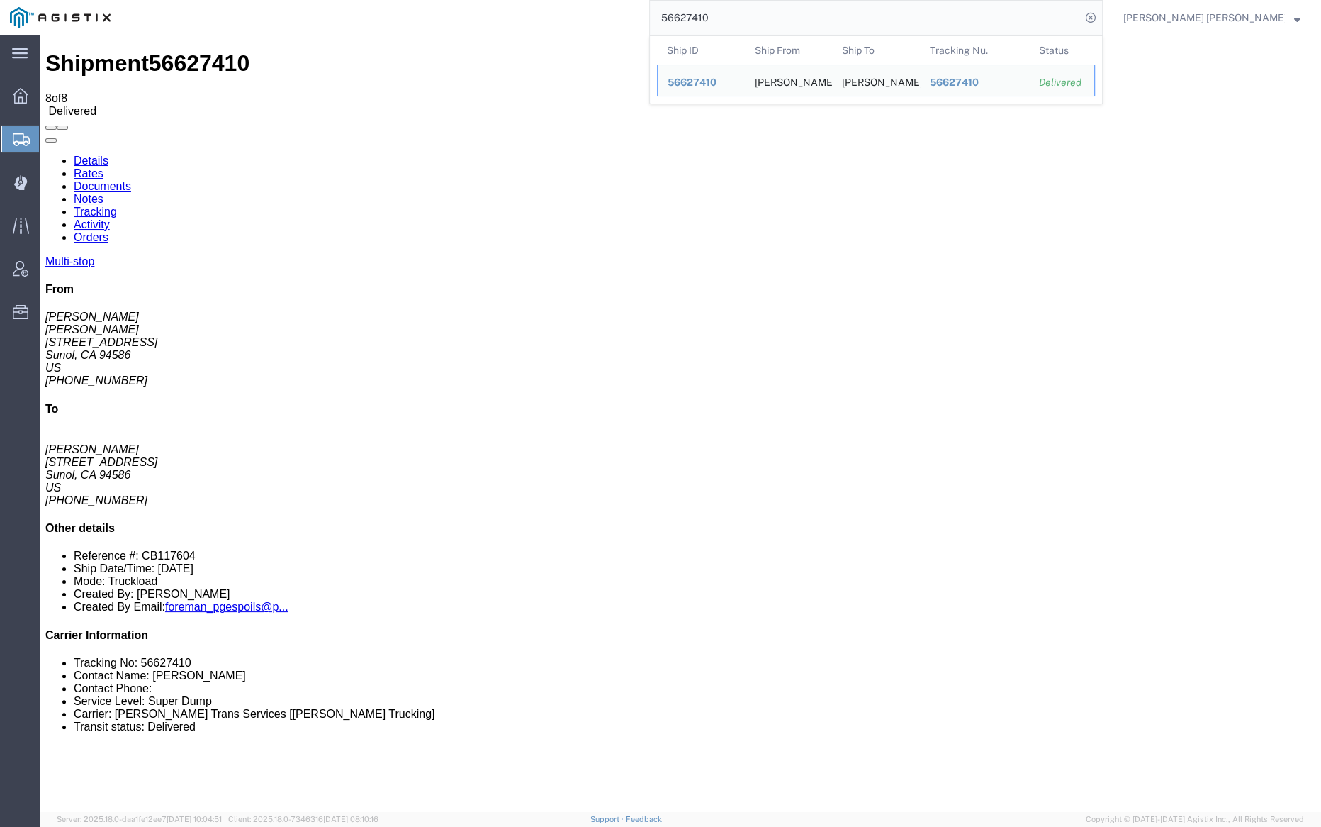
click at [754, 13] on input "56627410" at bounding box center [865, 18] width 431 height 34
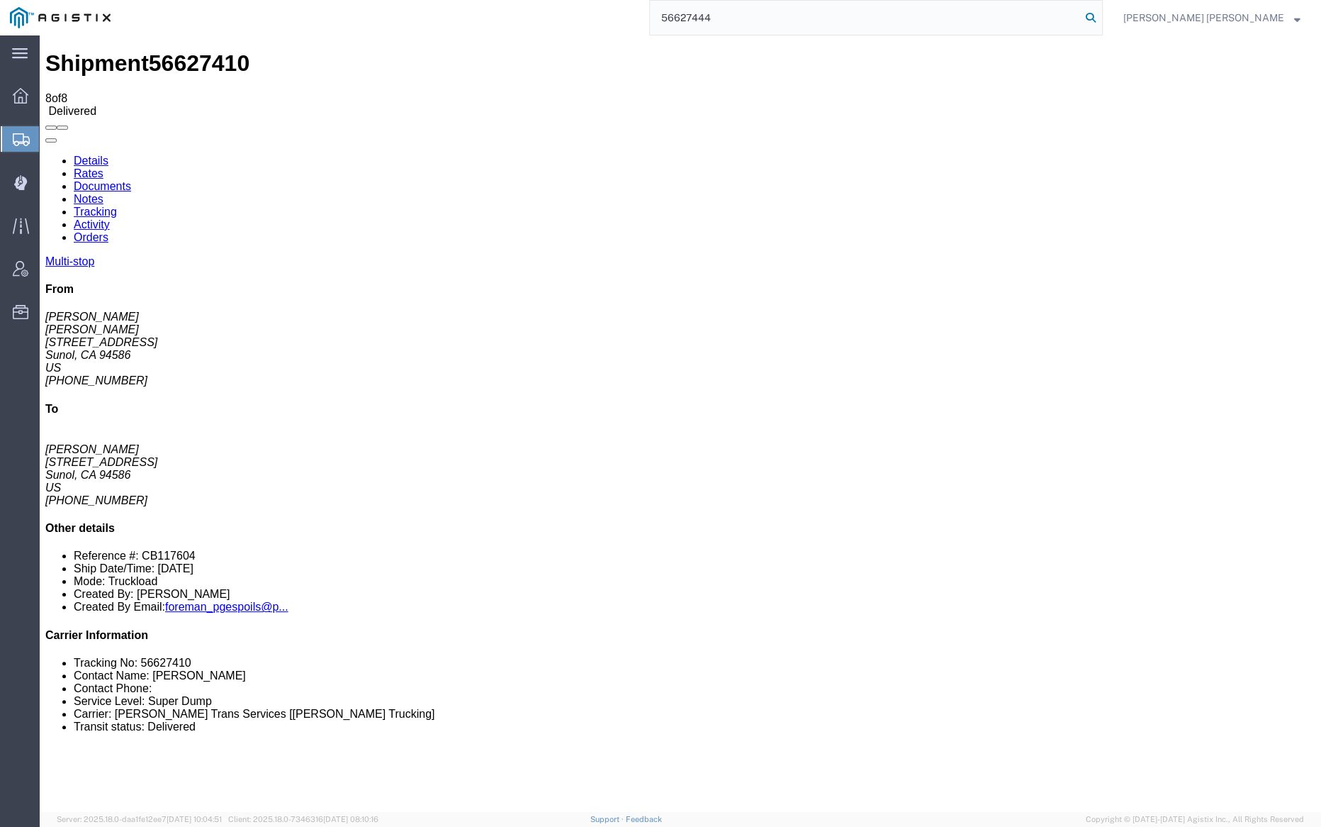
type input "56627444"
click at [1101, 13] on icon at bounding box center [1091, 18] width 20 height 20
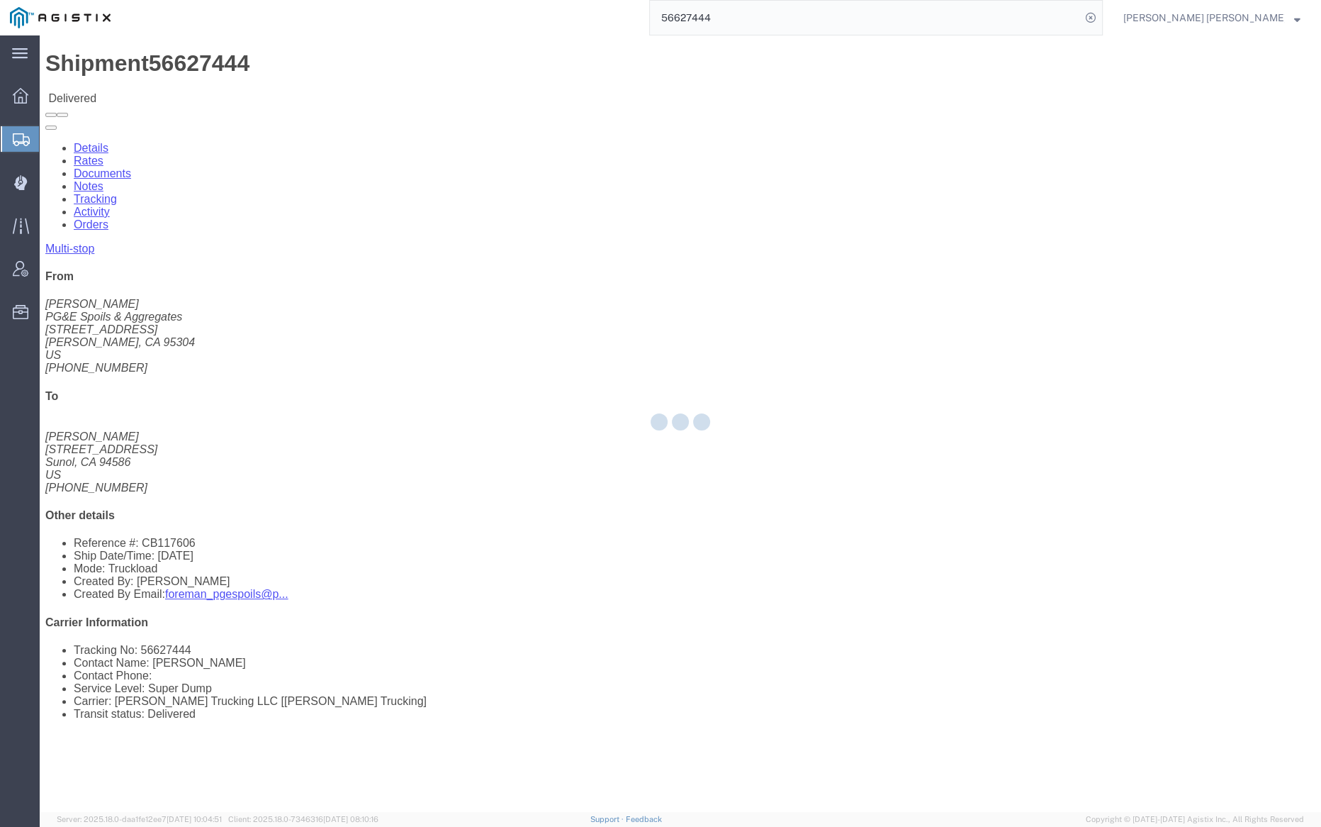
click at [198, 80] on div at bounding box center [681, 423] width 1282 height 776
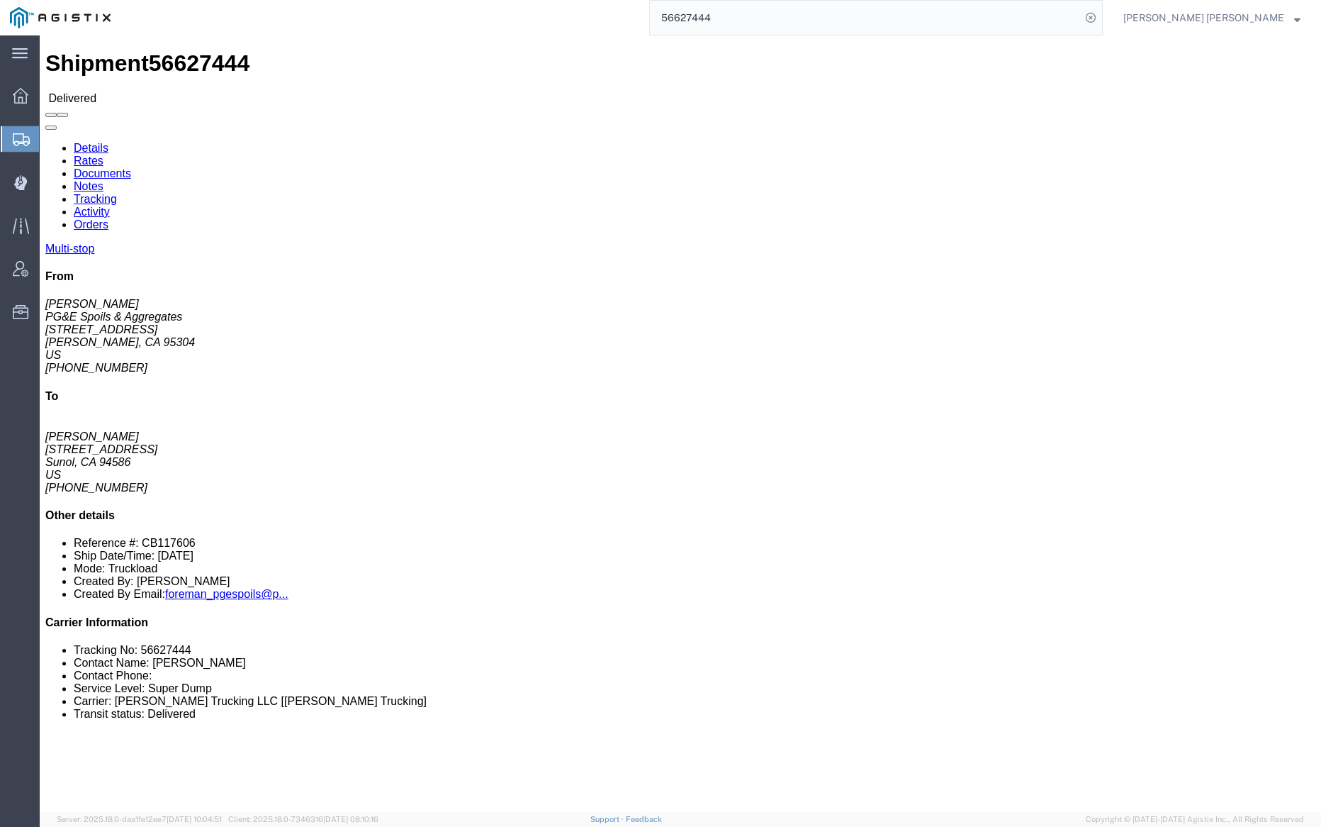
click link "Documents"
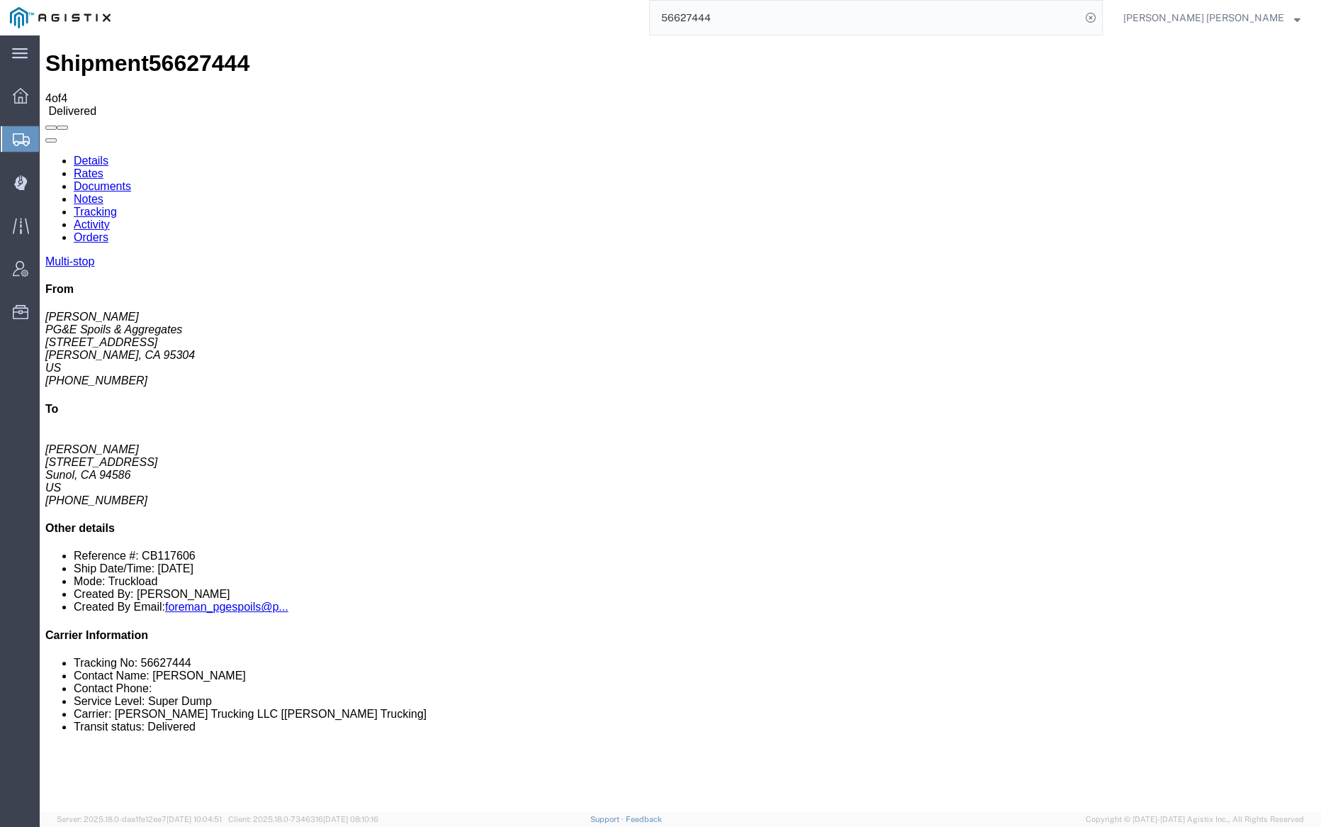
click at [103, 193] on link "Notes" at bounding box center [89, 199] width 30 height 12
